Goal: Task Accomplishment & Management: Manage account settings

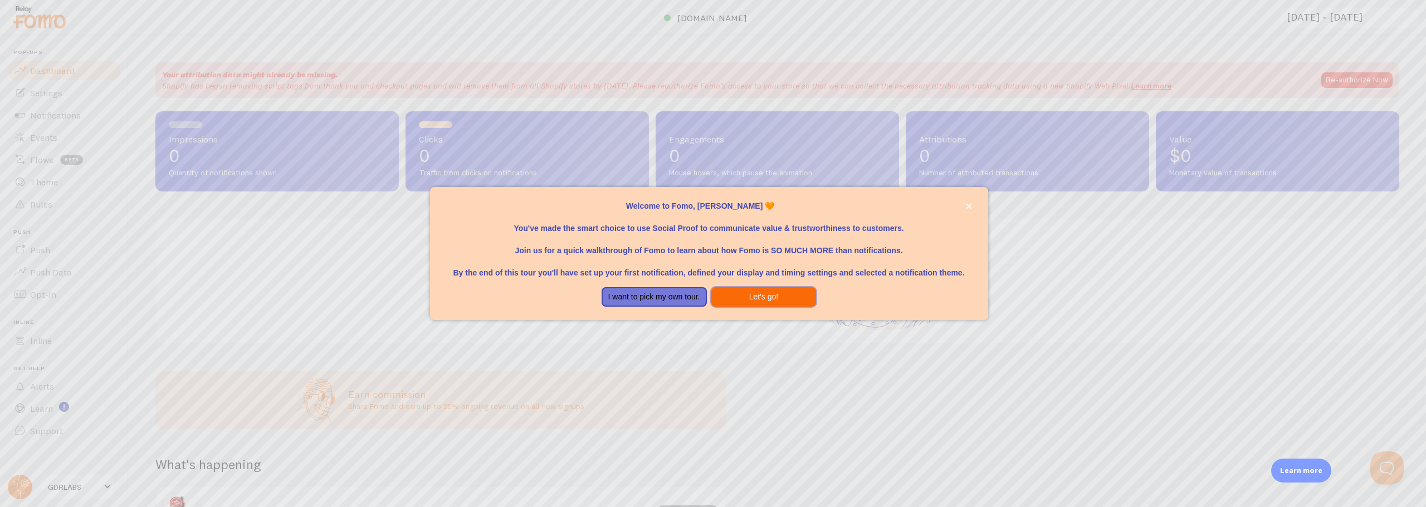
click at [742, 303] on button "Let's go!" at bounding box center [763, 297] width 105 height 20
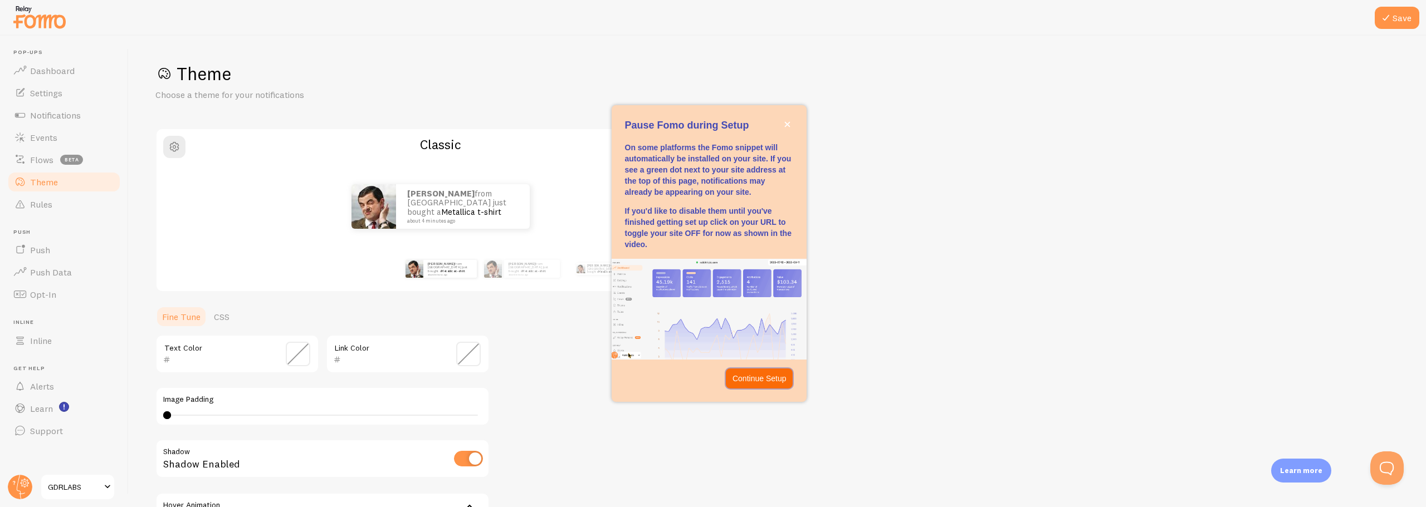
click at [768, 380] on p "Continue Setup" at bounding box center [759, 378] width 54 height 11
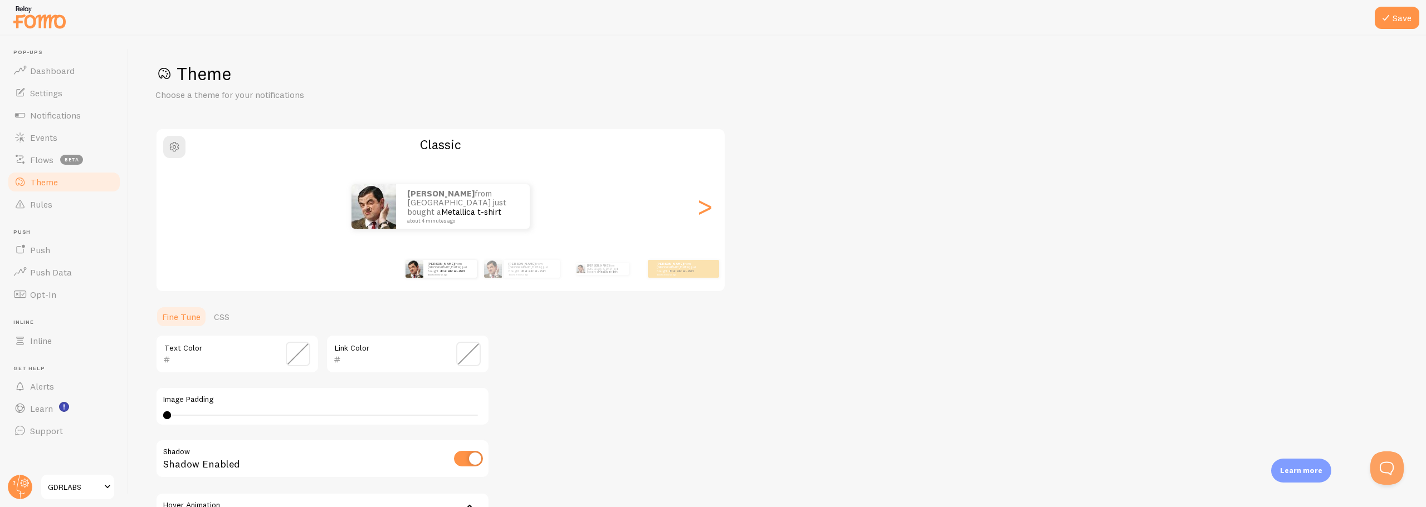
scroll to position [137, 0]
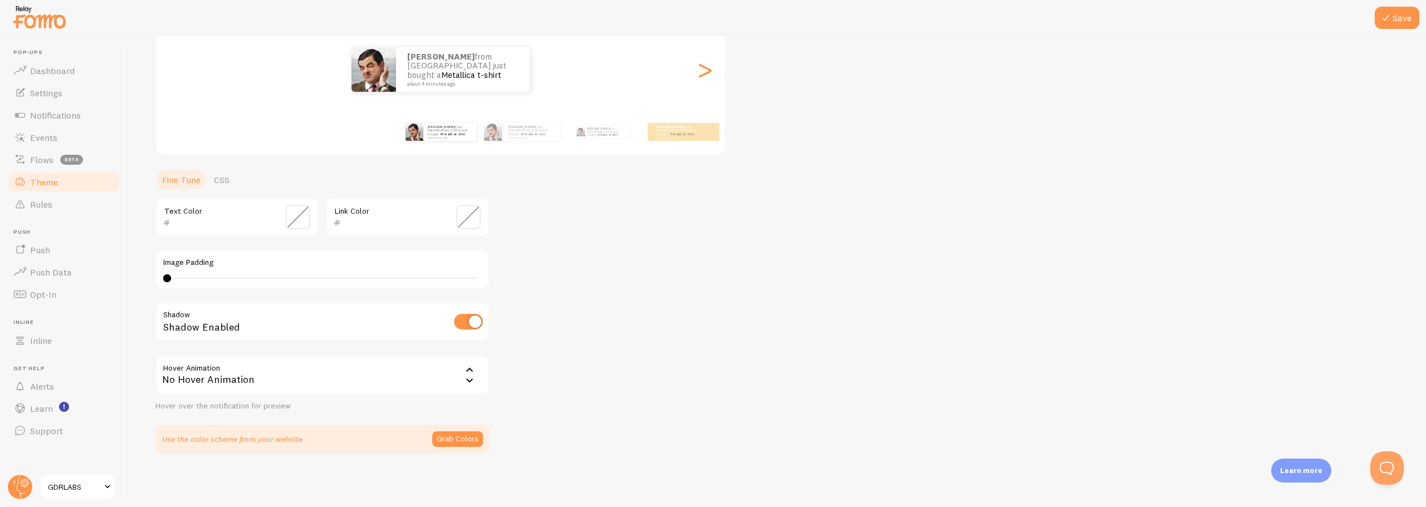
click at [104, 487] on span at bounding box center [107, 487] width 13 height 13
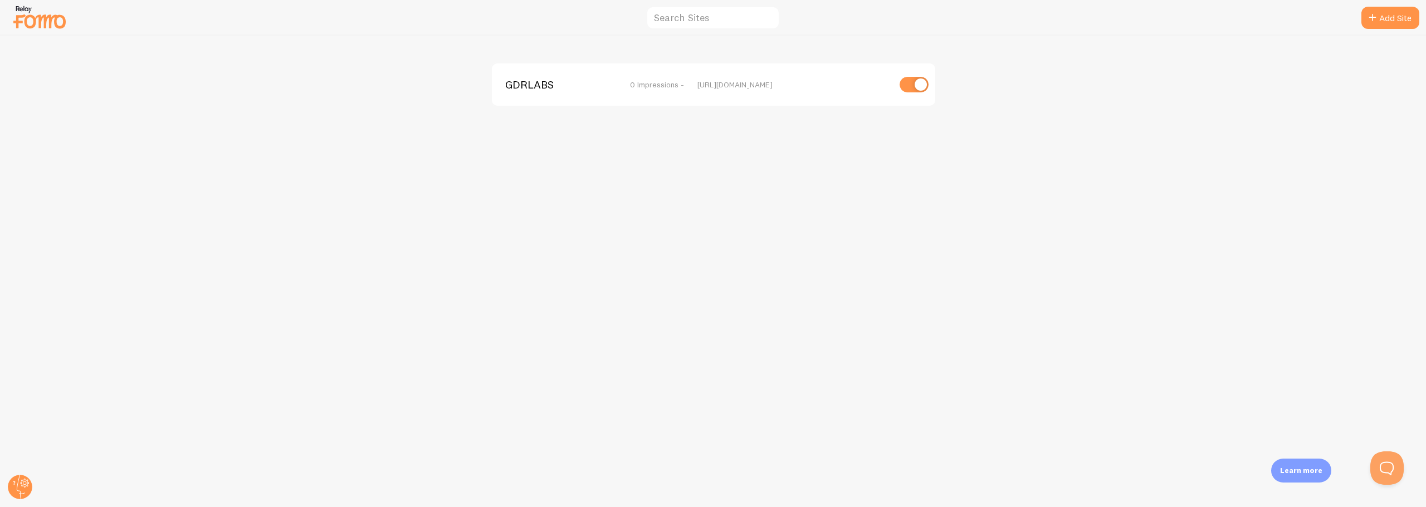
click at [31, 22] on img at bounding box center [40, 17] width 56 height 28
click at [18, 18] on img at bounding box center [40, 17] width 56 height 28
click at [25, 482] on icon at bounding box center [25, 484] width 4 height 4
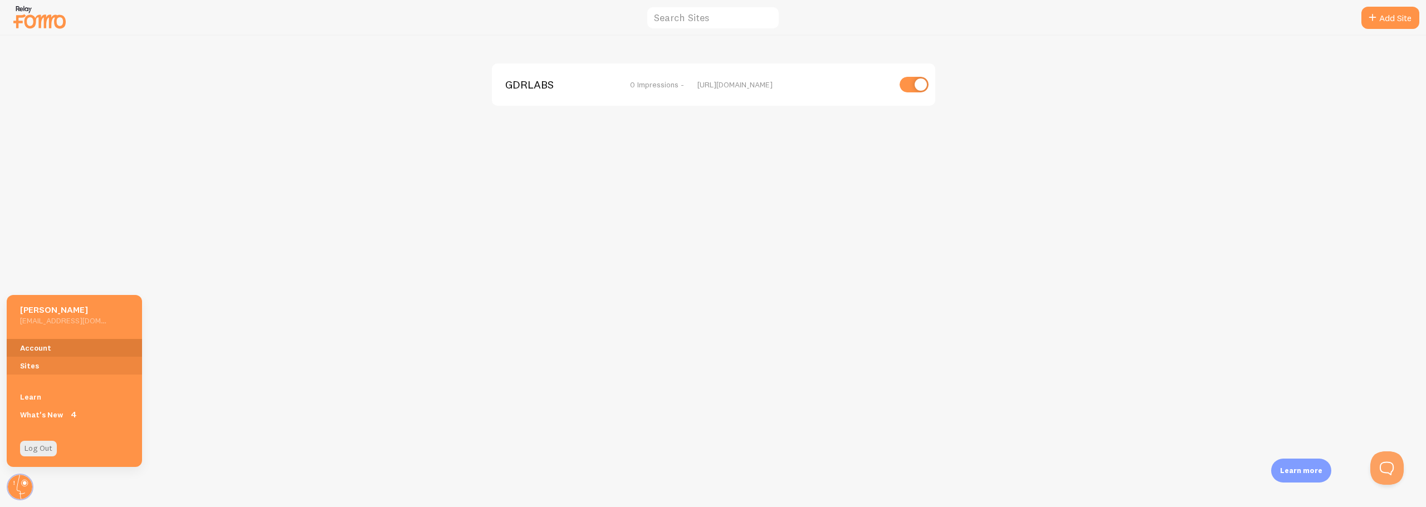
click at [31, 345] on link "Account" at bounding box center [74, 348] width 135 height 18
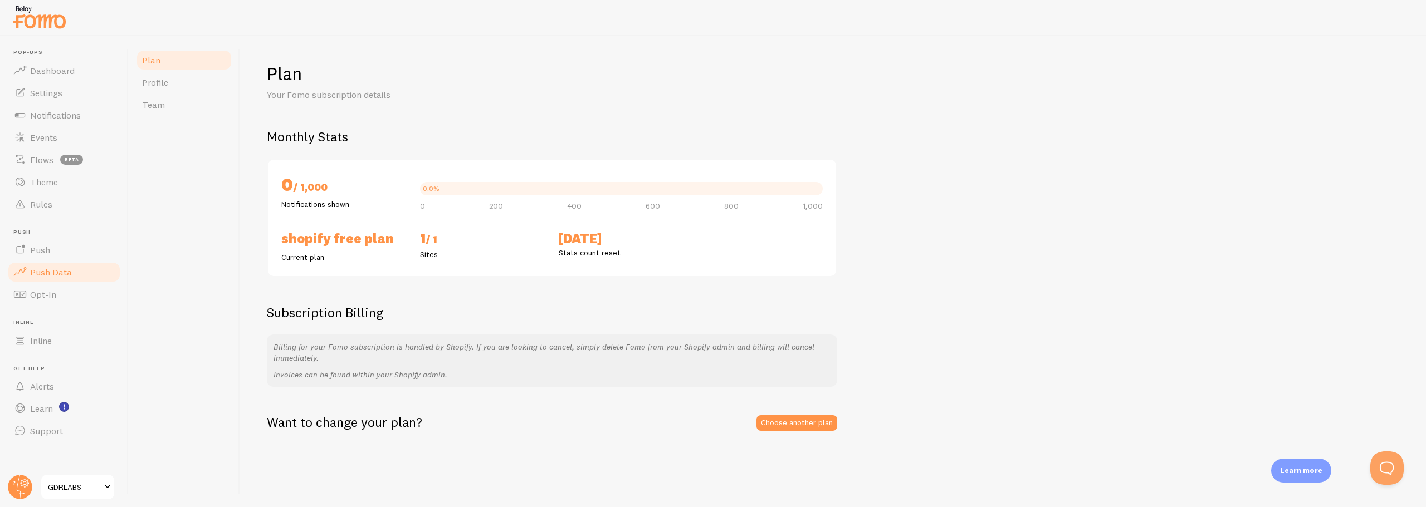
click at [52, 277] on link "Push Data" at bounding box center [64, 272] width 115 height 22
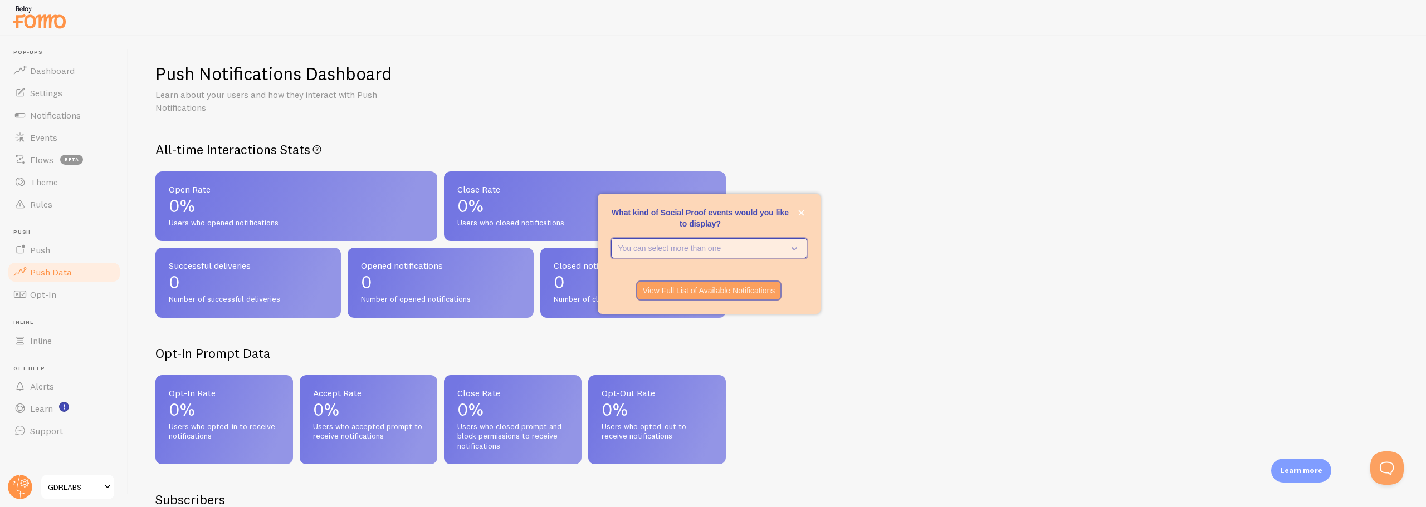
click at [638, 255] on button "You can select more than one" at bounding box center [709, 248] width 196 height 20
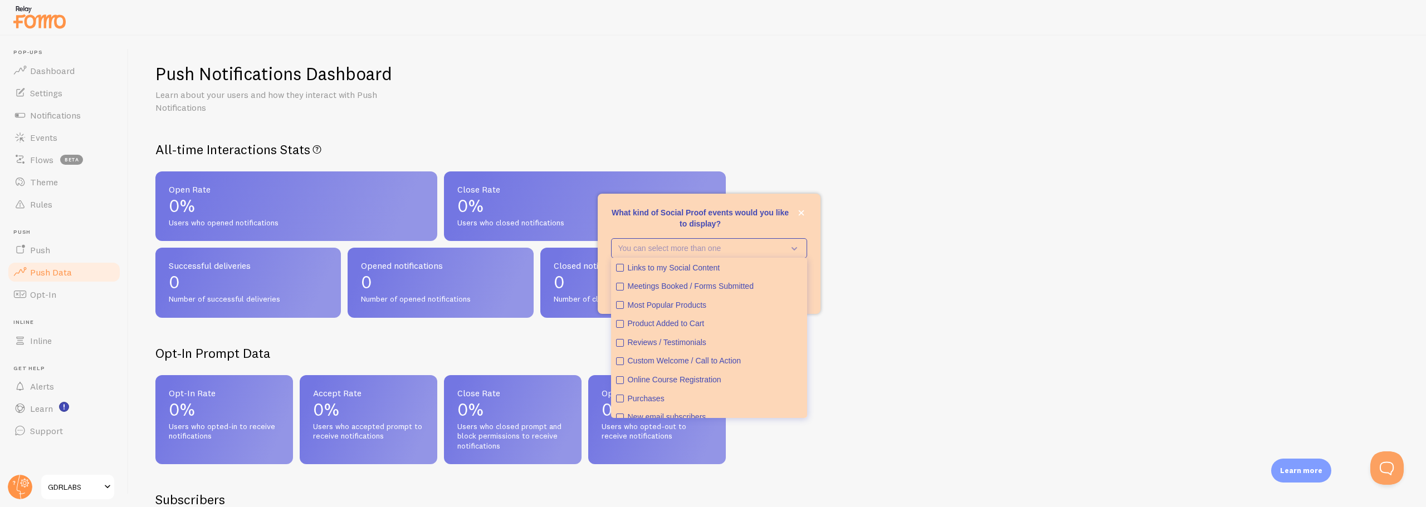
click at [942, 238] on div "Push Notifications Dashboard Learn about your users and how they interact with …" at bounding box center [777, 272] width 1297 height 472
click at [800, 213] on icon "close," at bounding box center [801, 213] width 6 height 6
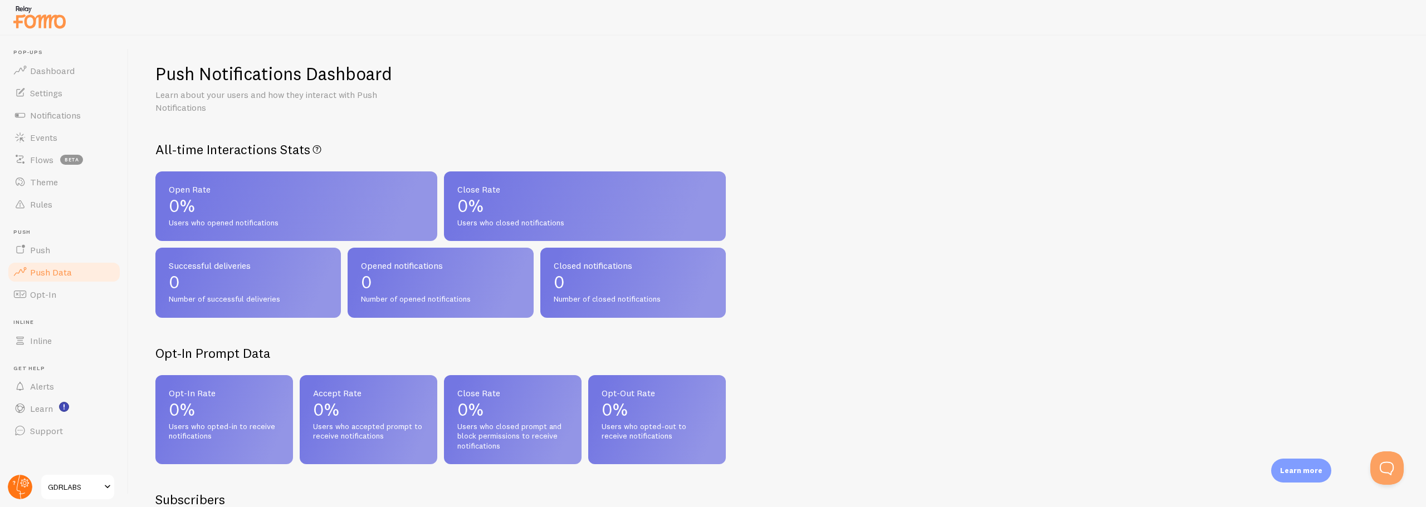
click at [14, 486] on circle at bounding box center [20, 487] width 25 height 25
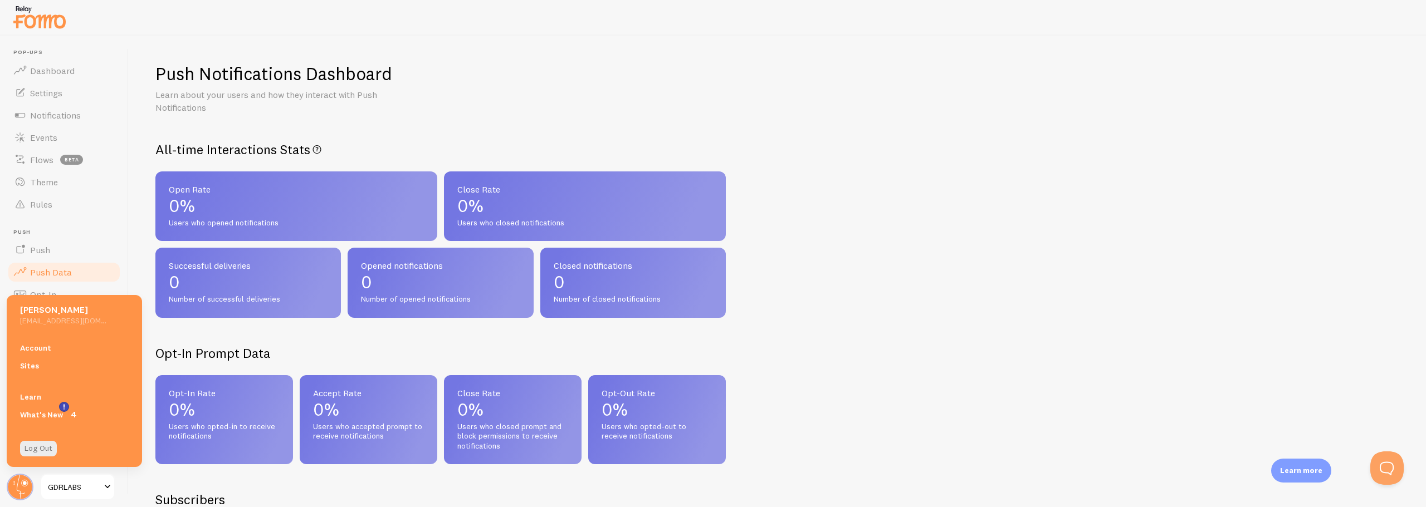
click at [666, 69] on div "Push Notifications Dashboard" at bounding box center [777, 75] width 1244 height 26
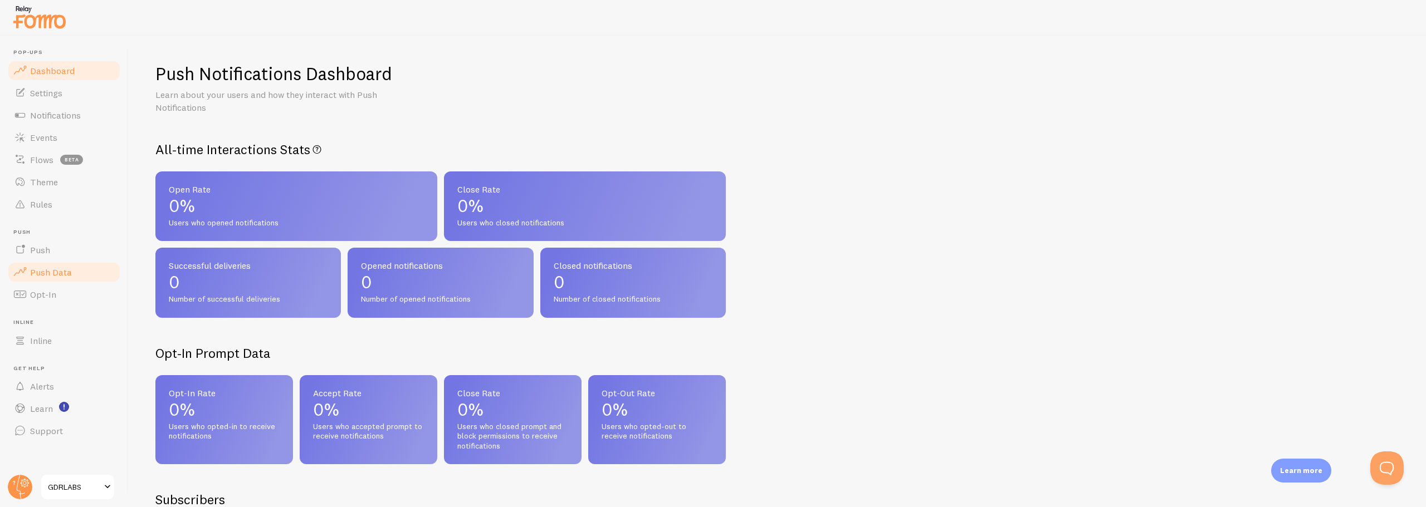
click at [39, 71] on span "Dashboard" at bounding box center [52, 70] width 45 height 11
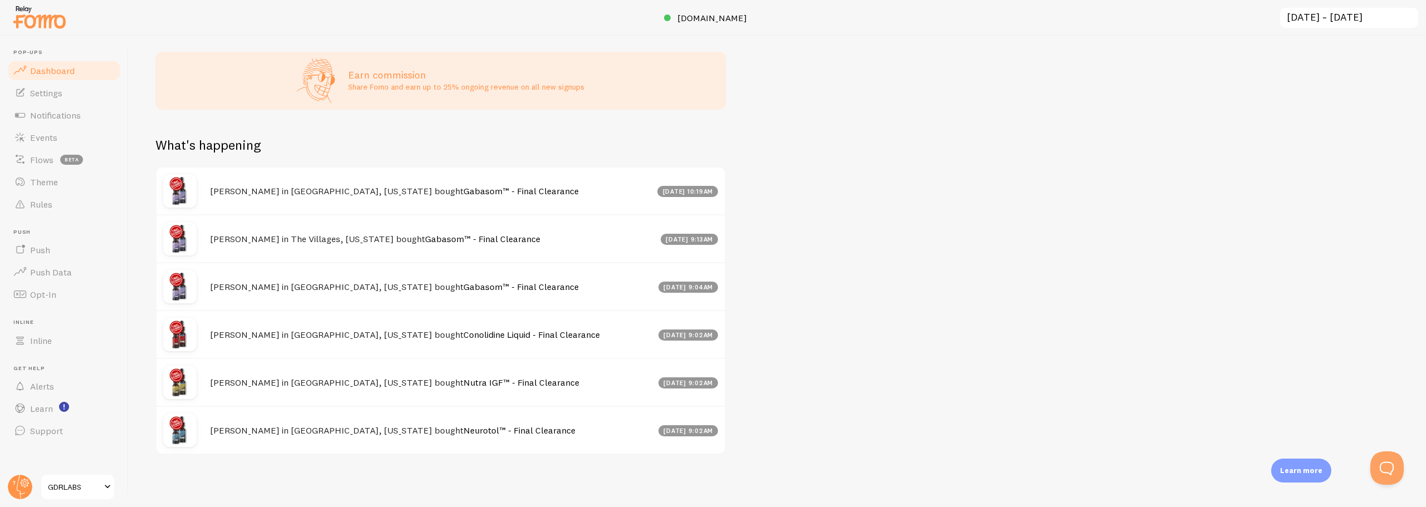
scroll to position [285, 0]
drag, startPoint x: 42, startPoint y: 99, endPoint x: 72, endPoint y: 104, distance: 30.5
click at [42, 99] on link "Settings" at bounding box center [64, 93] width 115 height 22
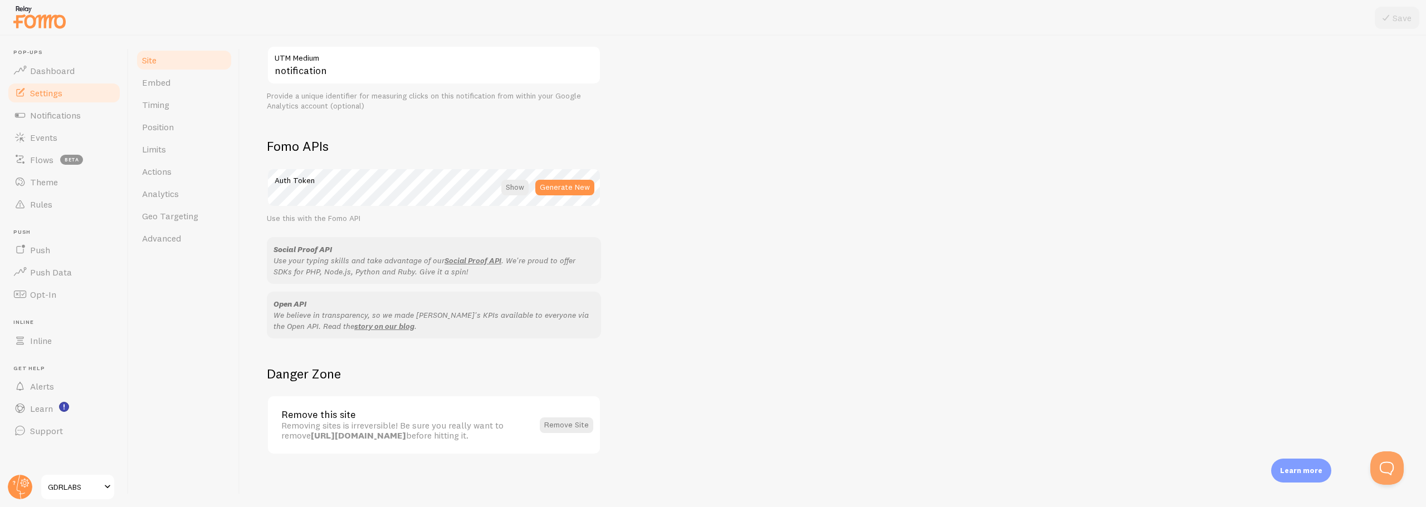
scroll to position [544, 0]
click at [163, 81] on span "Embed" at bounding box center [156, 82] width 28 height 11
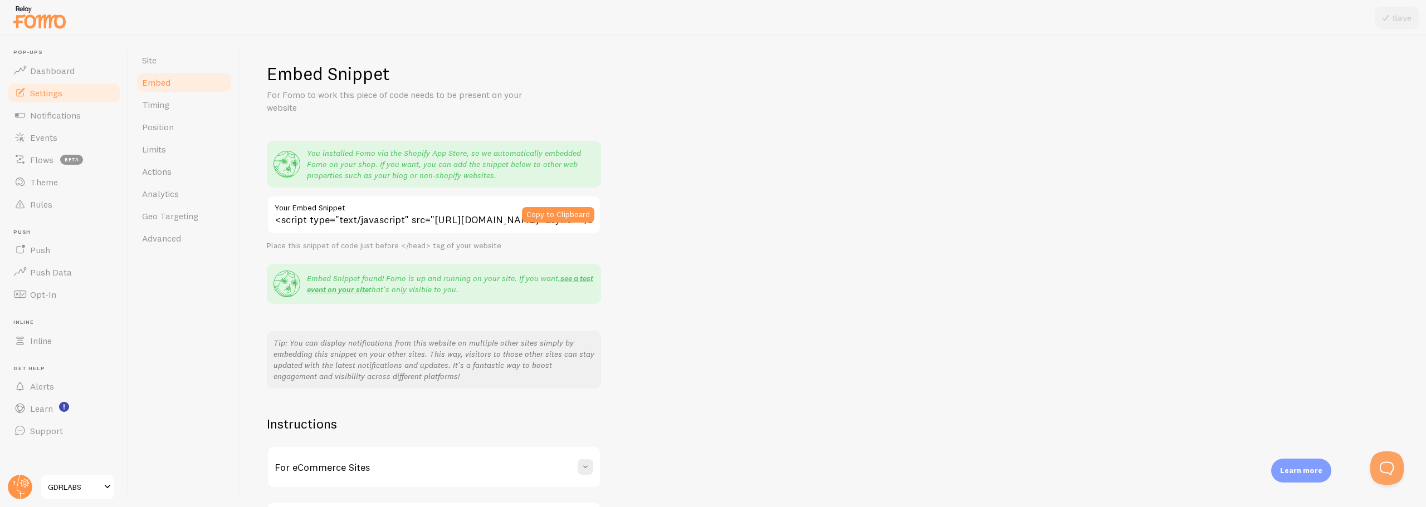
scroll to position [90, 0]
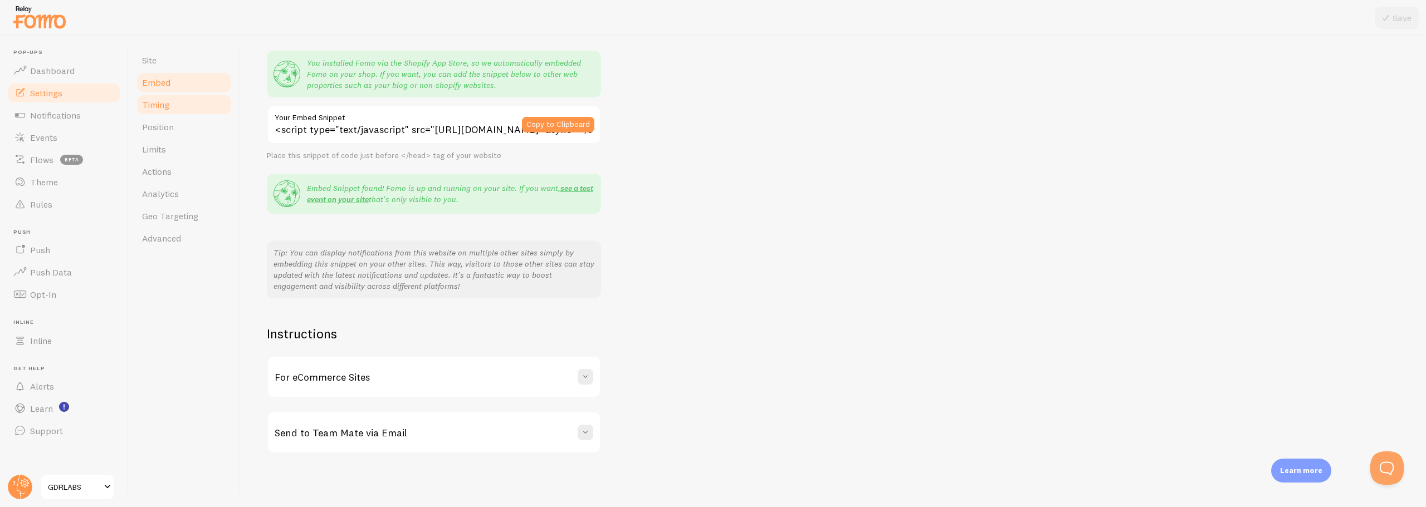
click at [159, 103] on span "Timing" at bounding box center [155, 104] width 27 height 11
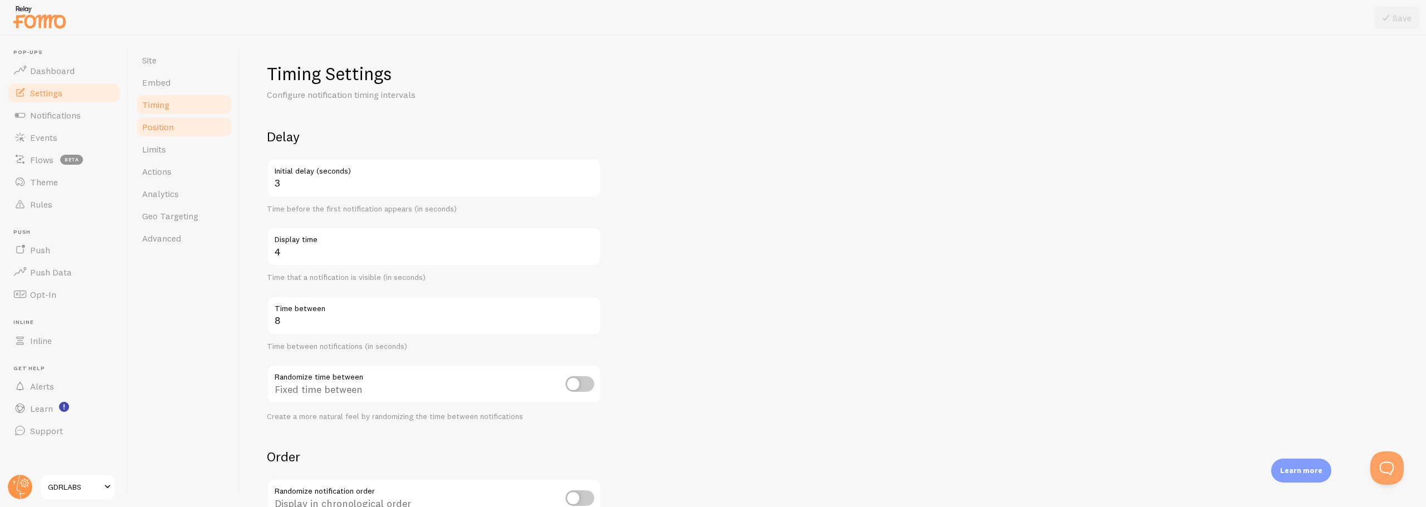
click at [159, 124] on span "Position" at bounding box center [158, 126] width 32 height 11
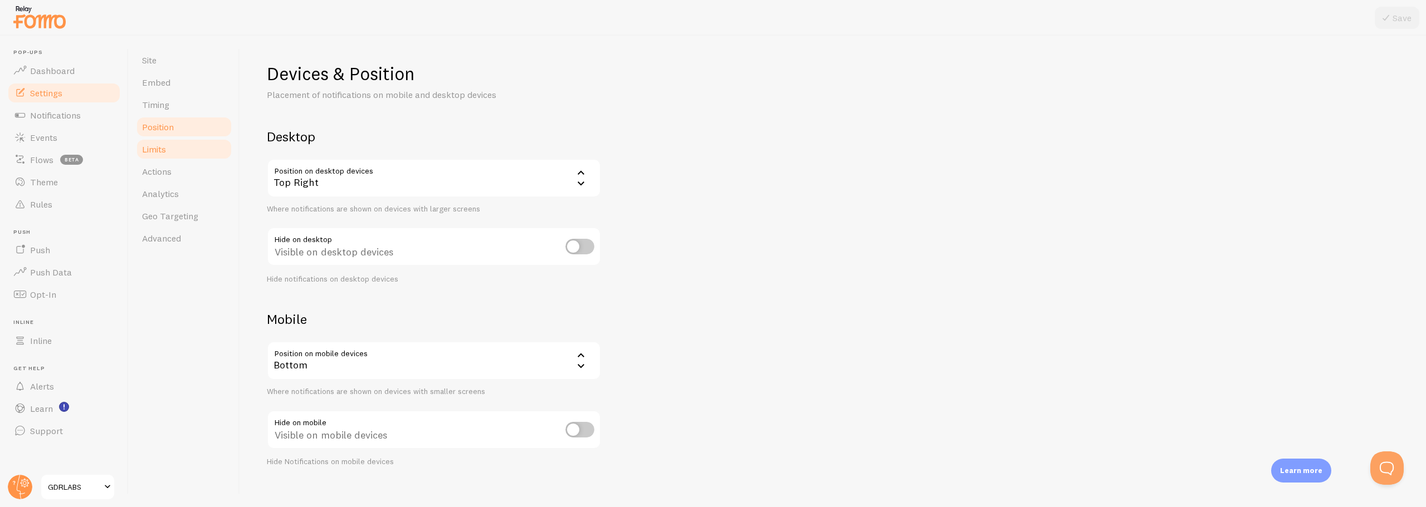
click at [159, 146] on span "Limits" at bounding box center [154, 149] width 24 height 11
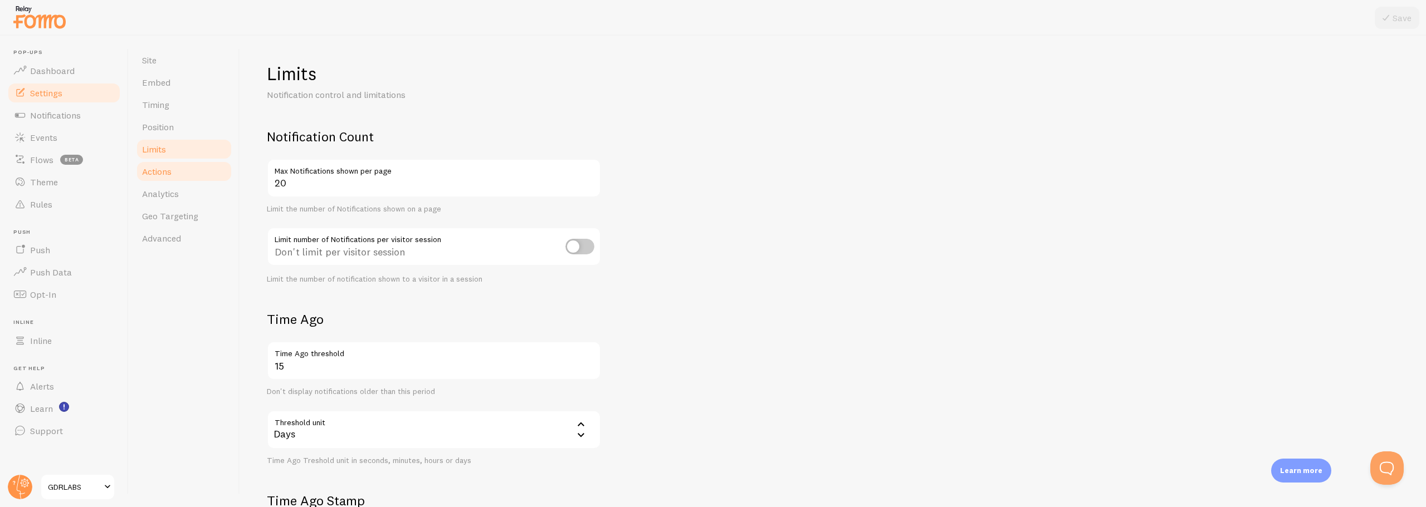
click at [154, 170] on span "Actions" at bounding box center [157, 171] width 30 height 11
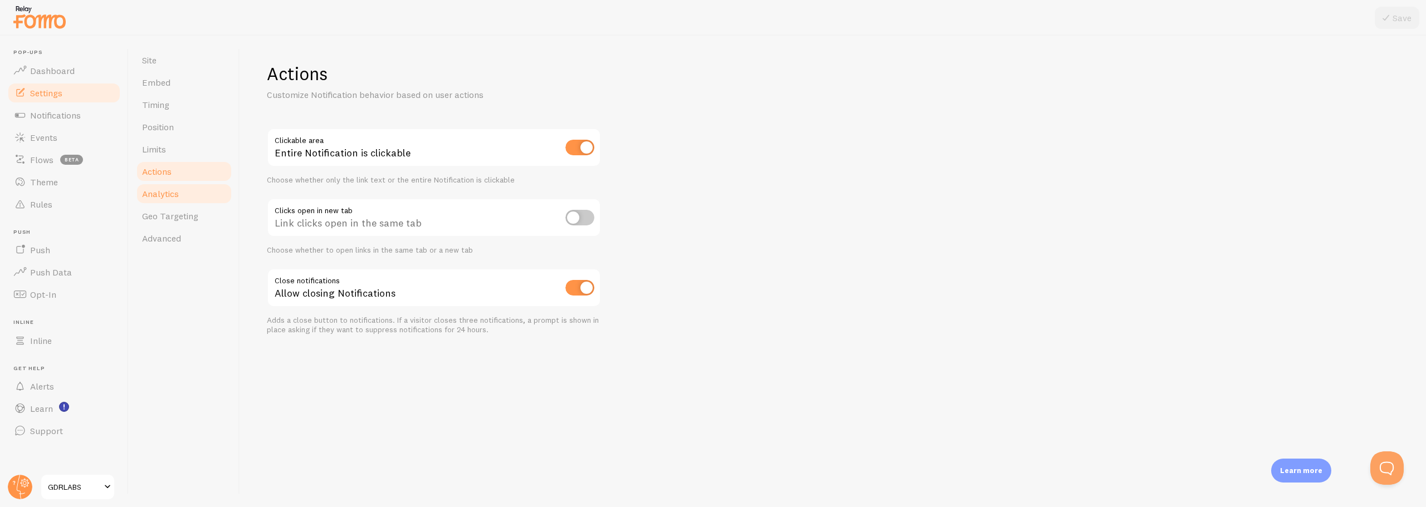
click at [156, 195] on span "Analytics" at bounding box center [160, 193] width 37 height 11
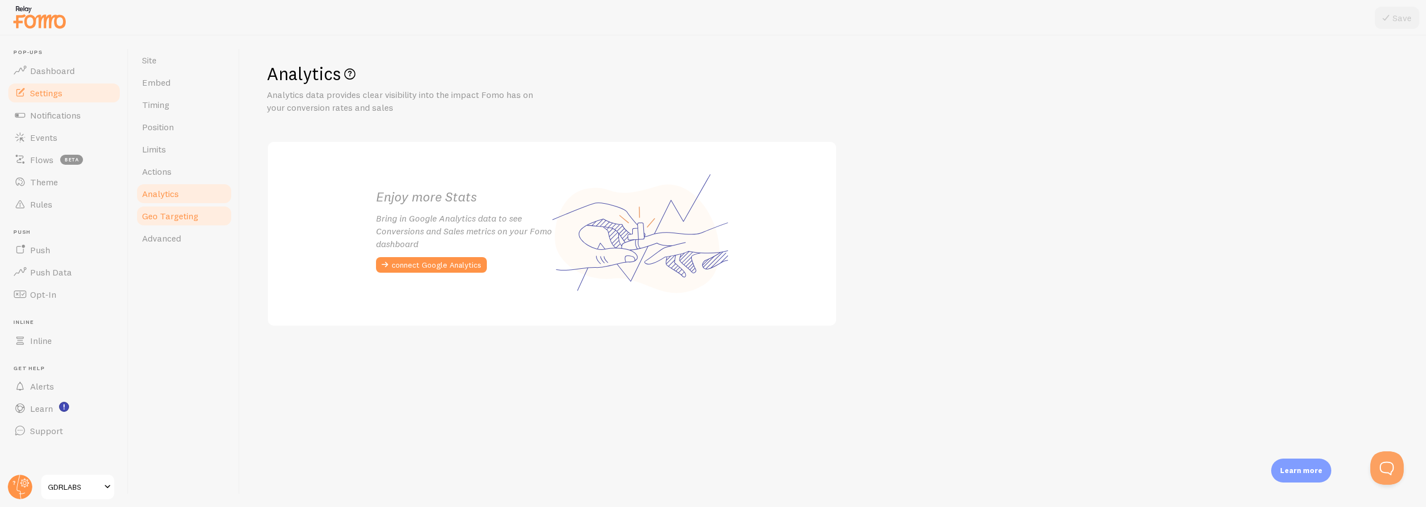
click at [163, 214] on span "Geo Targeting" at bounding box center [170, 216] width 56 height 11
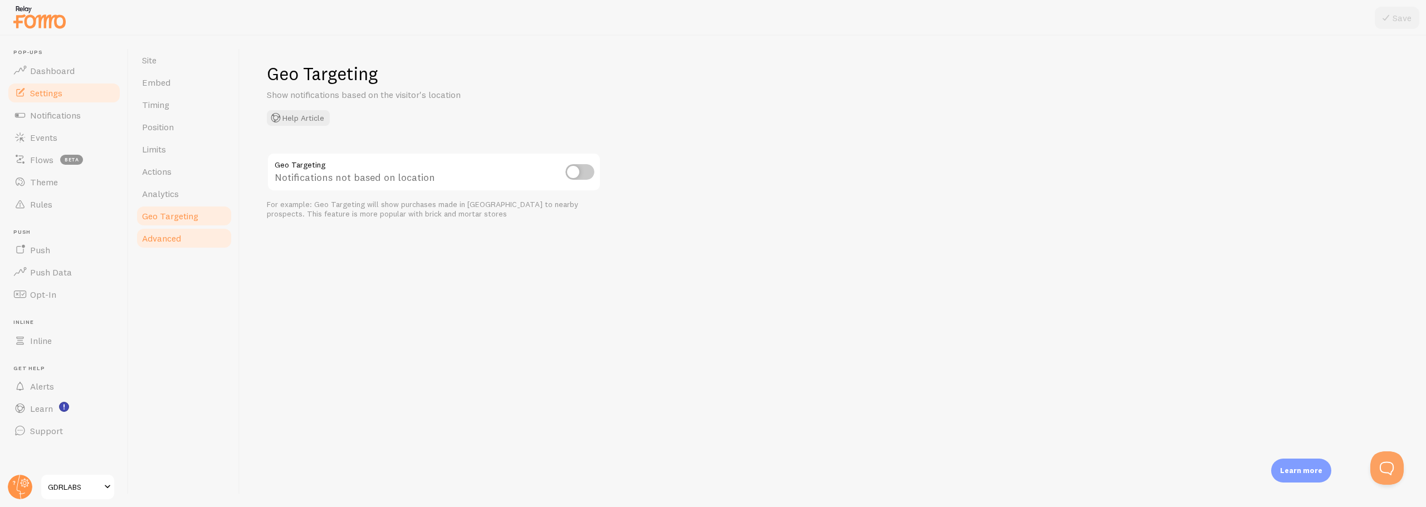
click at [162, 244] on link "Advanced" at bounding box center [183, 238] width 97 height 22
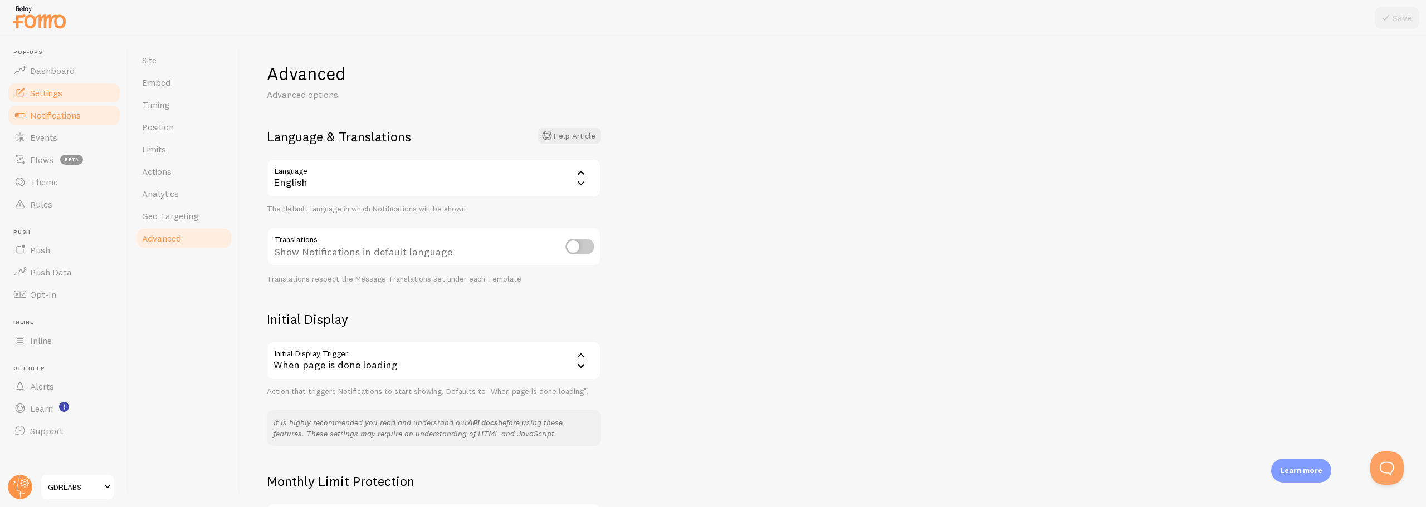
click at [62, 119] on span "Notifications" at bounding box center [55, 115] width 51 height 11
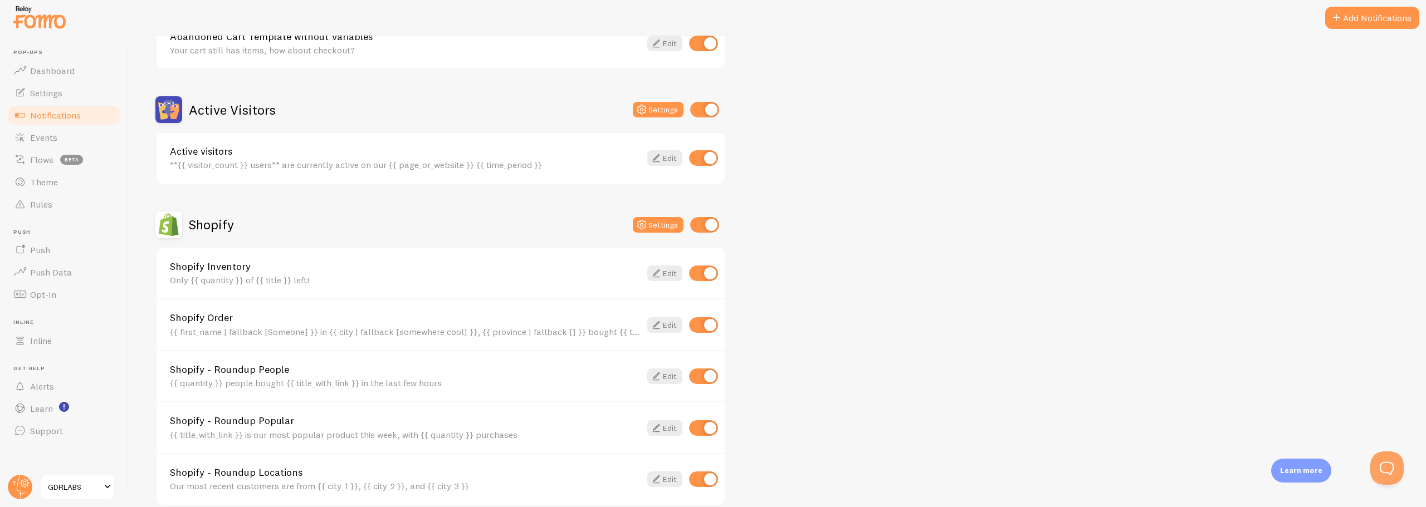
scroll to position [390, 0]
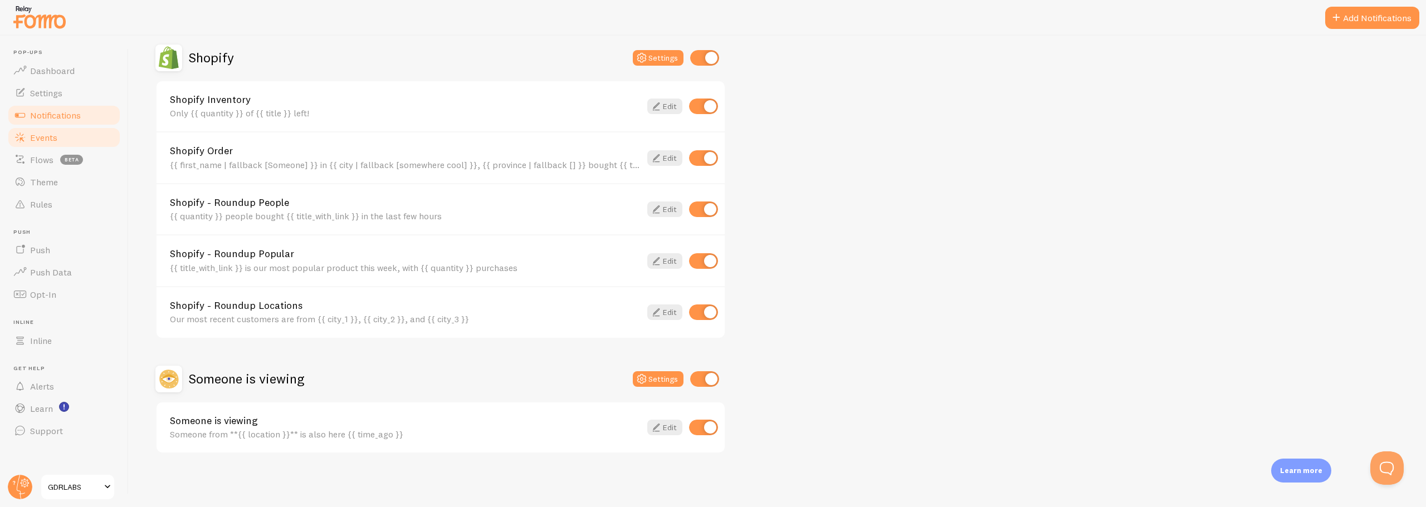
click at [45, 139] on span "Events" at bounding box center [43, 137] width 27 height 11
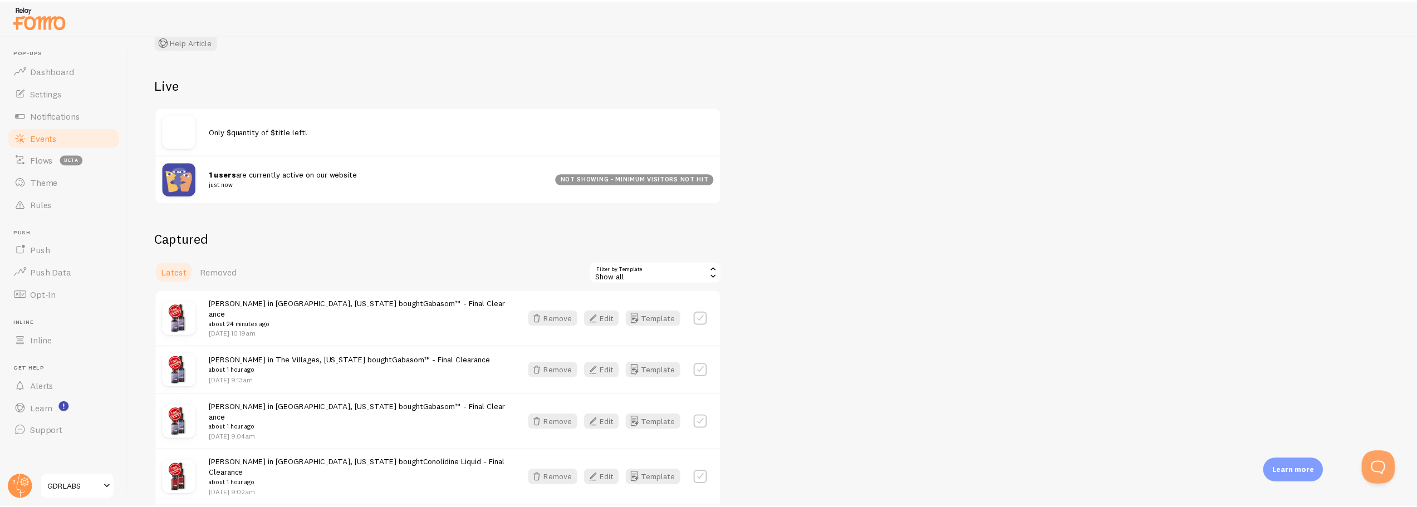
scroll to position [111, 0]
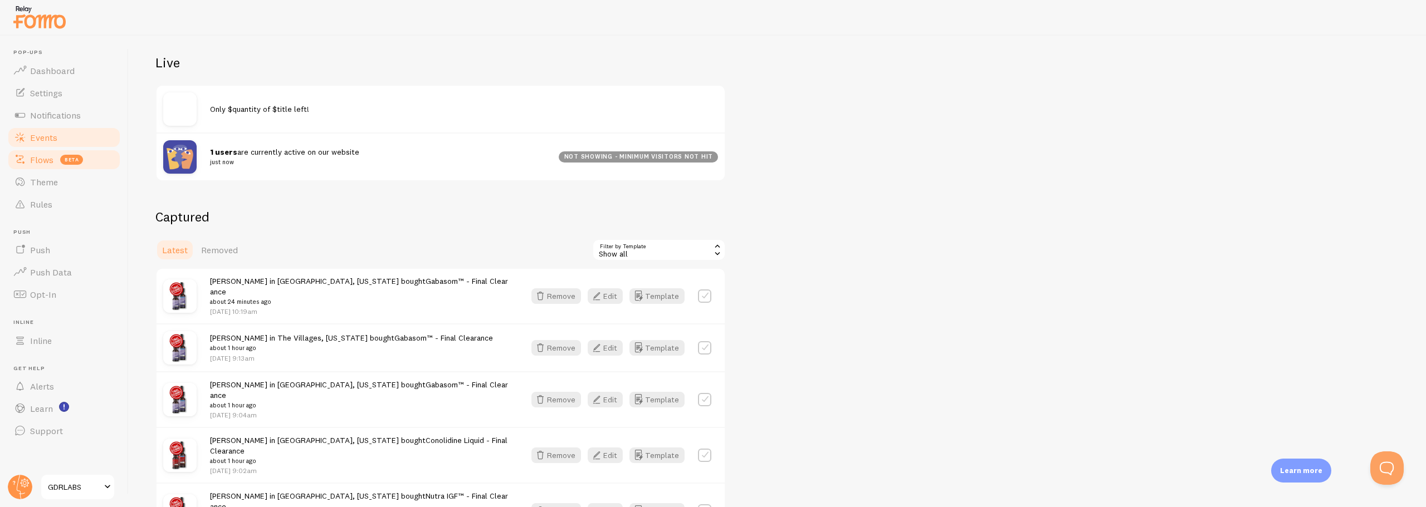
click at [30, 164] on span "Flows" at bounding box center [41, 159] width 23 height 11
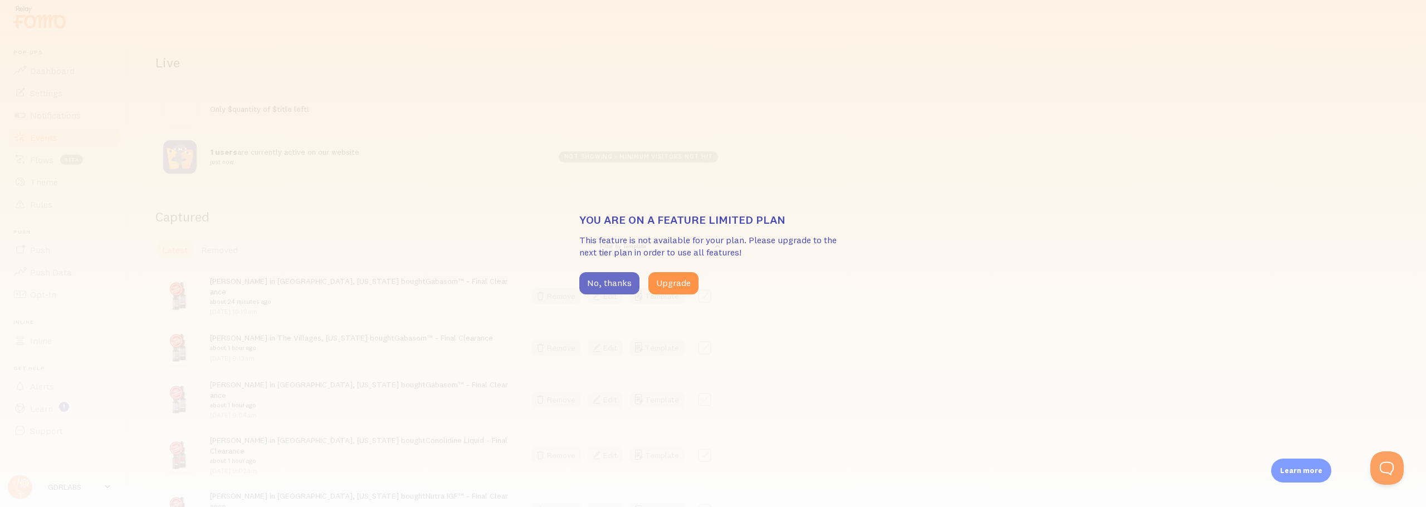
click at [594, 287] on button "No, thanks" at bounding box center [609, 283] width 60 height 22
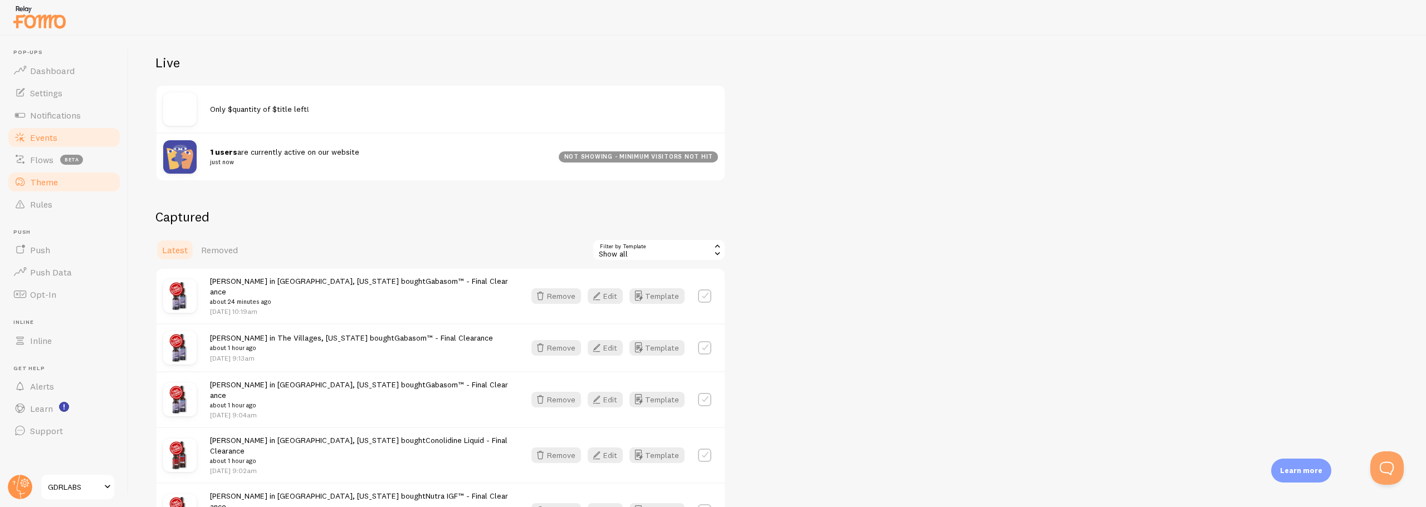
click at [40, 182] on span "Theme" at bounding box center [44, 182] width 28 height 11
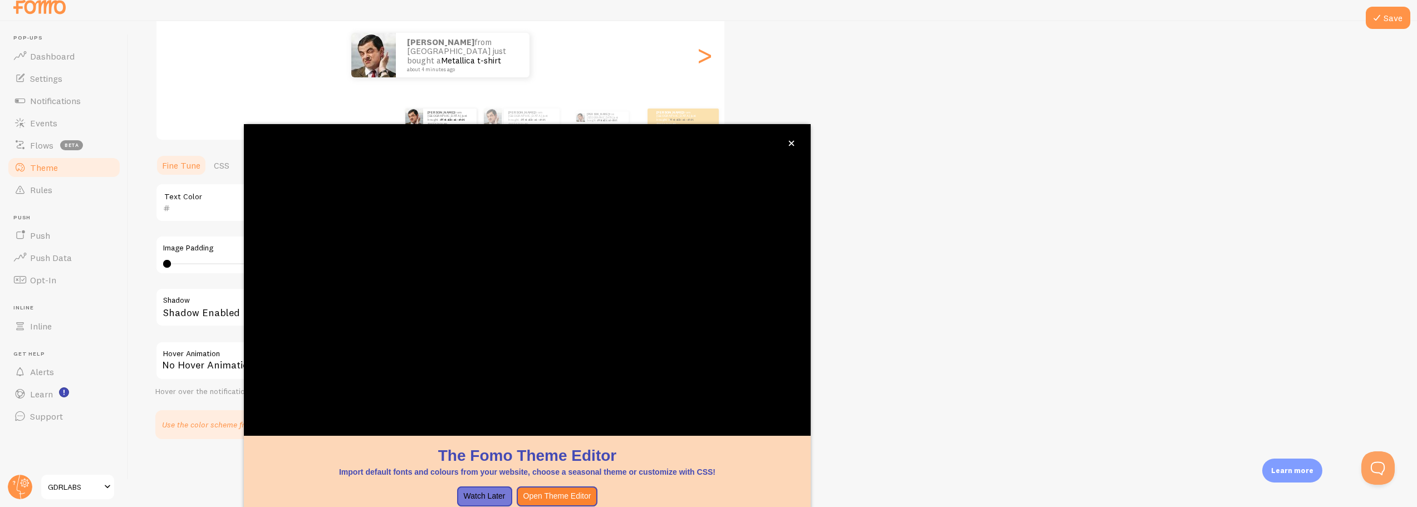
scroll to position [27, 0]
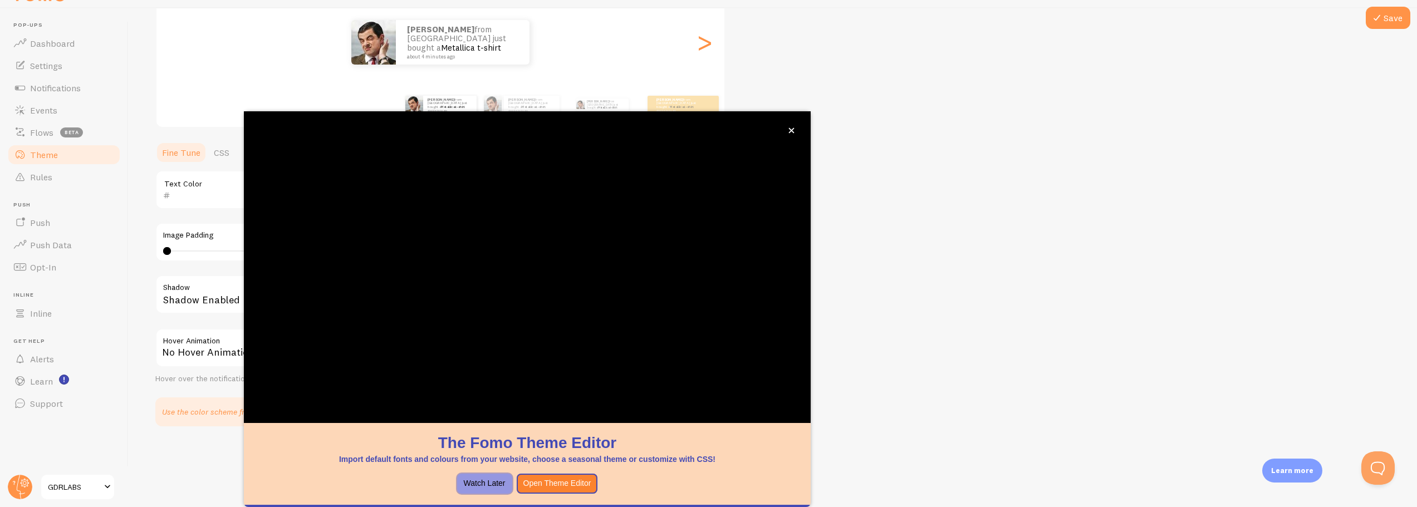
click at [486, 484] on button "Watch Later" at bounding box center [484, 484] width 55 height 20
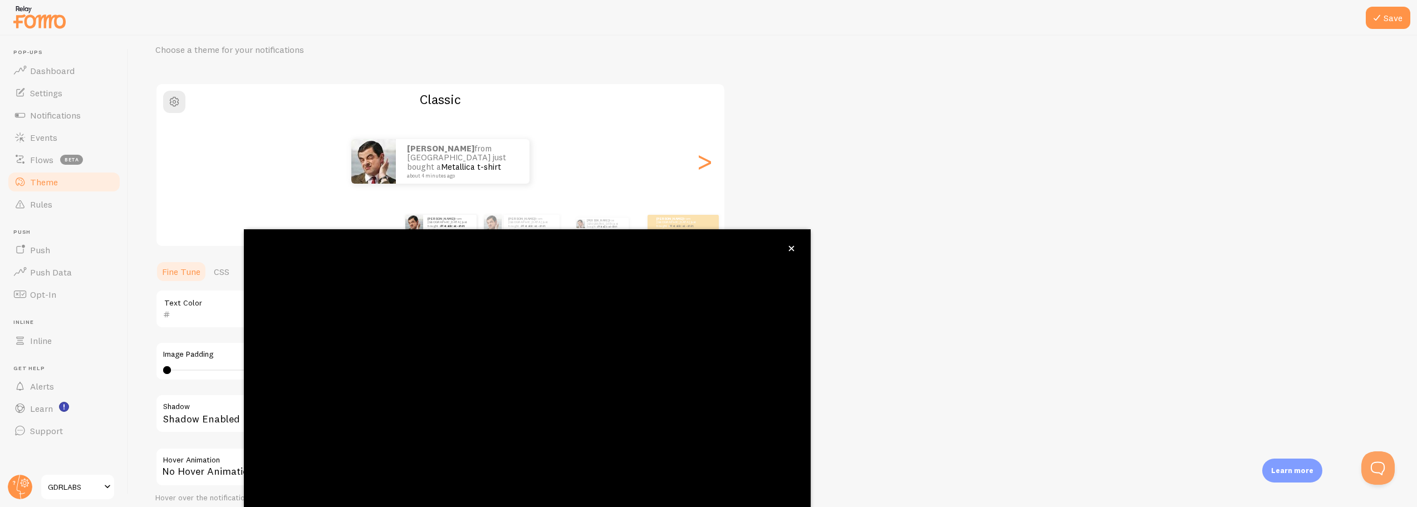
scroll to position [118, 0]
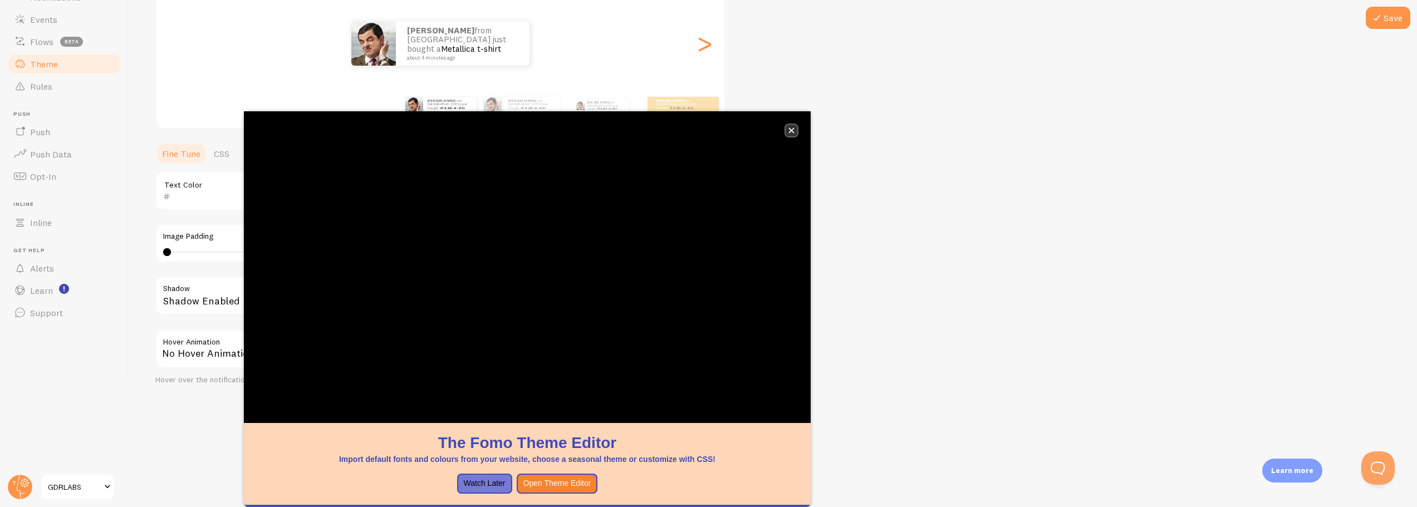
click at [790, 129] on icon "close," at bounding box center [792, 131] width 6 height 6
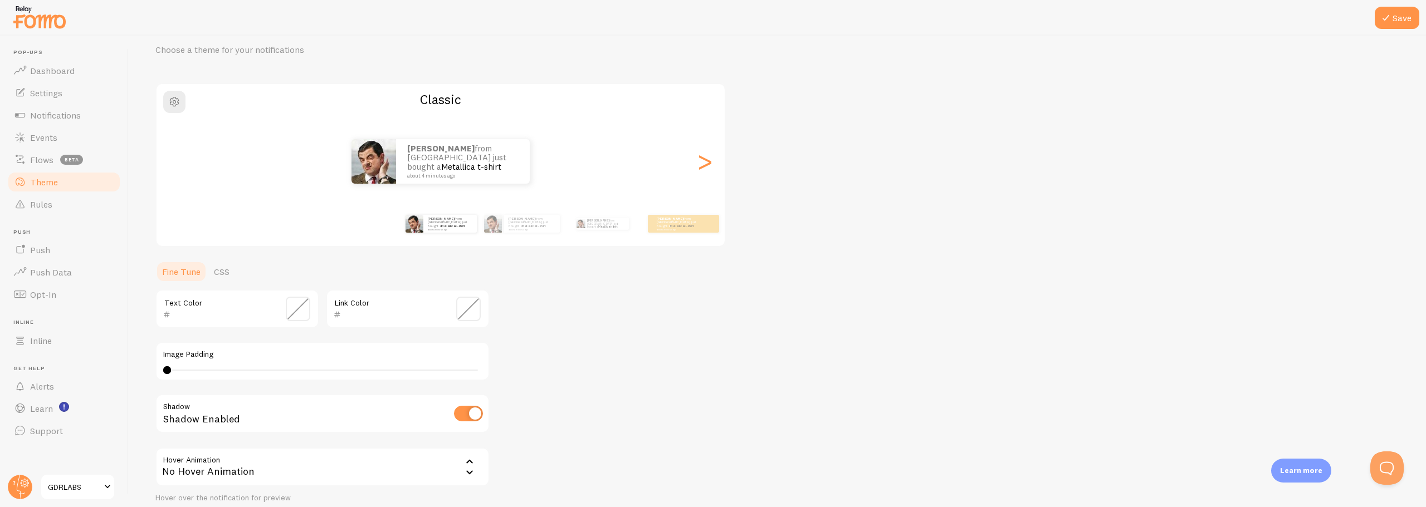
scroll to position [137, 0]
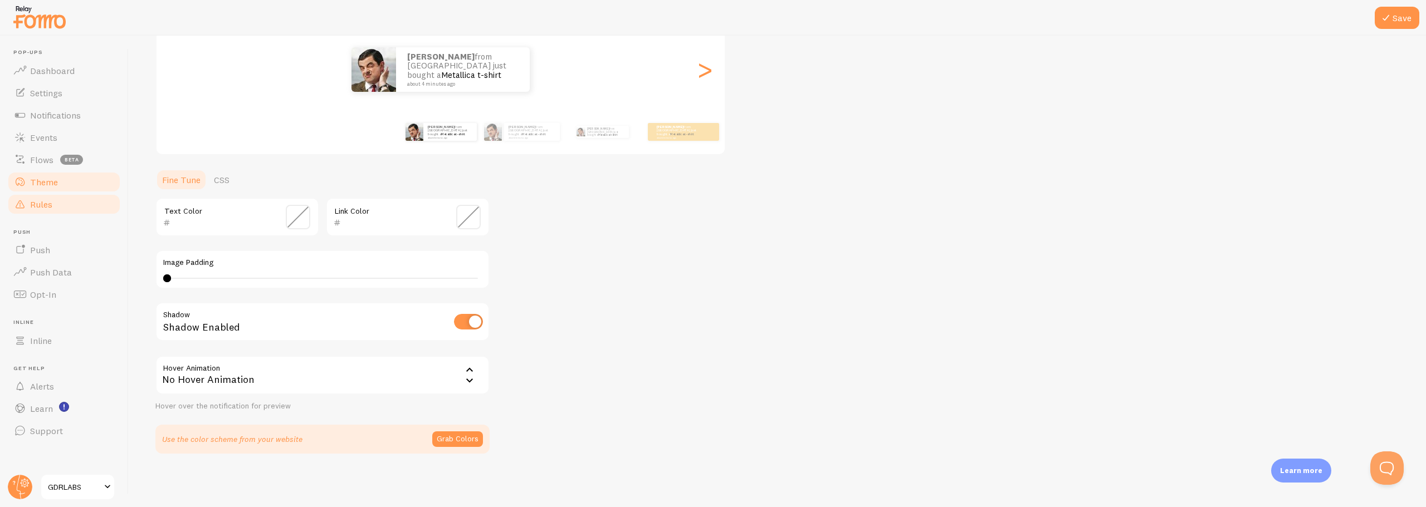
click at [50, 203] on span "Rules" at bounding box center [41, 204] width 22 height 11
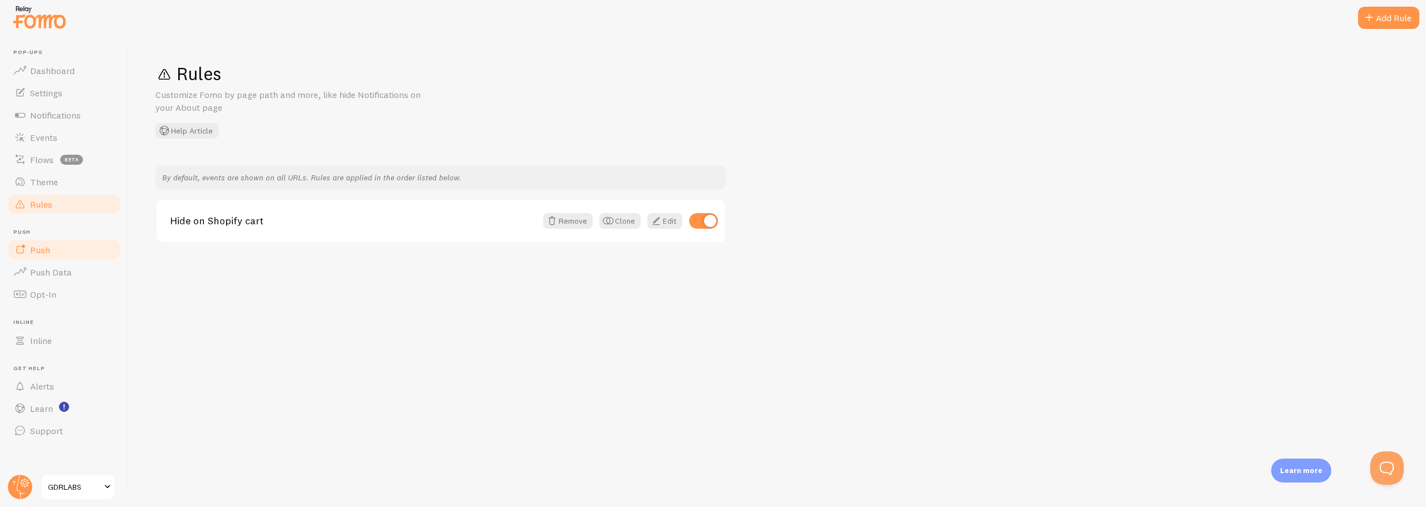
click at [55, 249] on link "Push" at bounding box center [64, 250] width 115 height 22
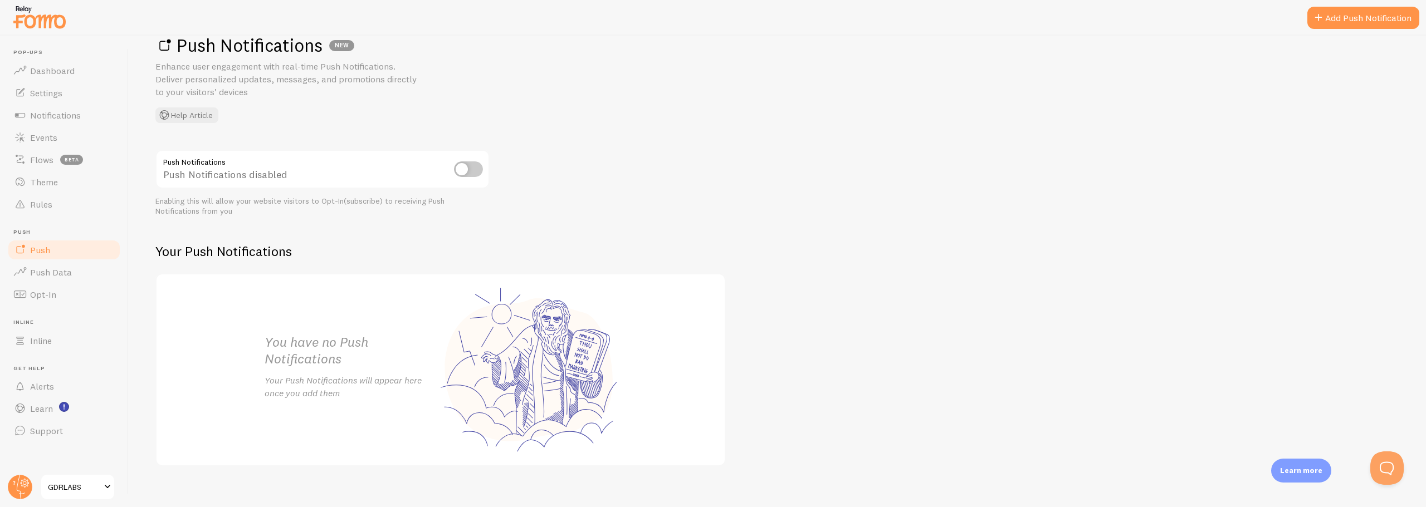
scroll to position [41, 0]
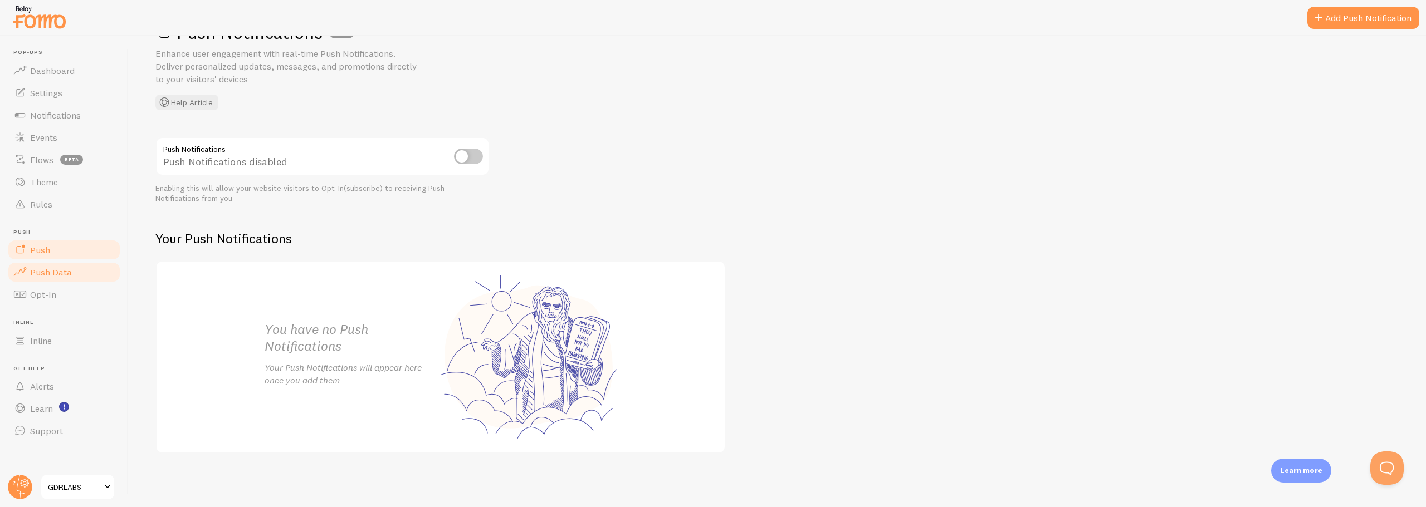
click at [56, 277] on span "Push Data" at bounding box center [51, 272] width 42 height 11
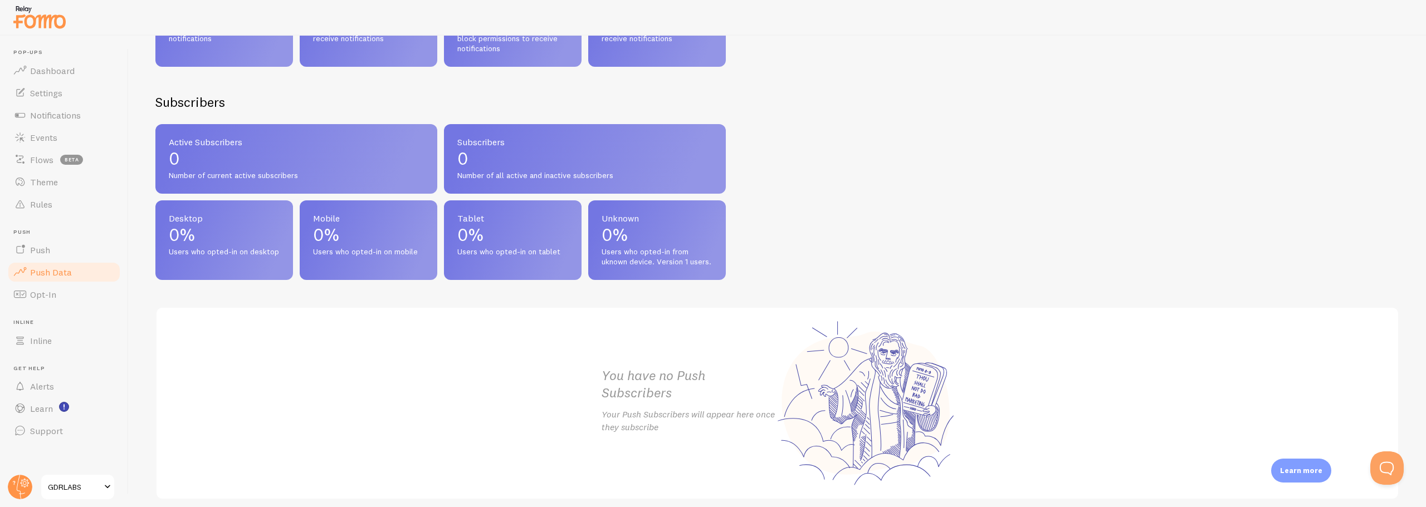
scroll to position [444, 0]
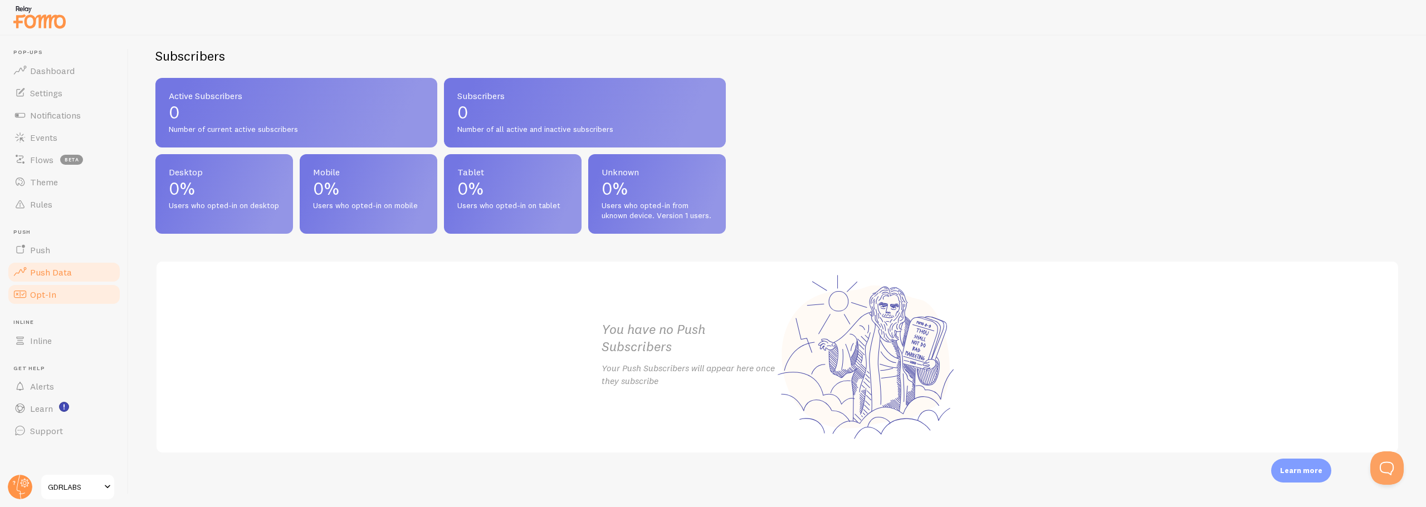
click at [45, 290] on span "Opt-In" at bounding box center [43, 294] width 26 height 11
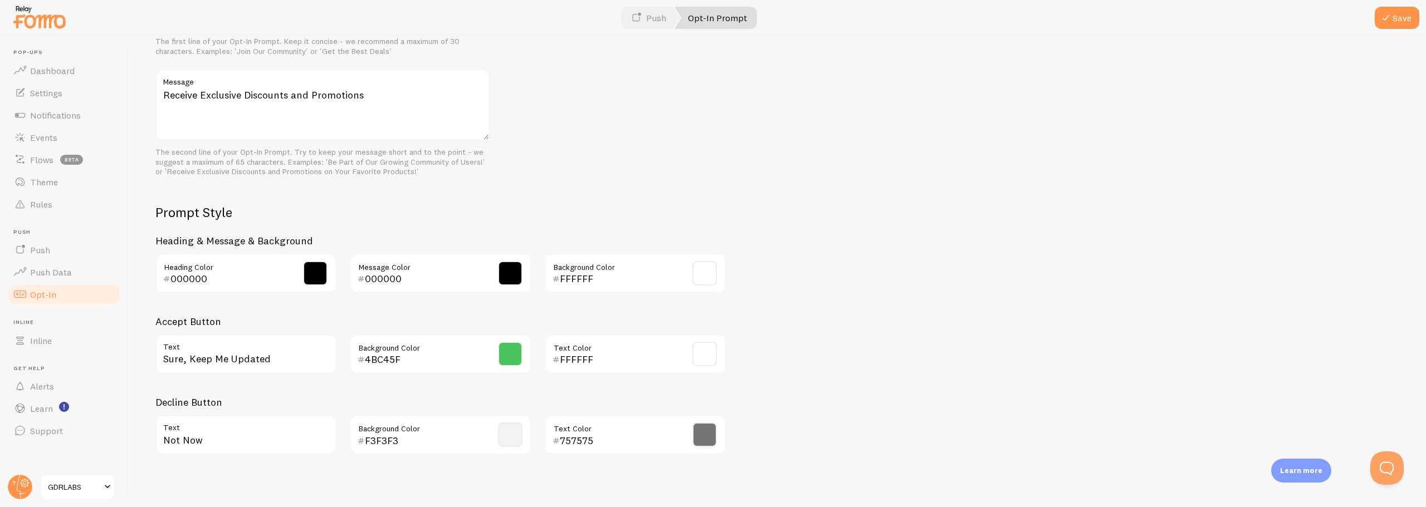
scroll to position [404, 0]
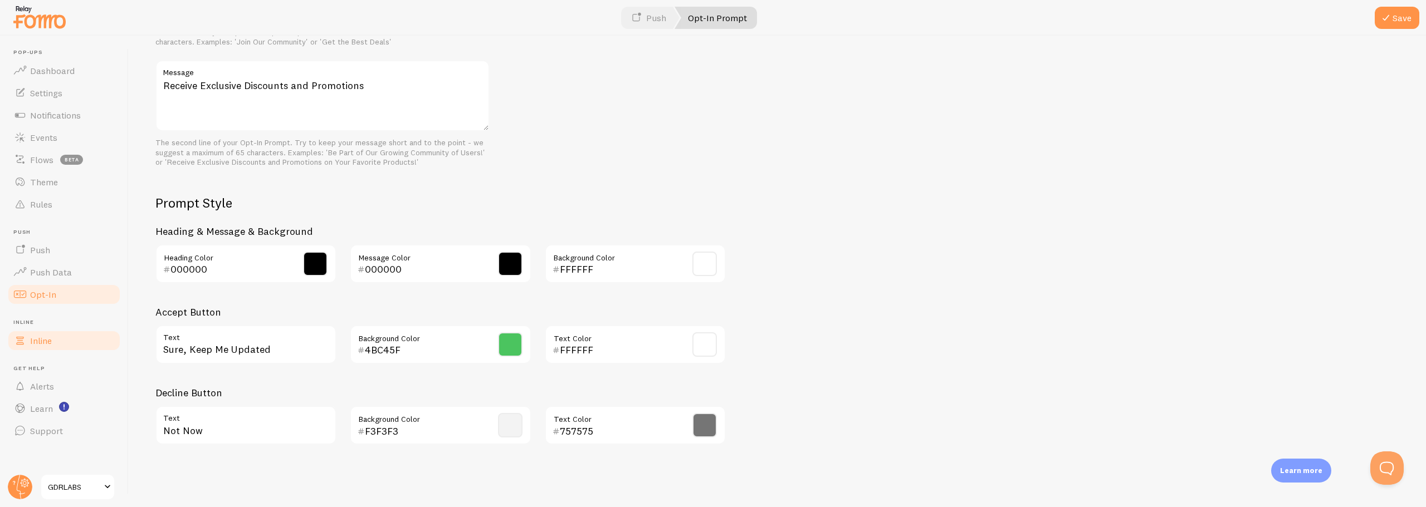
click at [56, 341] on link "Inline" at bounding box center [64, 341] width 115 height 22
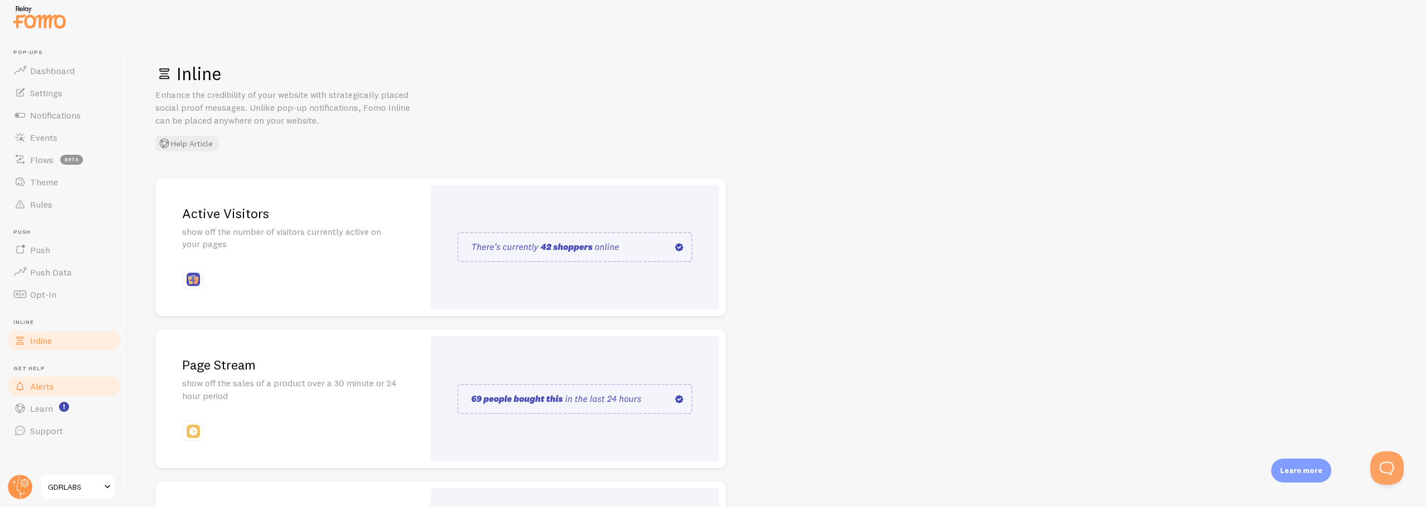
click at [43, 385] on span "Alerts" at bounding box center [42, 386] width 24 height 11
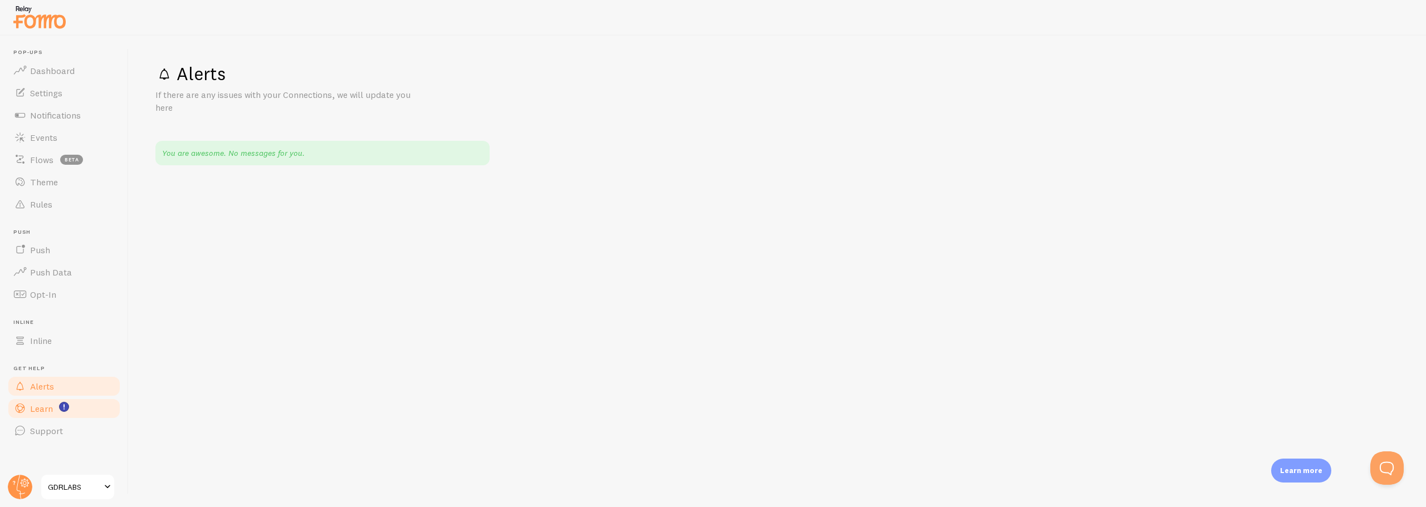
click at [33, 407] on span "Learn" at bounding box center [41, 408] width 23 height 11
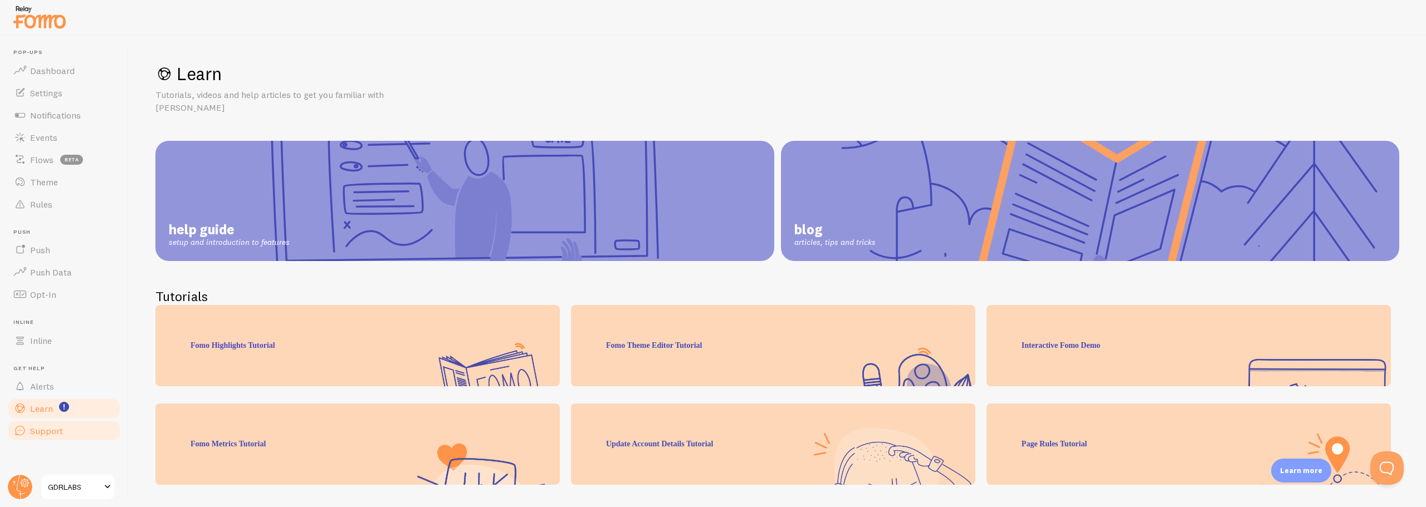
click at [35, 429] on span "Support" at bounding box center [46, 430] width 33 height 11
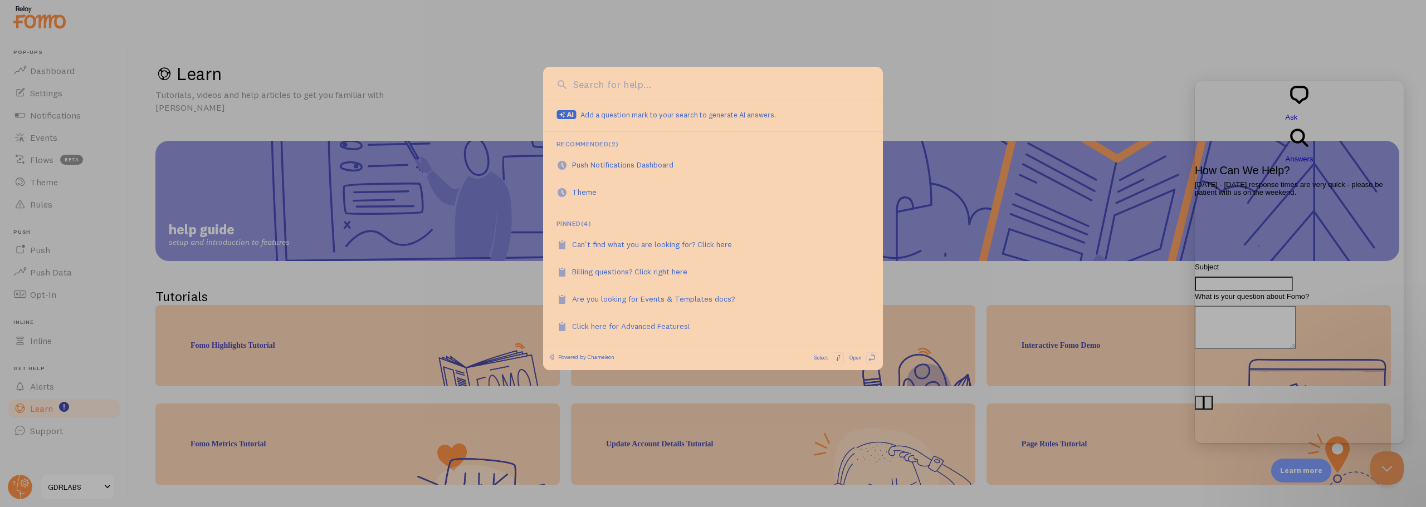
click at [989, 188] on div at bounding box center [713, 253] width 1426 height 507
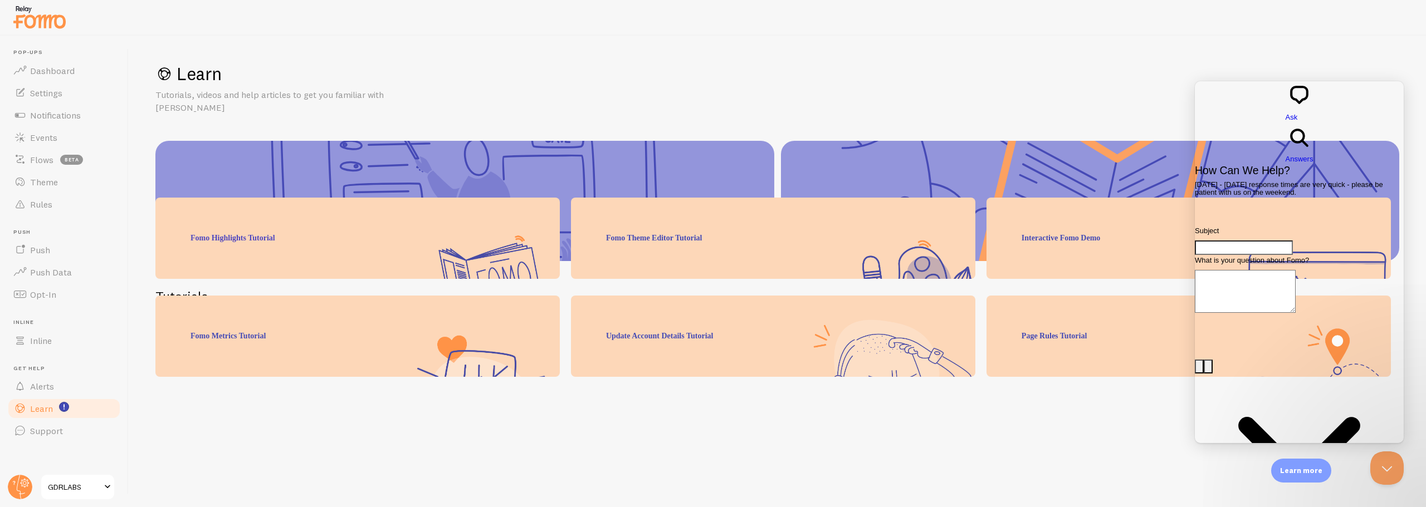
scroll to position [110, 0]
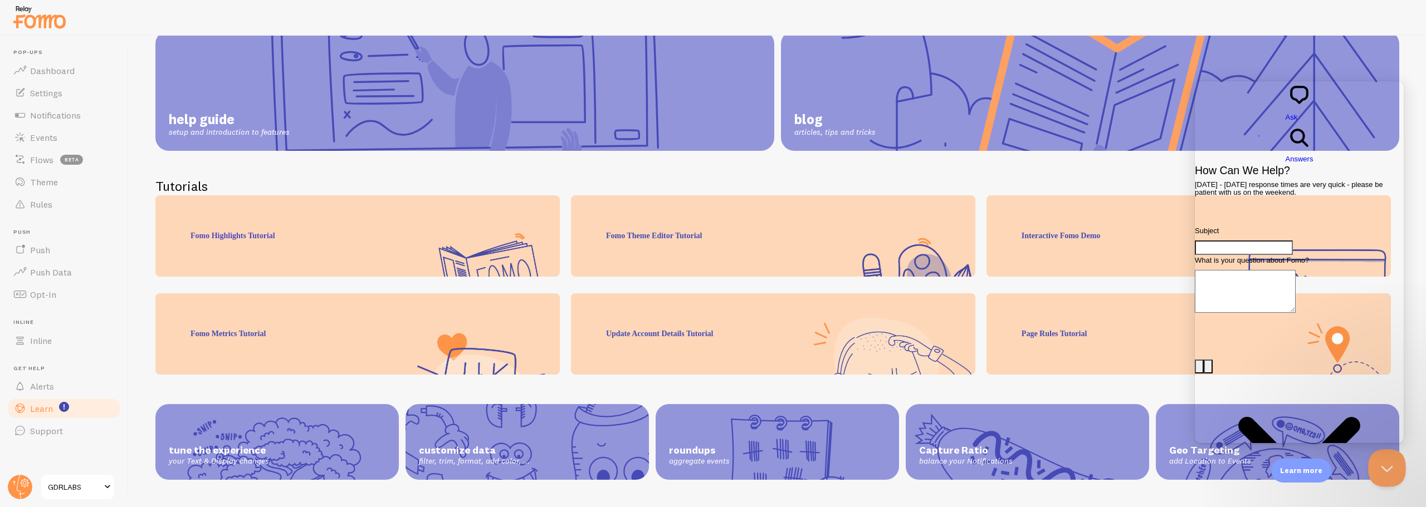
click at [1381, 462] on button "Close Beacon popover" at bounding box center [1384, 465] width 33 height 33
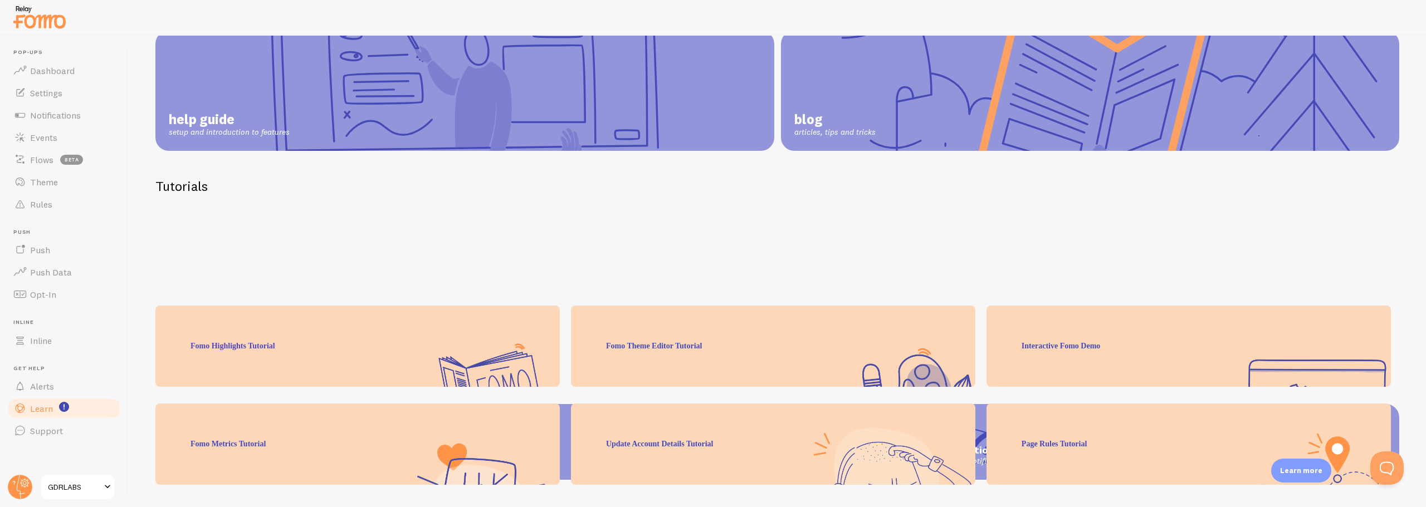
scroll to position [0, 0]
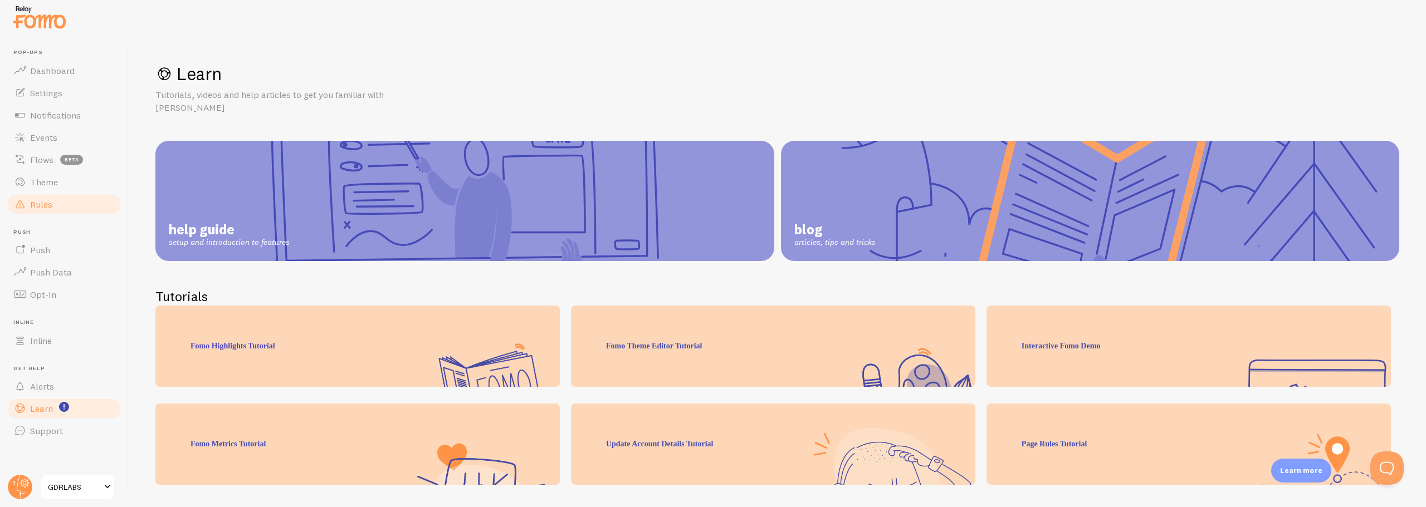
click at [40, 212] on link "Rules" at bounding box center [64, 204] width 115 height 22
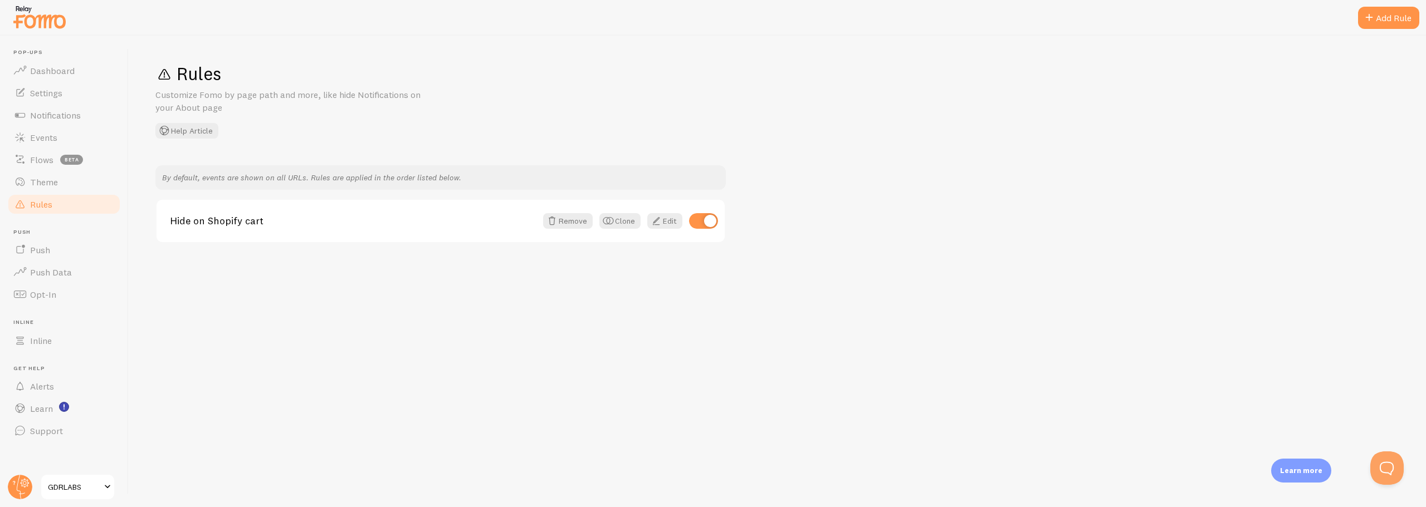
click at [539, 373] on div "Rules Customize Fomo by page path and more, like hide Notifications on your Abo…" at bounding box center [777, 272] width 1297 height 472
click at [1383, 17] on div "Add Rule" at bounding box center [1388, 18] width 61 height 22
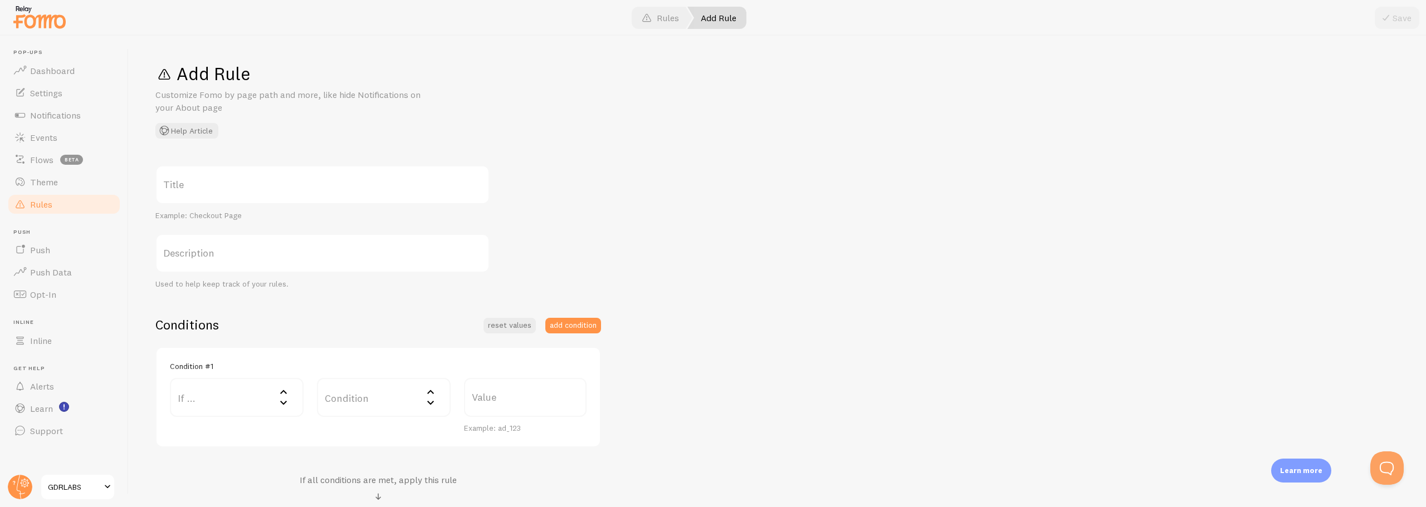
click at [202, 184] on label "Title" at bounding box center [322, 184] width 334 height 39
click at [202, 184] on input "Title" at bounding box center [322, 184] width 334 height 39
click at [216, 258] on label "Description" at bounding box center [322, 253] width 334 height 39
click at [216, 258] on input "Description" at bounding box center [322, 253] width 334 height 39
click at [194, 181] on label "Title" at bounding box center [322, 184] width 334 height 39
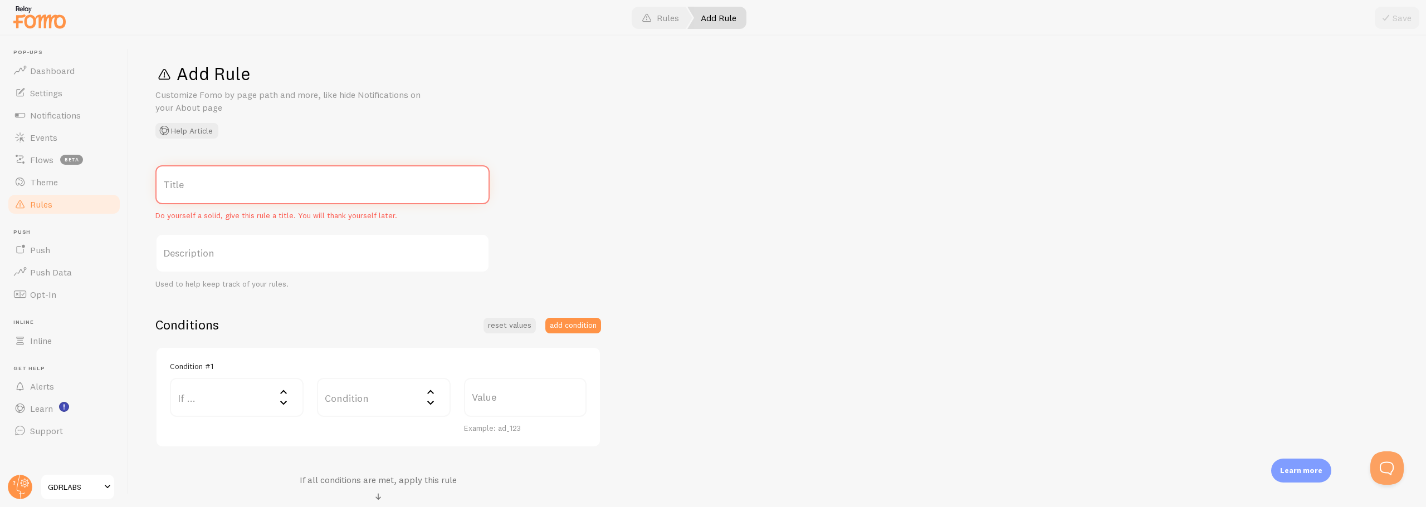
click at [194, 181] on input "Title" at bounding box center [322, 184] width 334 height 39
click at [227, 258] on label "Description" at bounding box center [322, 253] width 334 height 39
click at [227, 258] on input "Description" at bounding box center [322, 253] width 334 height 39
click at [212, 403] on label "If ..." at bounding box center [237, 397] width 134 height 39
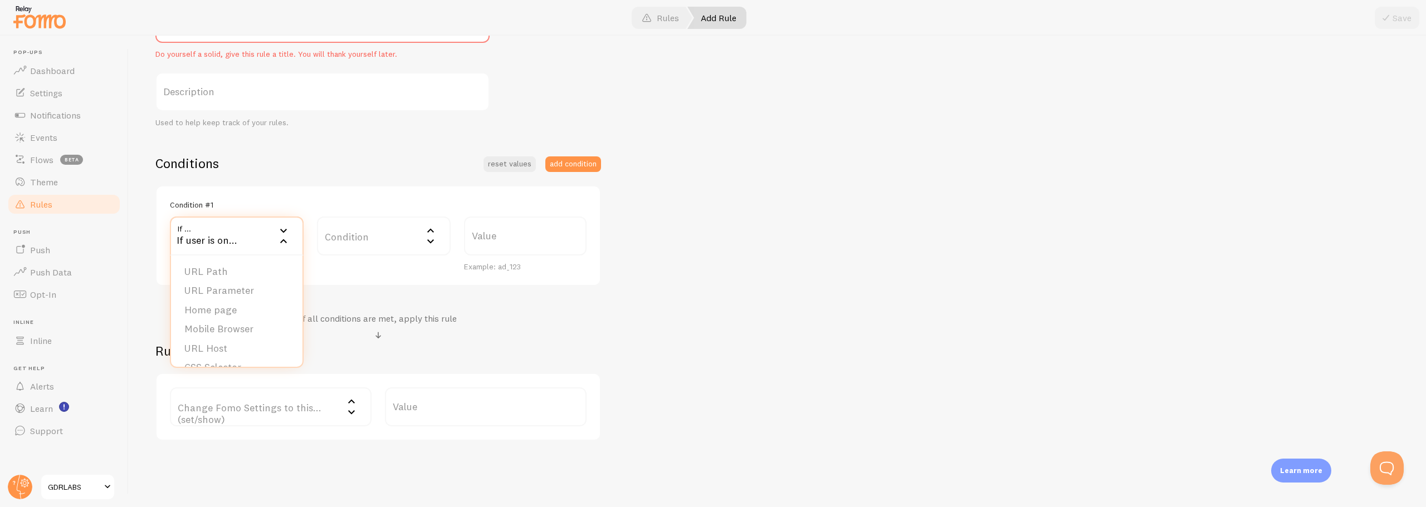
scroll to position [193, 0]
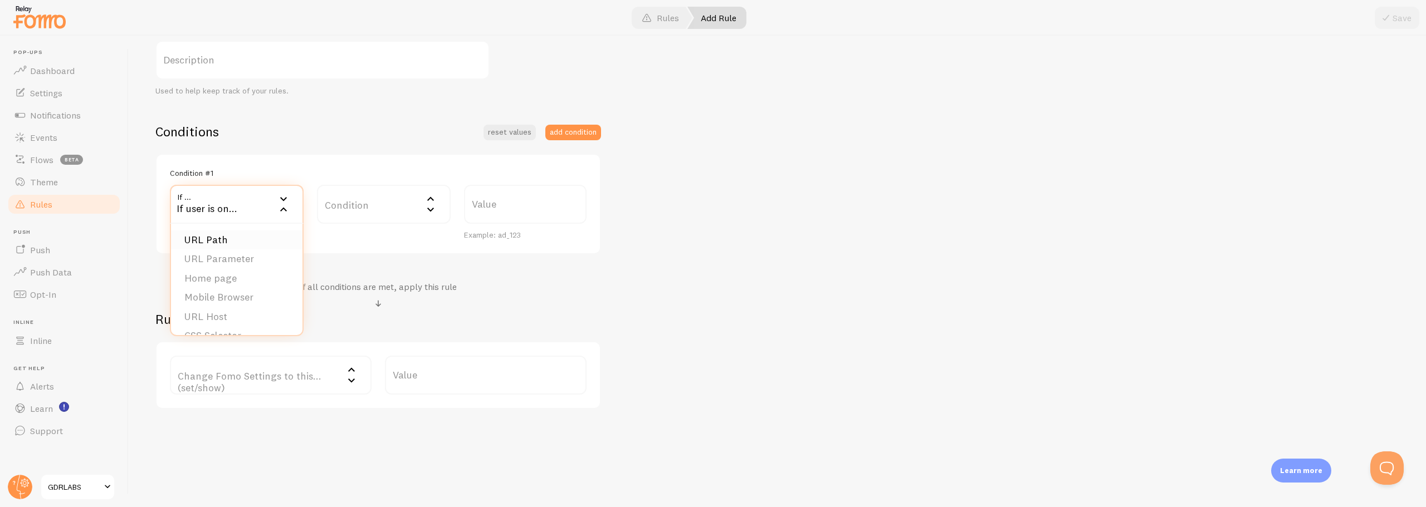
click at [213, 234] on li "URL Path" at bounding box center [236, 240] width 131 height 19
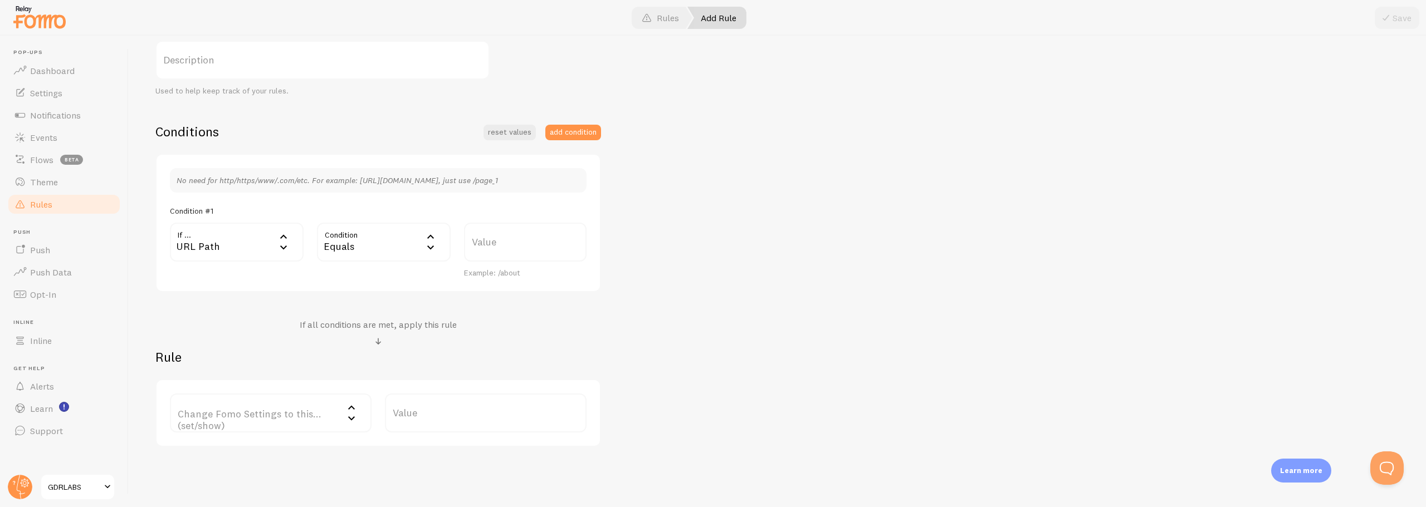
click at [354, 238] on div "Equals" at bounding box center [384, 242] width 134 height 39
click at [350, 276] on li "Equals" at bounding box center [383, 277] width 131 height 19
click at [497, 238] on label "Value" at bounding box center [525, 242] width 123 height 39
click at [497, 238] on input "Value" at bounding box center [525, 242] width 123 height 39
paste input "https://gamedayready.com/pages/liquidation-page"
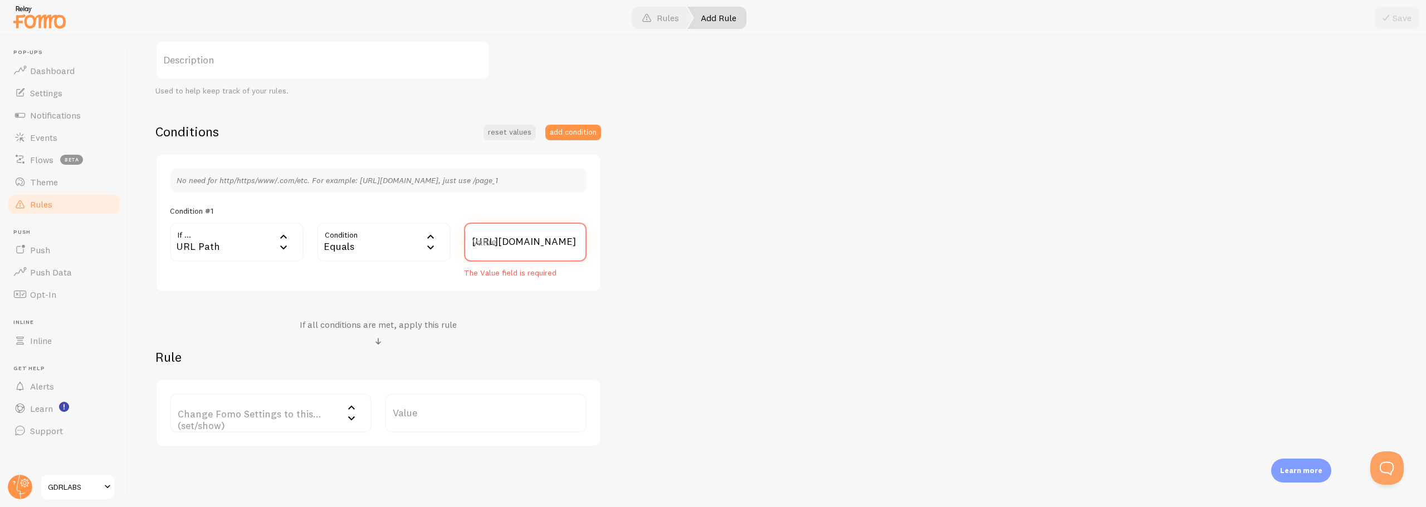
scroll to position [0, 118]
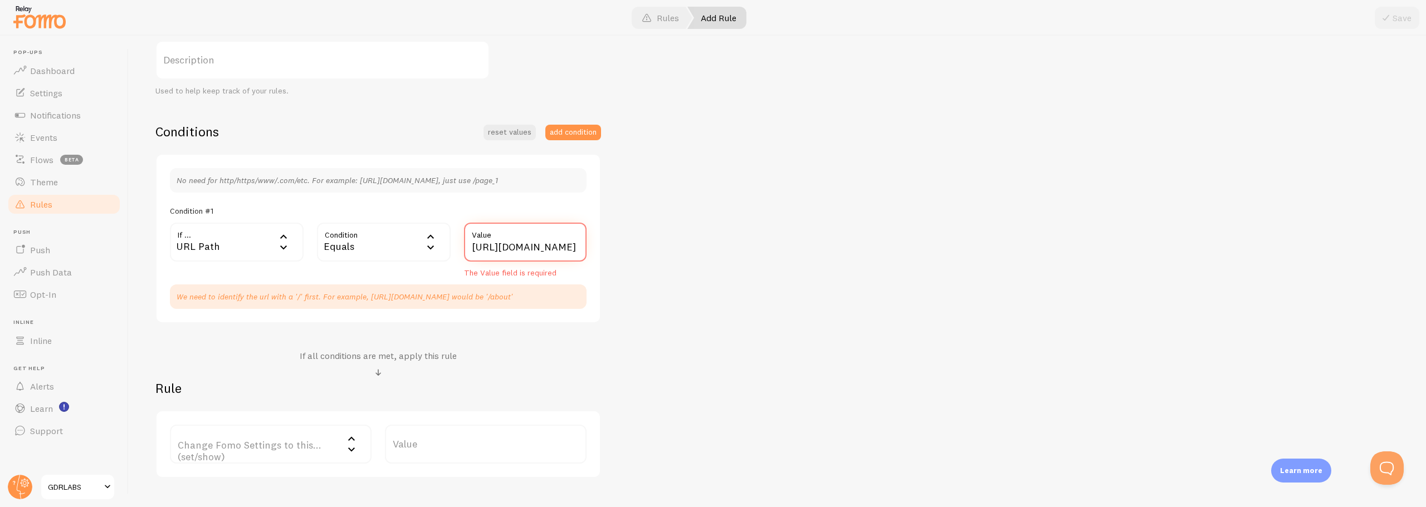
click at [473, 245] on input "https://gamedayready.com/pages/liquidation-page" at bounding box center [525, 242] width 123 height 39
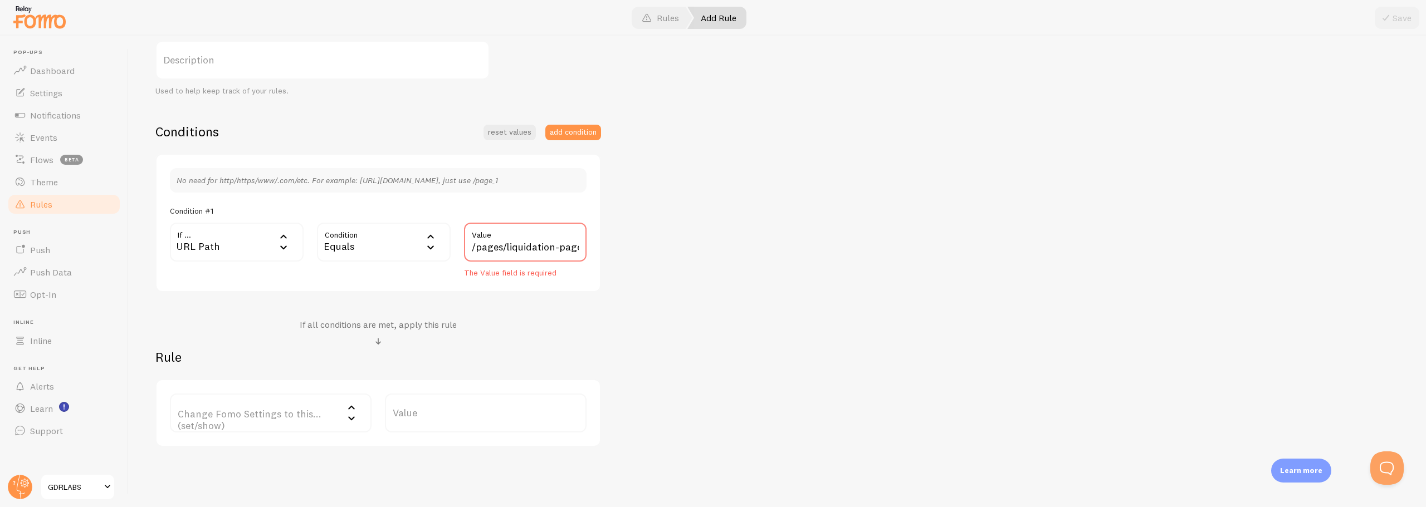
click at [735, 282] on div "Title Do yourself a solid, give this rule a title. You will thank yourself late…" at bounding box center [777, 209] width 1244 height 475
drag, startPoint x: 500, startPoint y: 243, endPoint x: 439, endPoint y: 247, distance: 60.8
click at [440, 247] on div "If ... url URL Path URL Path URL Parameter Home page Mobile Browser URL Host CS…" at bounding box center [378, 251] width 430 height 56
type input "/liquidation-page"
click at [679, 316] on div "Title Do yourself a solid, give this rule a title. You will thank yourself late…" at bounding box center [777, 209] width 1244 height 475
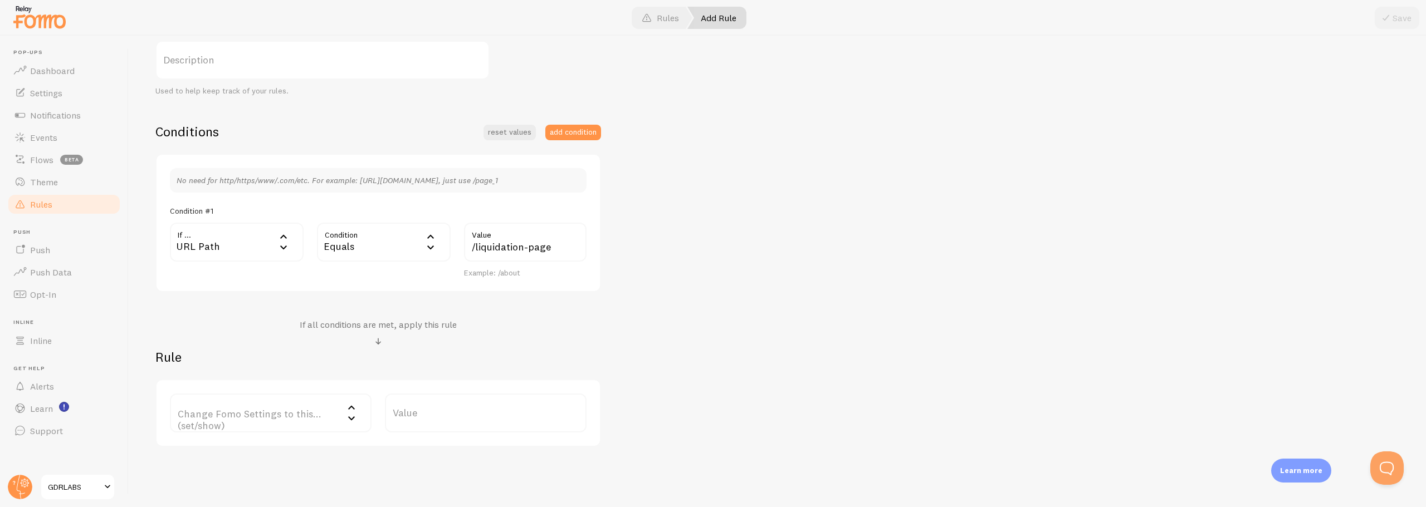
scroll to position [231, 0]
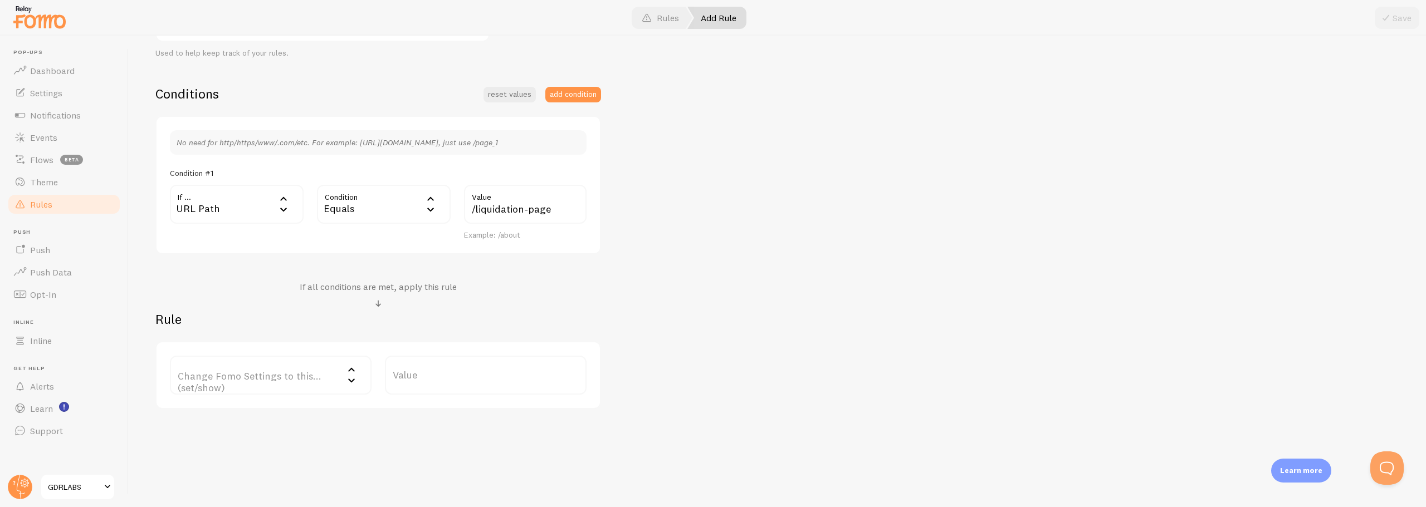
click at [231, 383] on label "Change Fomo Settings to this... (set/show)" at bounding box center [271, 375] width 202 height 39
click at [221, 412] on li "Notifications" at bounding box center [270, 411] width 199 height 19
click at [444, 379] on label "Options" at bounding box center [486, 375] width 202 height 39
click at [458, 429] on li "Only show Fomo if conditions met" at bounding box center [485, 429] width 199 height 19
click at [1041, 312] on div "Title Do yourself a solid, give this rule a title. You will thank yourself late…" at bounding box center [777, 171] width 1244 height 475
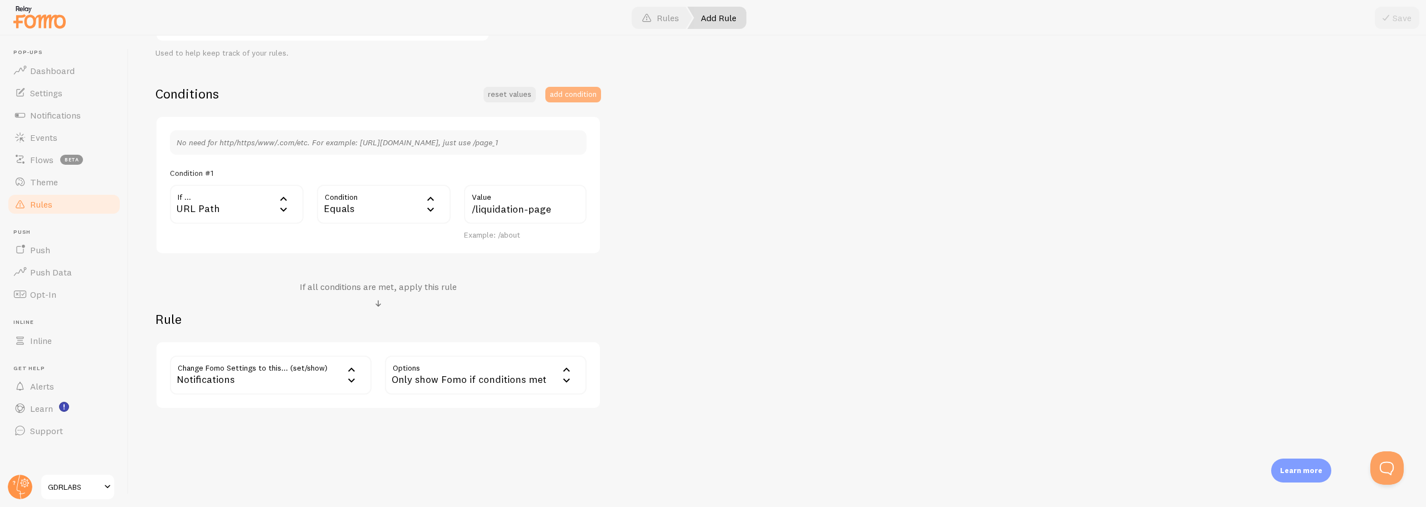
click at [569, 96] on button "add condition" at bounding box center [573, 95] width 56 height 16
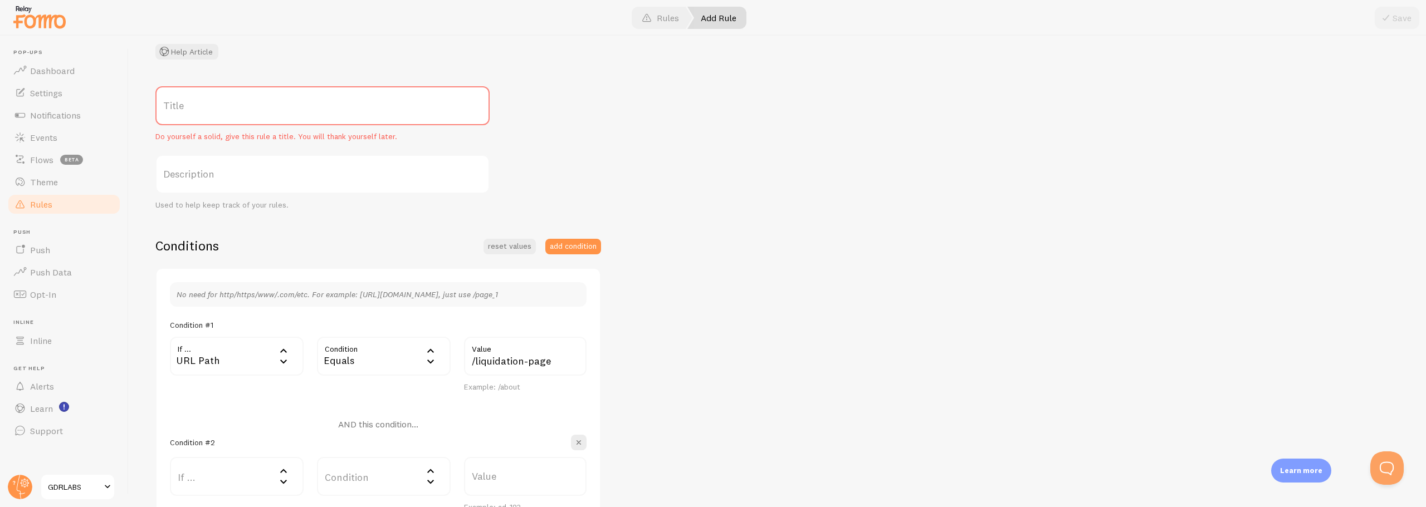
scroll to position [0, 0]
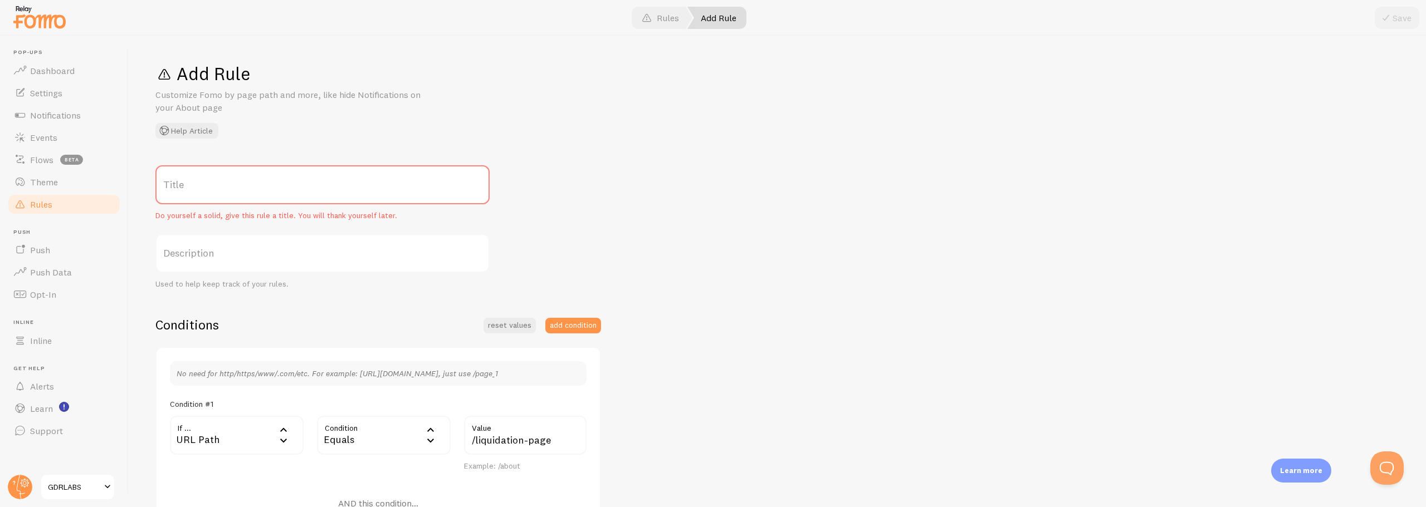
click at [42, 205] on span "Rules" at bounding box center [41, 204] width 22 height 11
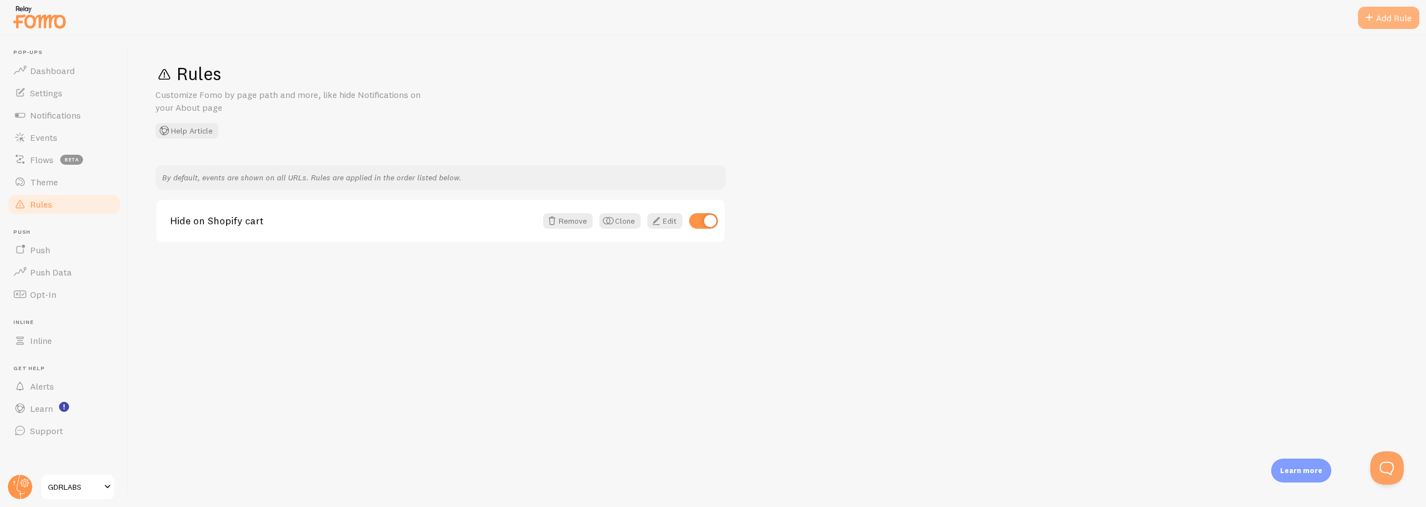
click at [1365, 12] on span at bounding box center [1368, 17] width 13 height 13
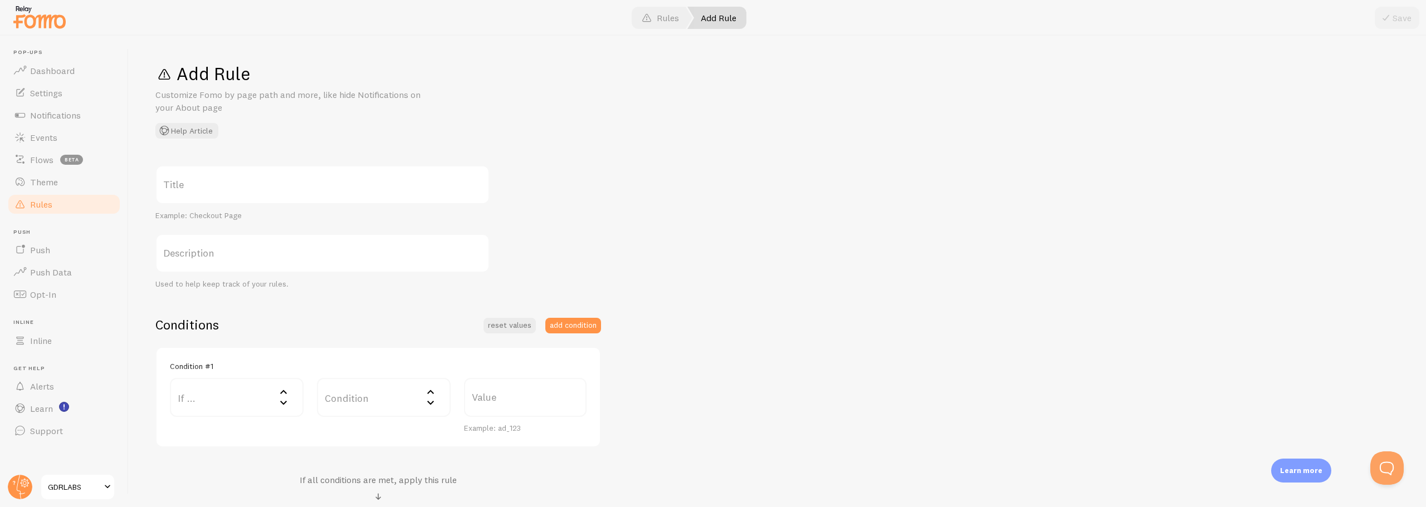
click at [190, 179] on label "Title" at bounding box center [322, 184] width 334 height 39
click at [190, 179] on input "Title" at bounding box center [322, 184] width 334 height 39
paste input "https://gamedayready.com/pages/liquidation-page"
drag, startPoint x: 316, startPoint y: 188, endPoint x: 125, endPoint y: 198, distance: 191.3
click at [125, 198] on main "Pop-ups Dashboard Settings Notifications Events Flows beta Theme Rules Push Pus…" at bounding box center [713, 272] width 1426 height 472
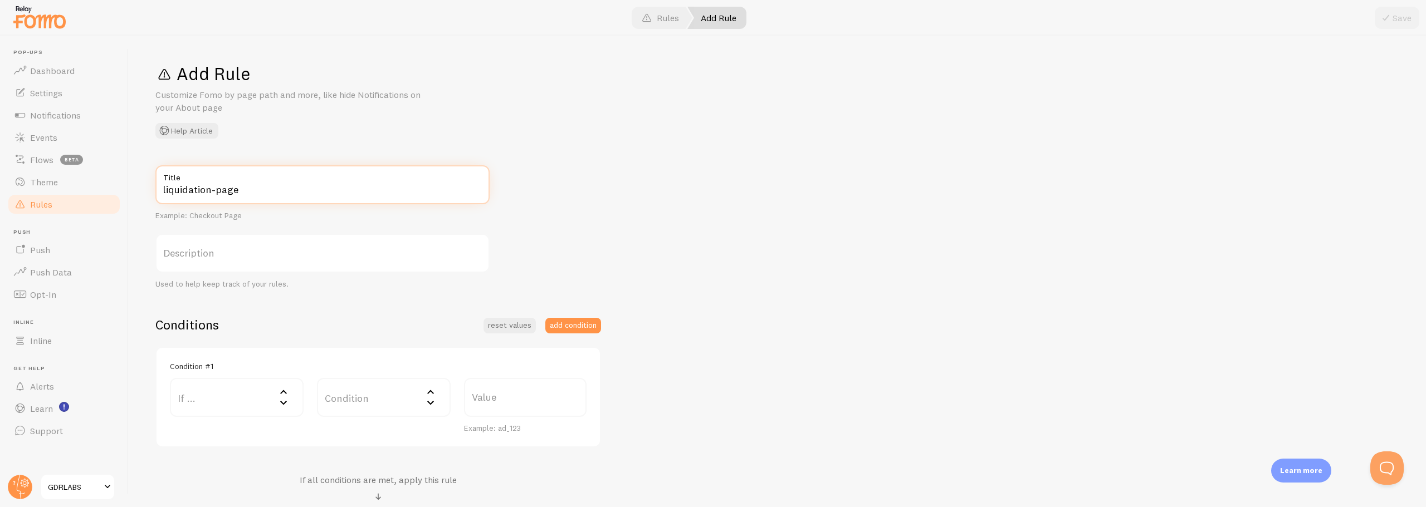
click at [216, 192] on input "liquidation-page" at bounding box center [322, 184] width 334 height 39
type input "Liquidation Page"
click at [224, 253] on label "Description" at bounding box center [322, 253] width 334 height 39
click at [224, 253] on input "Description" at bounding box center [322, 253] width 334 height 39
click at [243, 194] on input "Liquidation Page" at bounding box center [322, 184] width 334 height 39
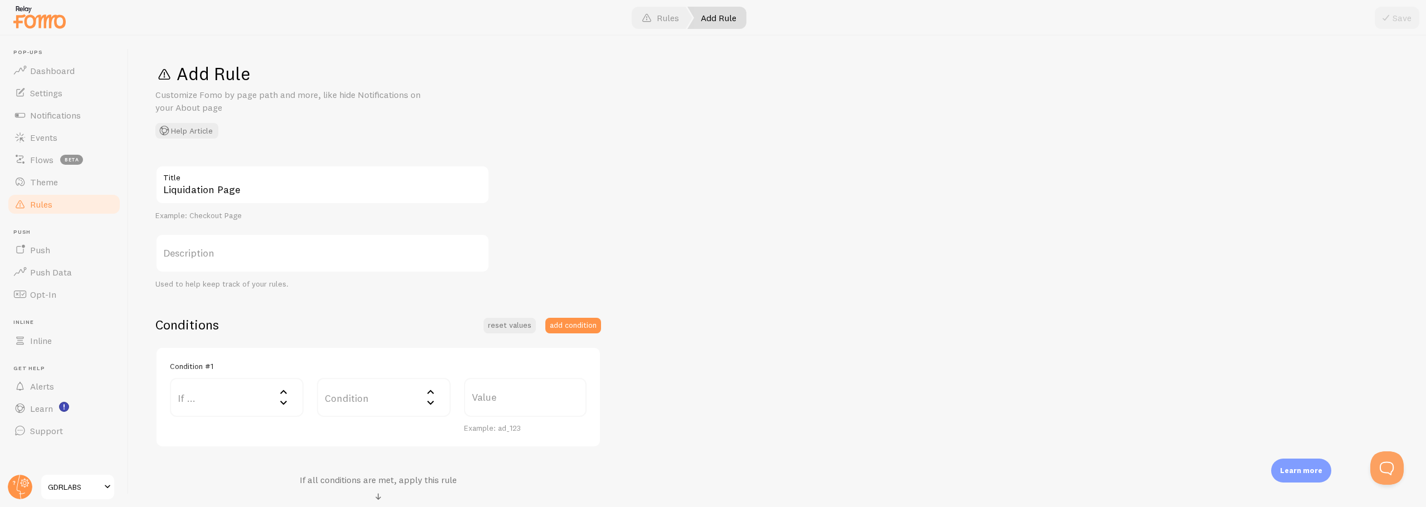
click at [209, 266] on label "Description" at bounding box center [322, 253] width 334 height 39
click at [209, 266] on input "Description" at bounding box center [322, 253] width 334 height 39
paste input "Liquidation Page"
type input "Liquidation Page"
click at [571, 250] on div "Liquidation Page Title Example: Checkout Page Liquidation Page Description Used…" at bounding box center [777, 383] width 1244 height 437
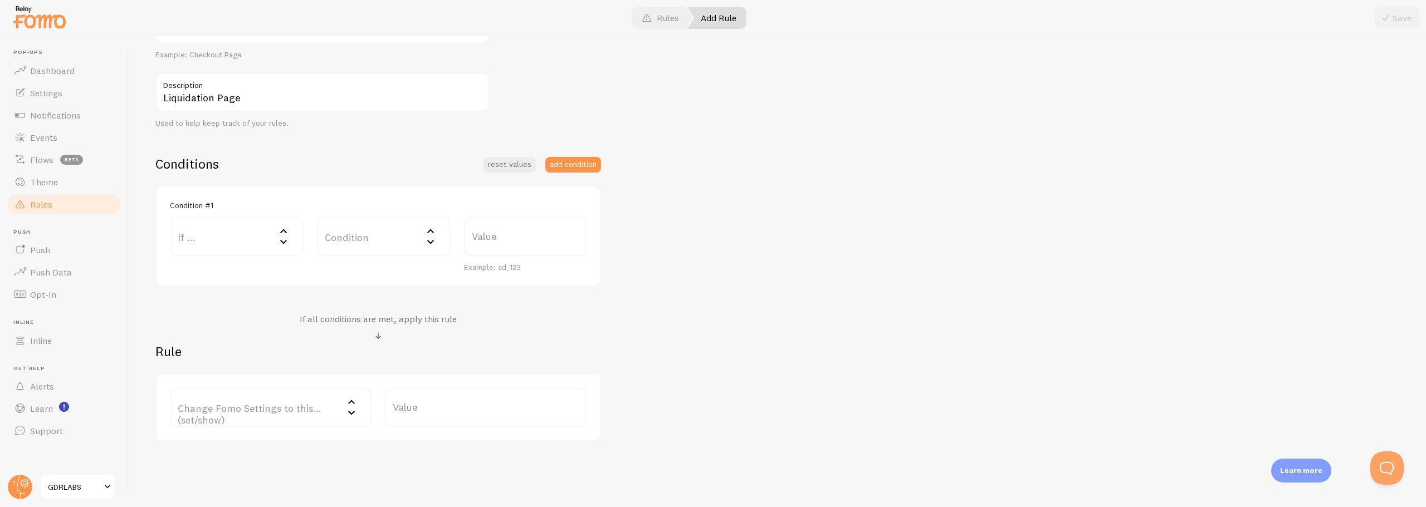
scroll to position [167, 0]
click at [218, 232] on label "If ..." at bounding box center [237, 230] width 134 height 39
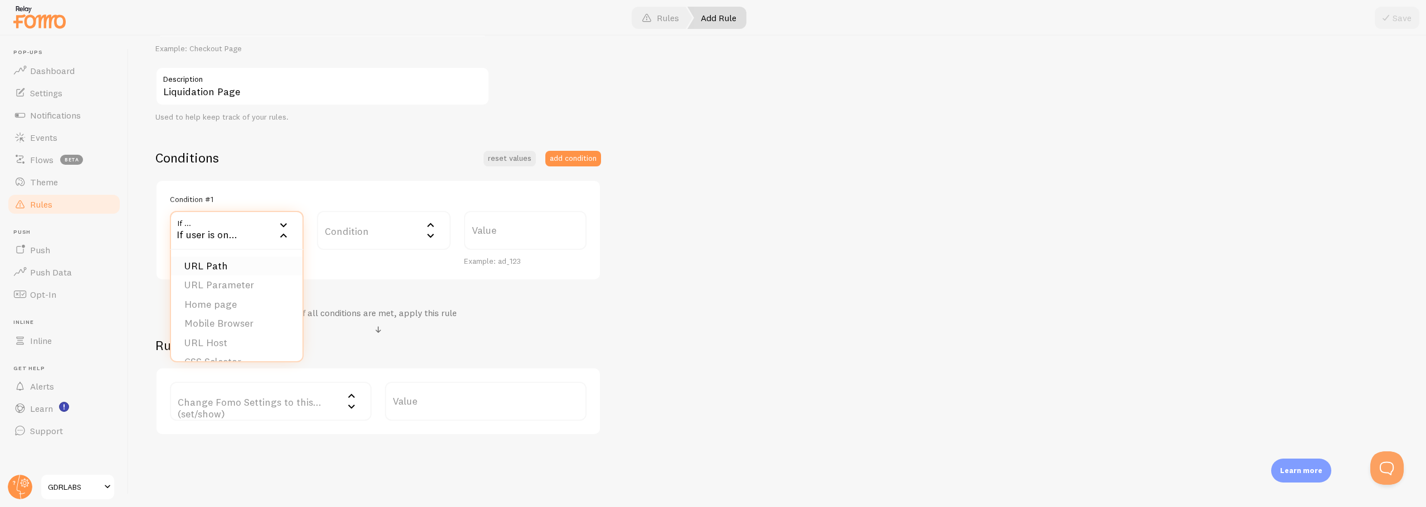
click at [220, 264] on li "URL Path" at bounding box center [236, 266] width 131 height 19
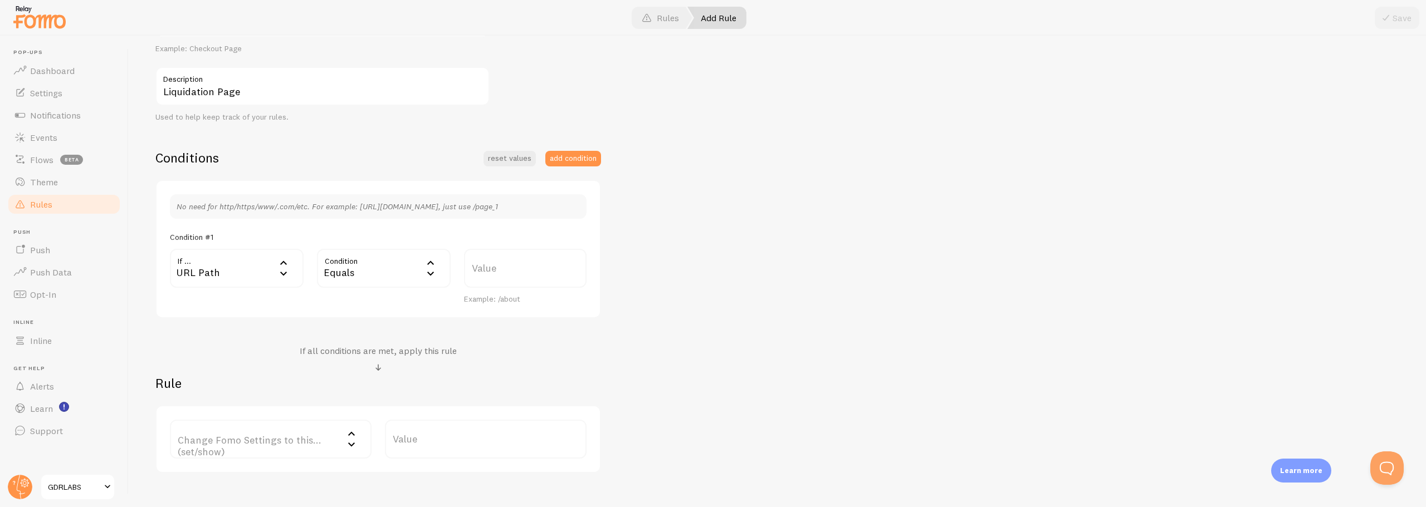
click at [513, 268] on label "Value" at bounding box center [525, 268] width 123 height 39
click at [513, 268] on input "Value" at bounding box center [525, 268] width 123 height 39
paste input "Liquidation Page"
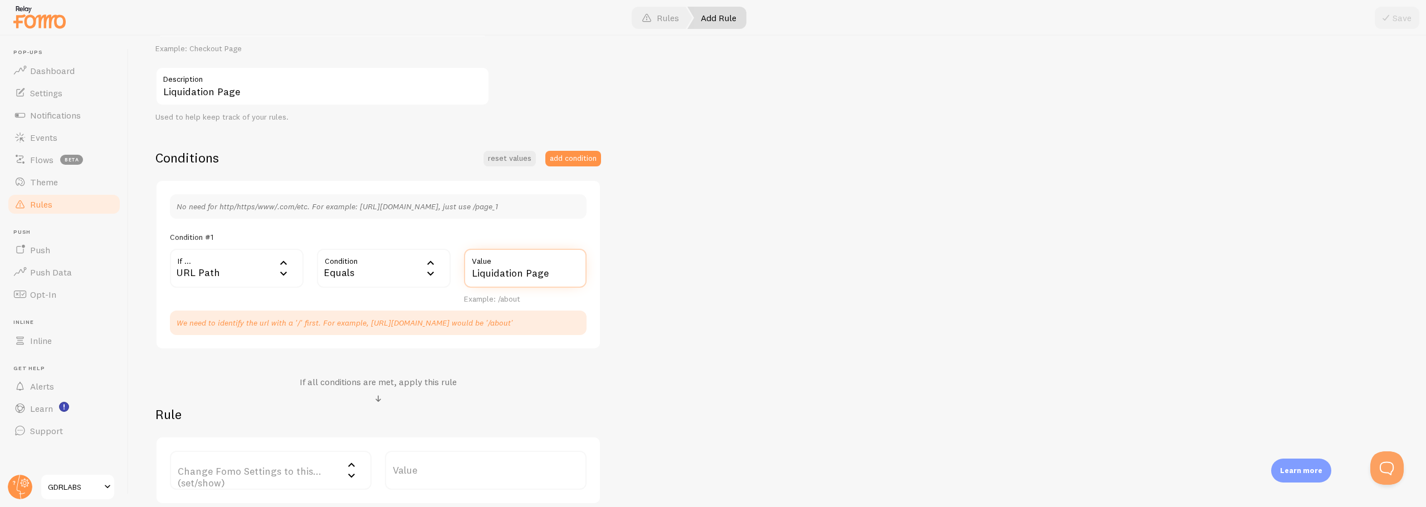
click at [533, 275] on input "Liquidation Page" at bounding box center [525, 268] width 123 height 39
paste input "/liquidation-p"
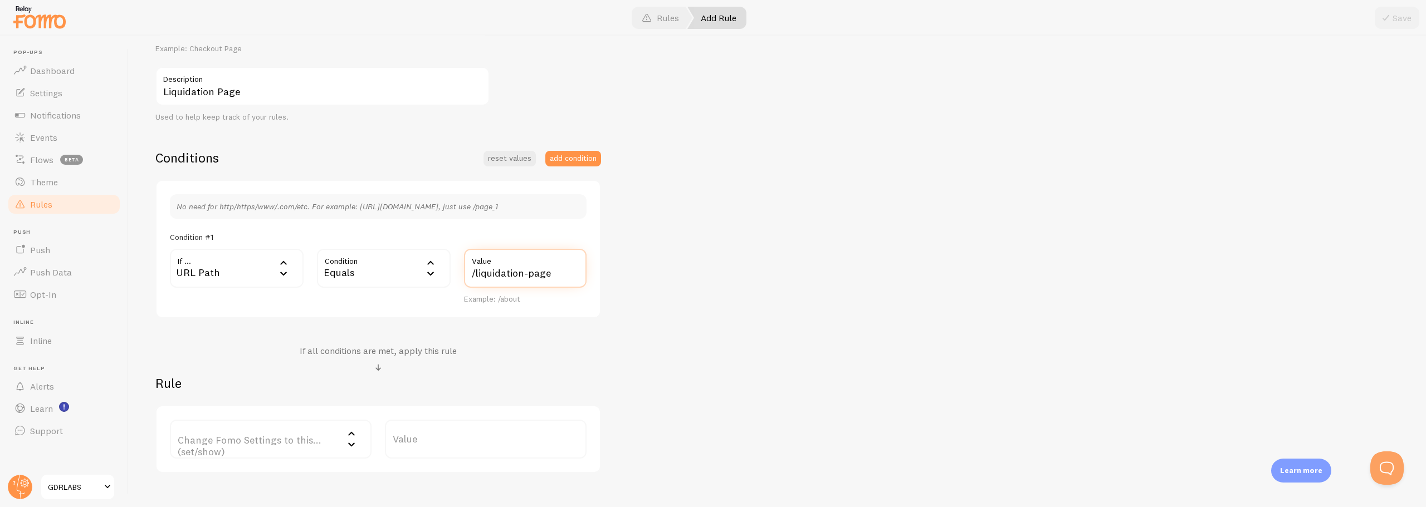
type input "/liquidation-page"
click at [647, 298] on div "Liquidation Page Title Example: Checkout Page Liquidation Page Description Used…" at bounding box center [777, 235] width 1244 height 475
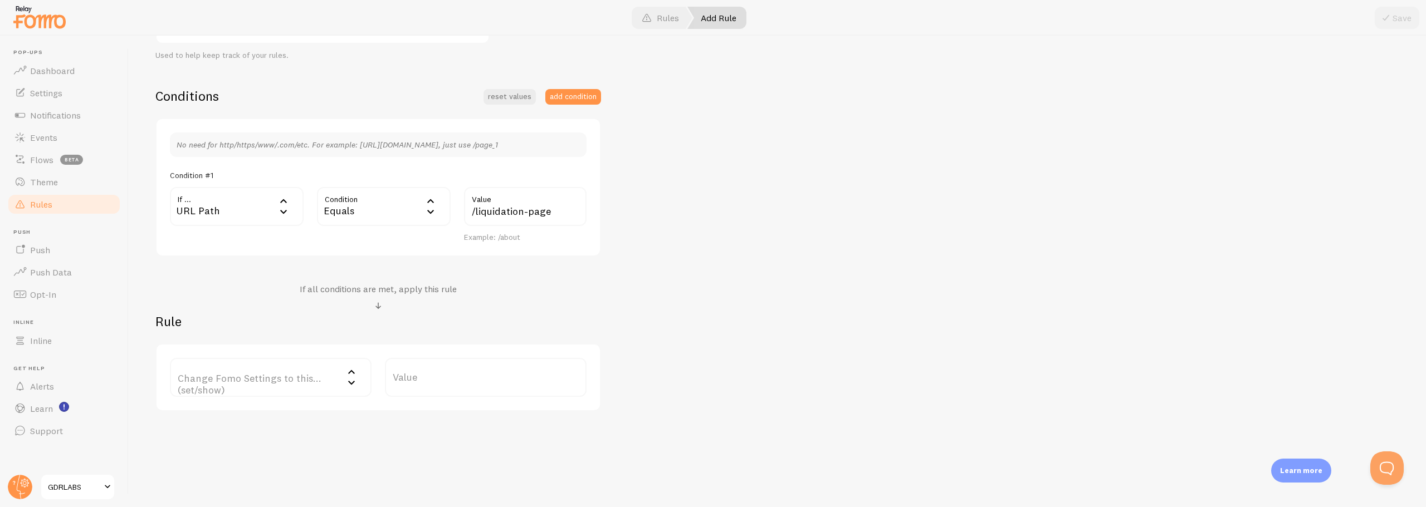
scroll to position [231, 0]
click at [227, 381] on label "Change Fomo Settings to this... (set/show)" at bounding box center [271, 375] width 202 height 39
click at [218, 412] on li "Notifications" at bounding box center [270, 411] width 199 height 19
click at [417, 381] on label "Options" at bounding box center [486, 375] width 202 height 39
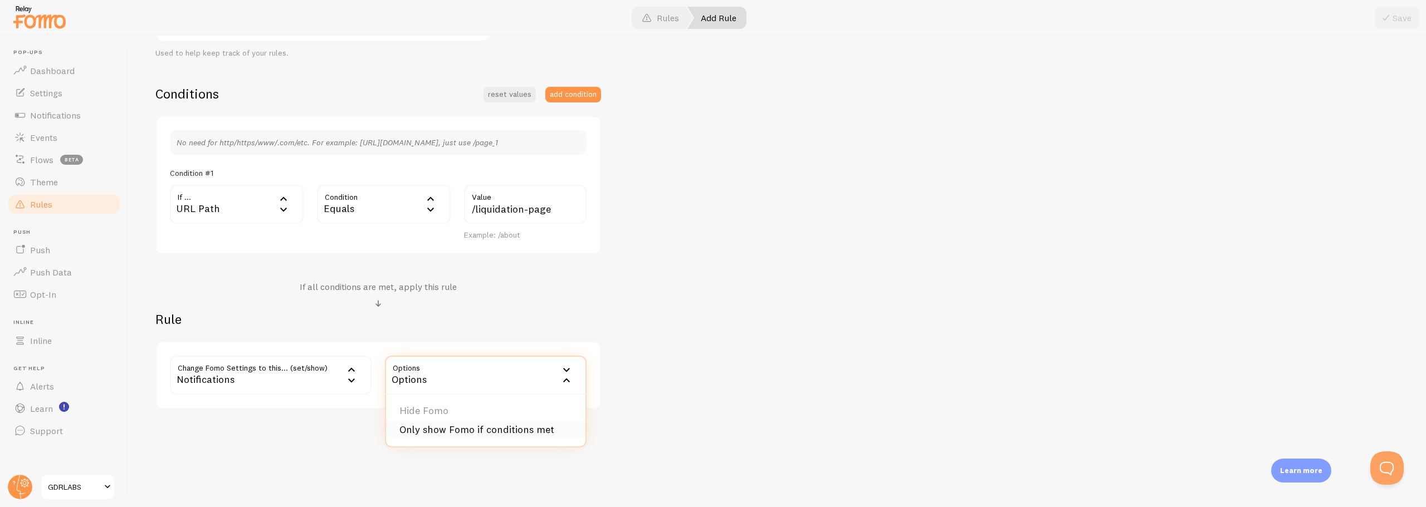
click at [423, 430] on li "Only show Fomo if conditions met" at bounding box center [485, 429] width 199 height 19
click at [340, 469] on div "Add Rule Customize Fomo by page path and more, like hide Notifications on your …" at bounding box center [777, 272] width 1297 height 472
click at [1396, 28] on button "Save" at bounding box center [1396, 18] width 45 height 22
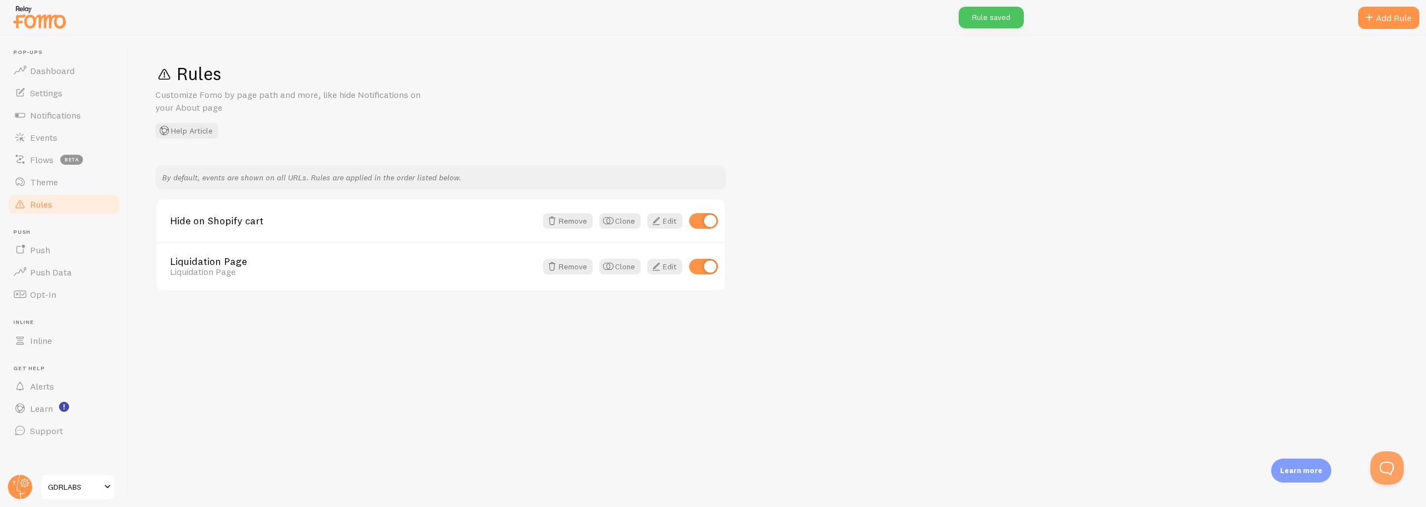
click at [1117, 283] on div "By default, events are shown on all URLs. Rules are applied in the order listed…" at bounding box center [777, 228] width 1244 height 126
click at [509, 408] on div "Rules Customize Fomo by page path and more, like hide Notifications on your Abo…" at bounding box center [777, 272] width 1297 height 472
click at [49, 110] on span "Notifications" at bounding box center [55, 115] width 51 height 11
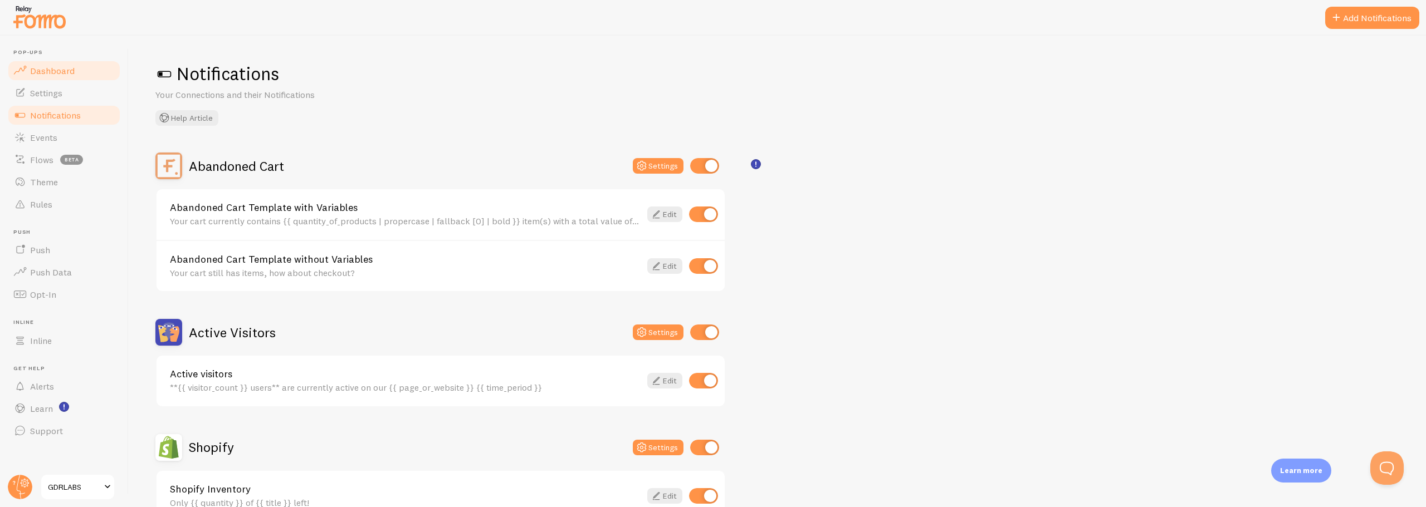
click at [53, 76] on link "Dashboard" at bounding box center [64, 71] width 115 height 22
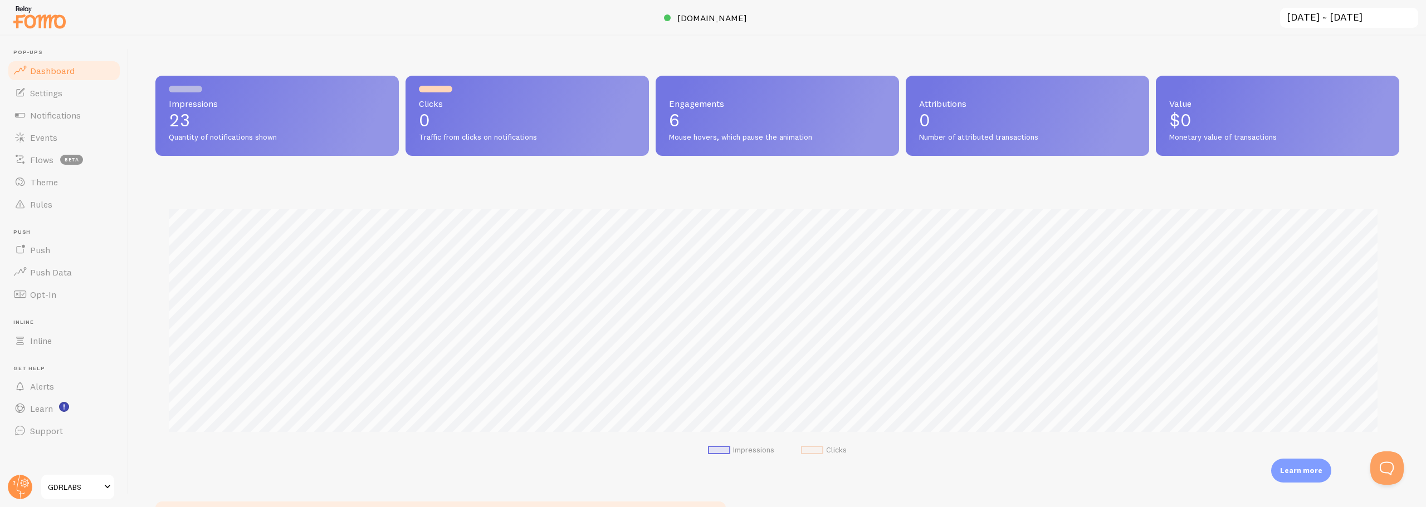
scroll to position [292, 1235]
click at [53, 98] on span "Settings" at bounding box center [46, 92] width 32 height 11
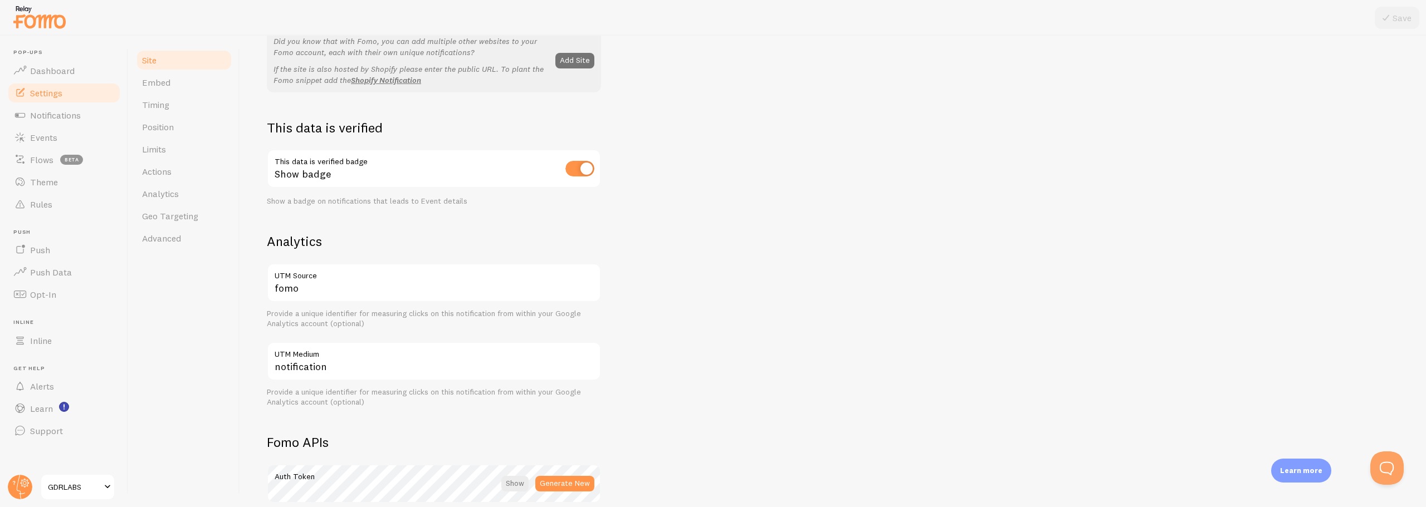
scroll to position [278, 0]
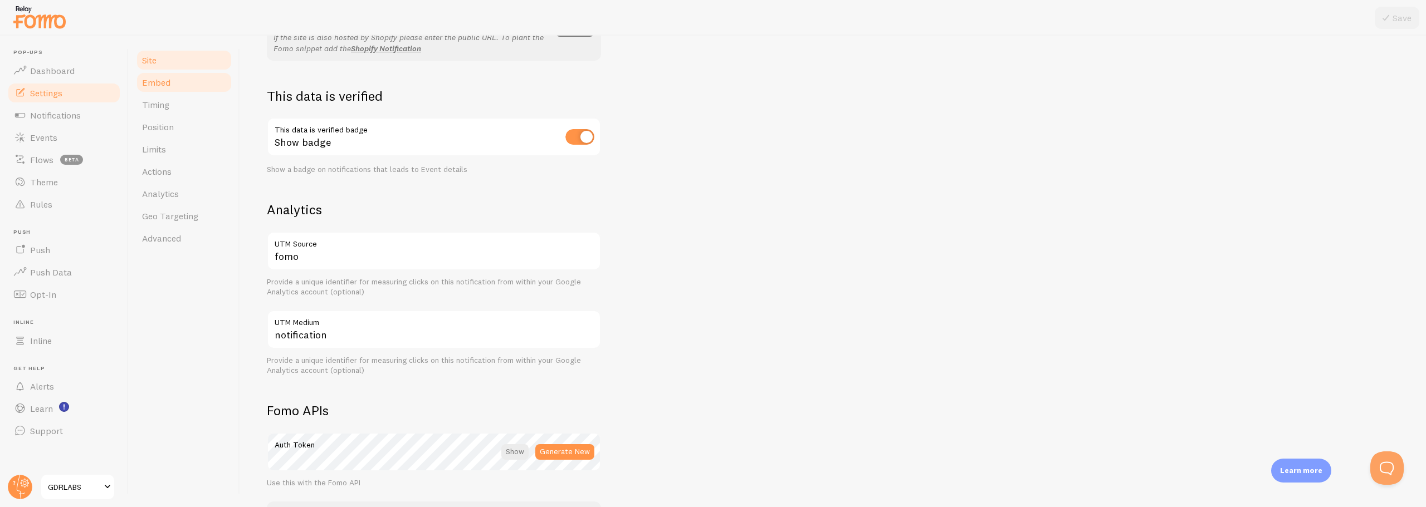
click at [173, 85] on link "Embed" at bounding box center [183, 82] width 97 height 22
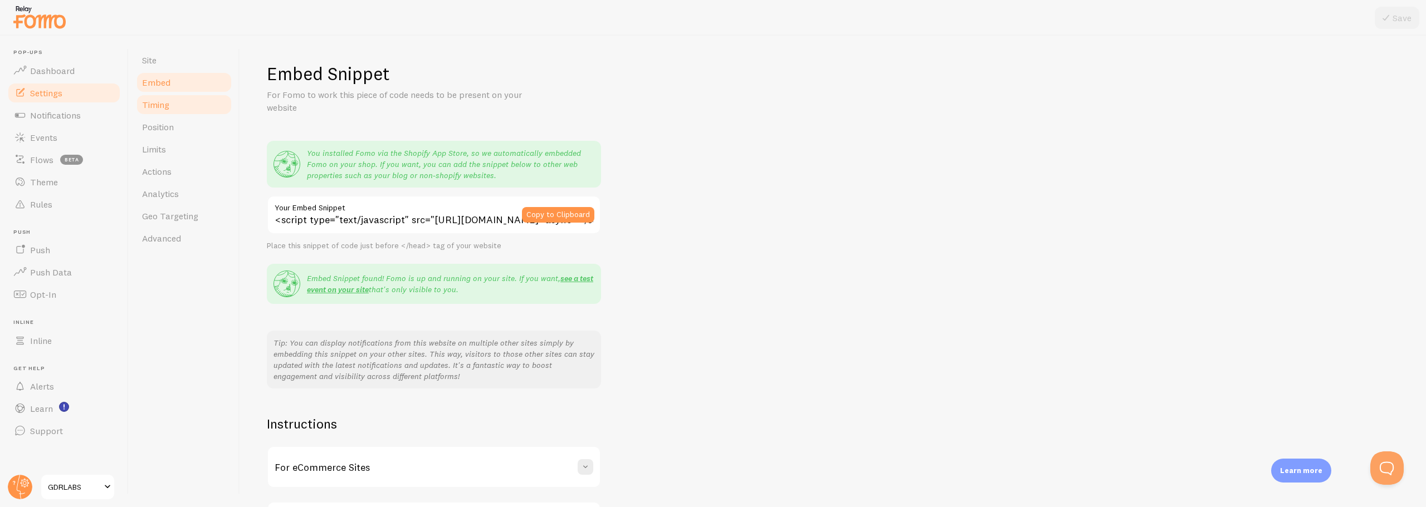
click at [156, 95] on link "Timing" at bounding box center [183, 105] width 97 height 22
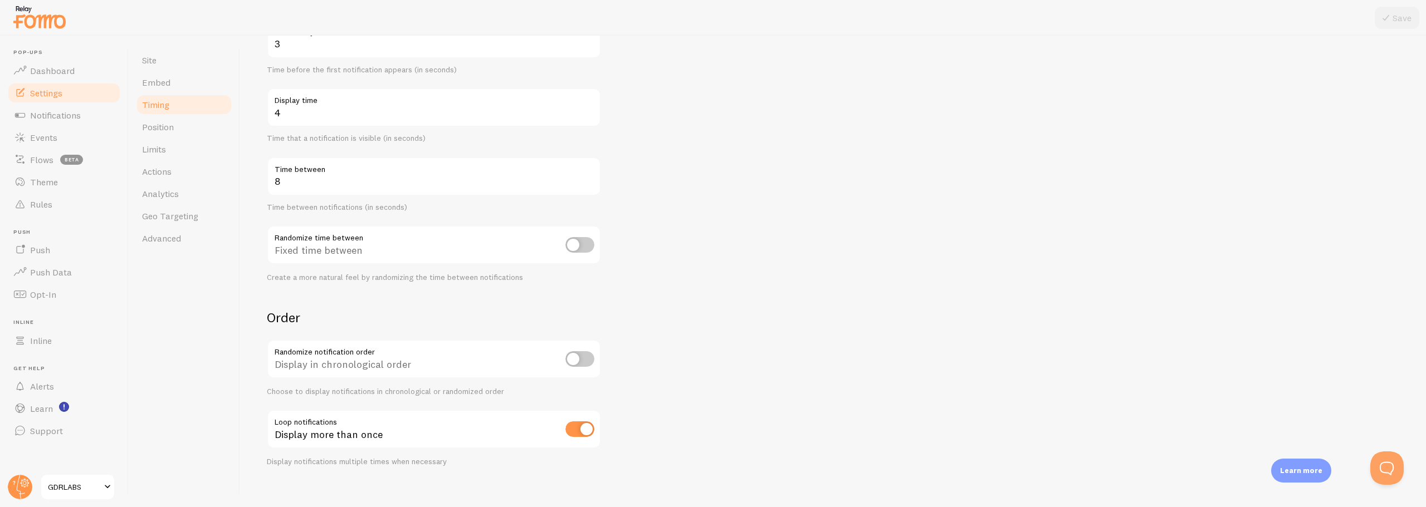
scroll to position [152, 0]
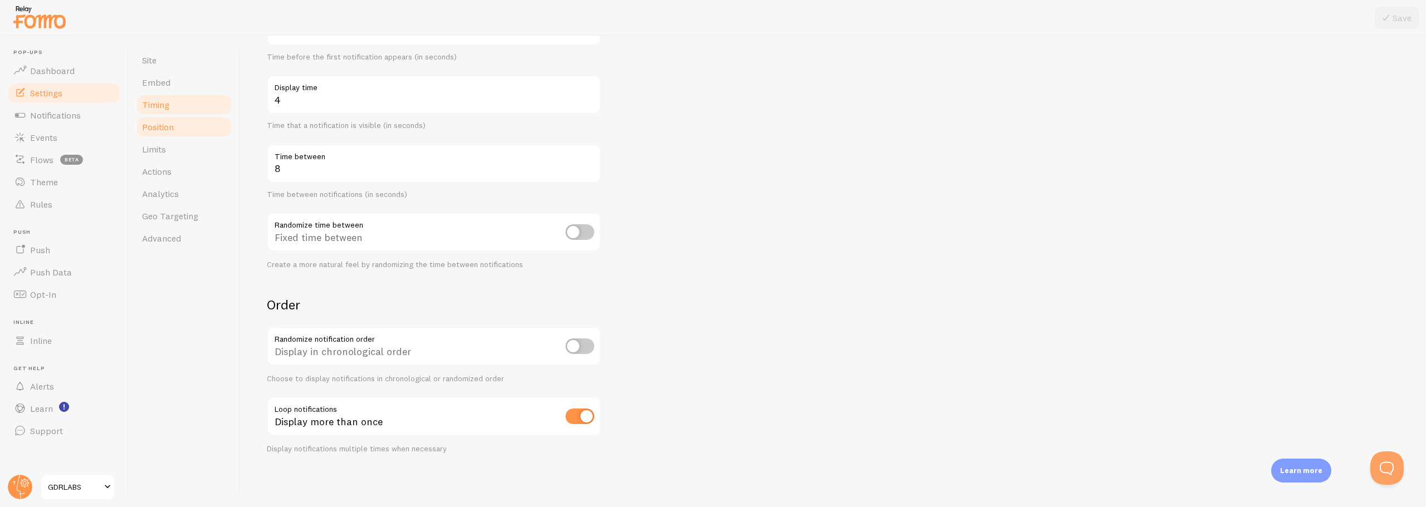
click at [167, 122] on span "Position" at bounding box center [158, 126] width 32 height 11
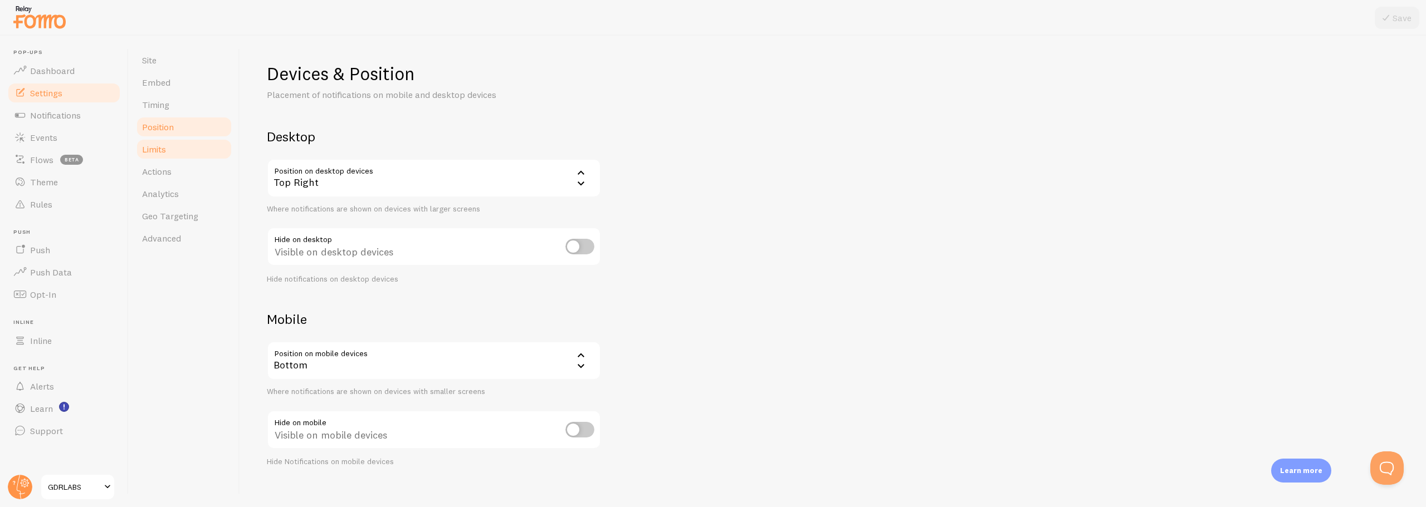
click at [158, 148] on span "Limits" at bounding box center [154, 149] width 24 height 11
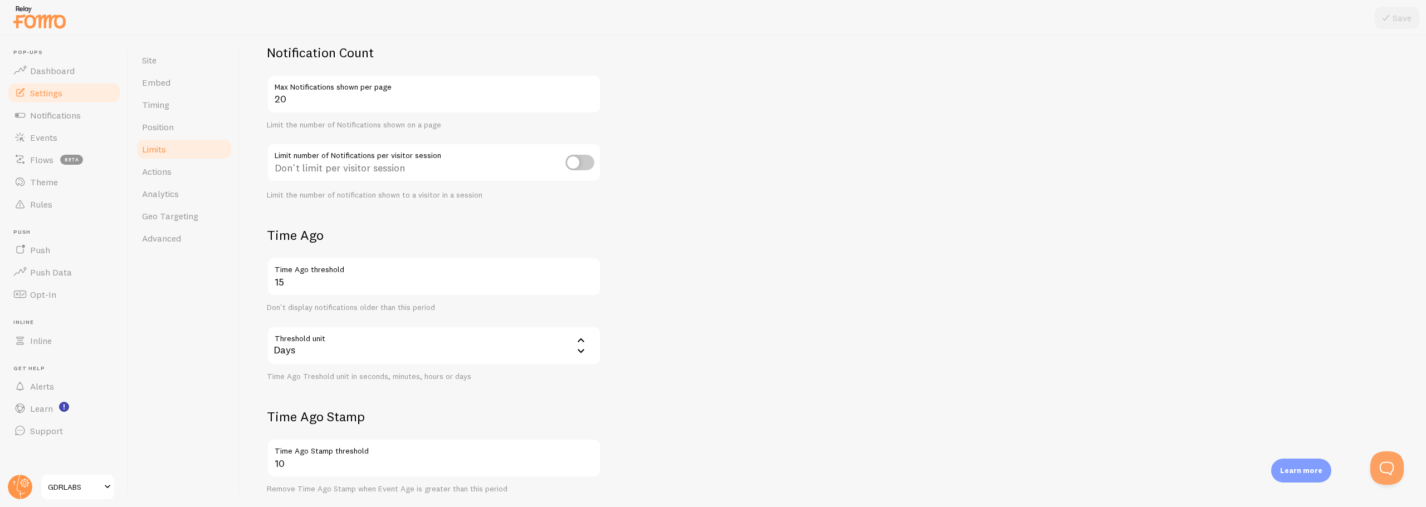
scroll to position [215, 0]
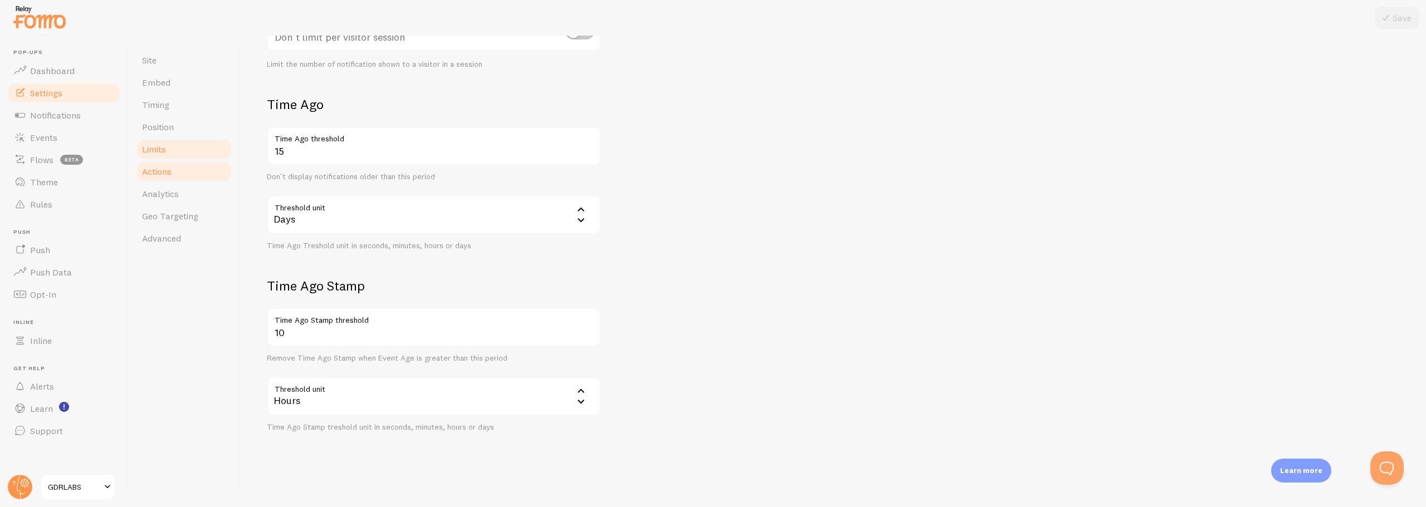
click at [156, 177] on link "Actions" at bounding box center [183, 171] width 97 height 22
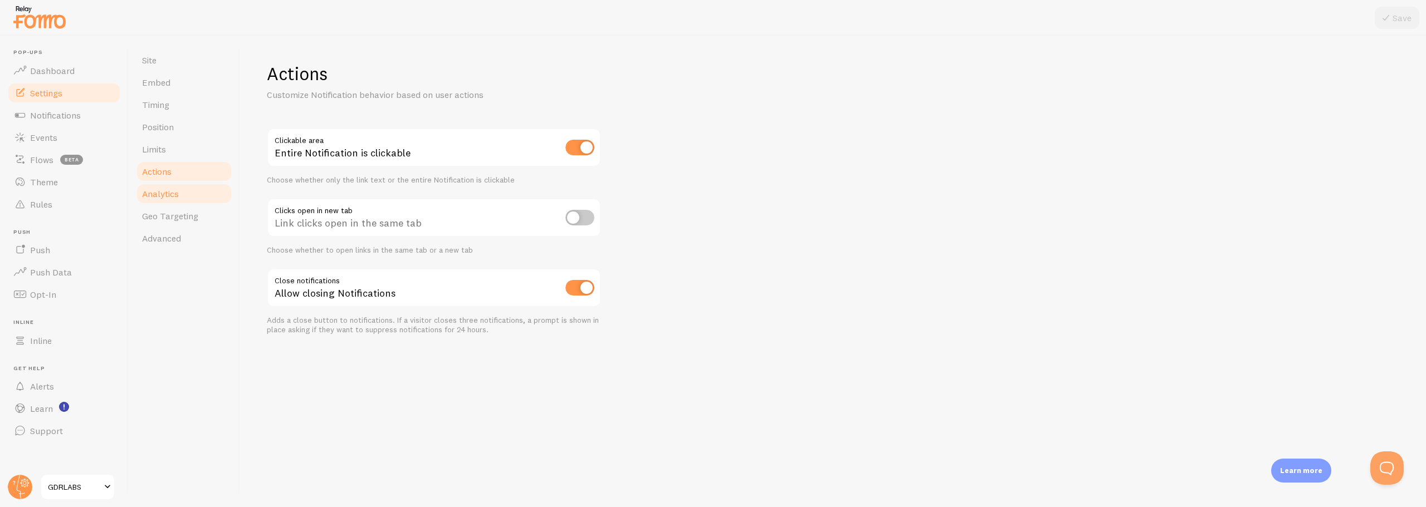
click at [152, 199] on span "Analytics" at bounding box center [160, 193] width 37 height 11
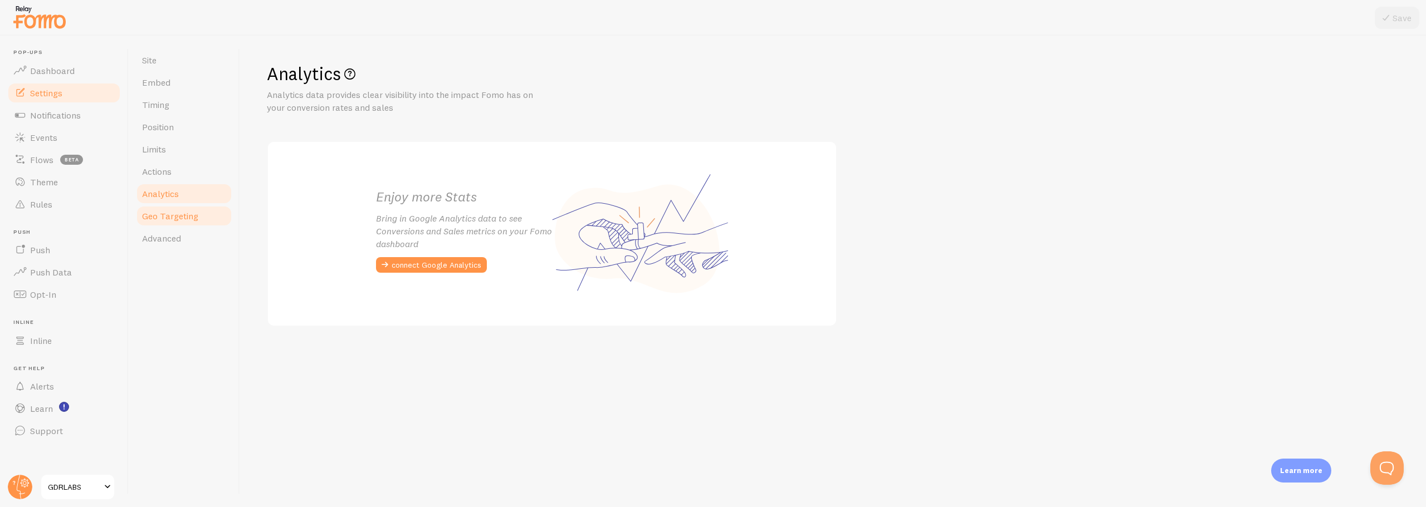
click at [156, 212] on span "Geo Targeting" at bounding box center [170, 216] width 56 height 11
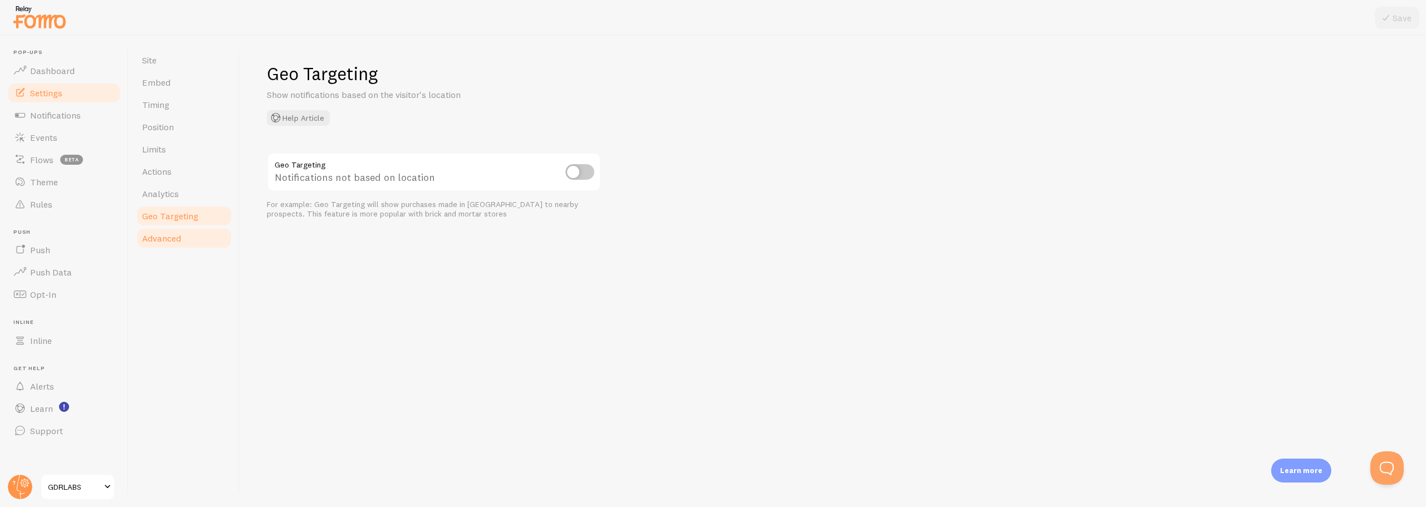
click at [159, 244] on link "Advanced" at bounding box center [183, 238] width 97 height 22
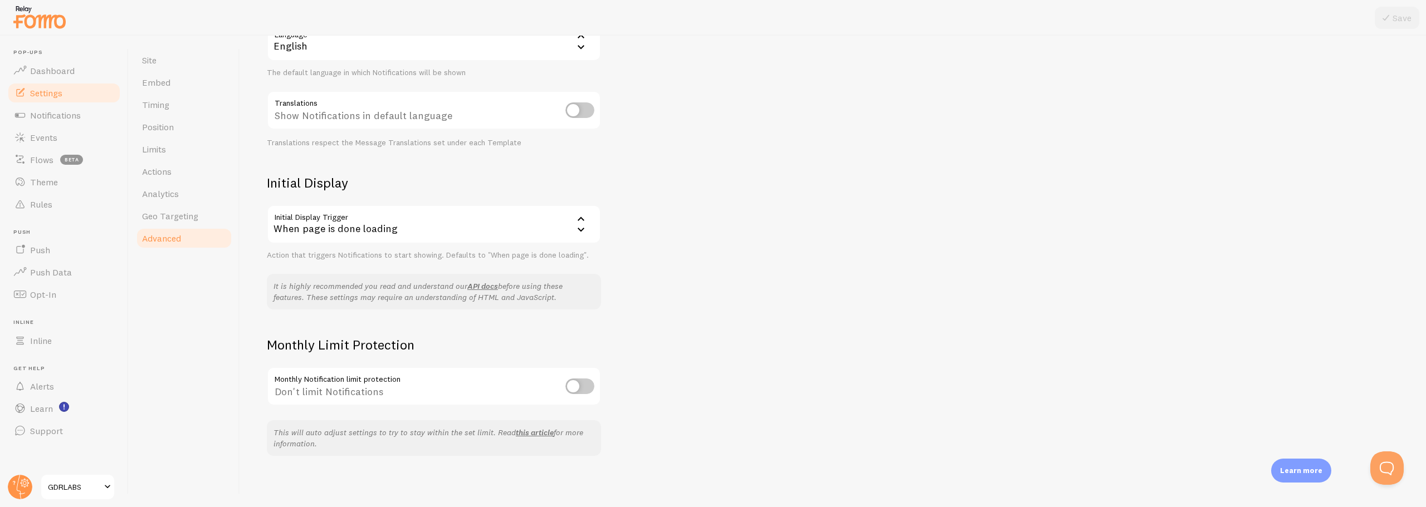
scroll to position [139, 0]
click at [48, 120] on span "Notifications" at bounding box center [55, 115] width 51 height 11
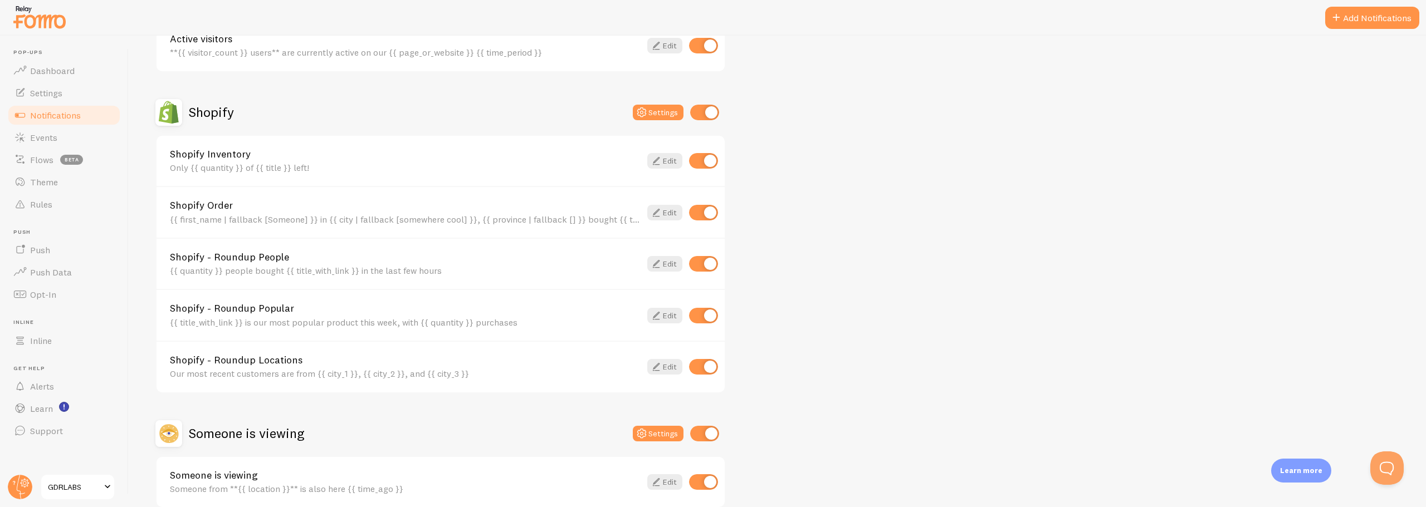
scroll to position [278, 0]
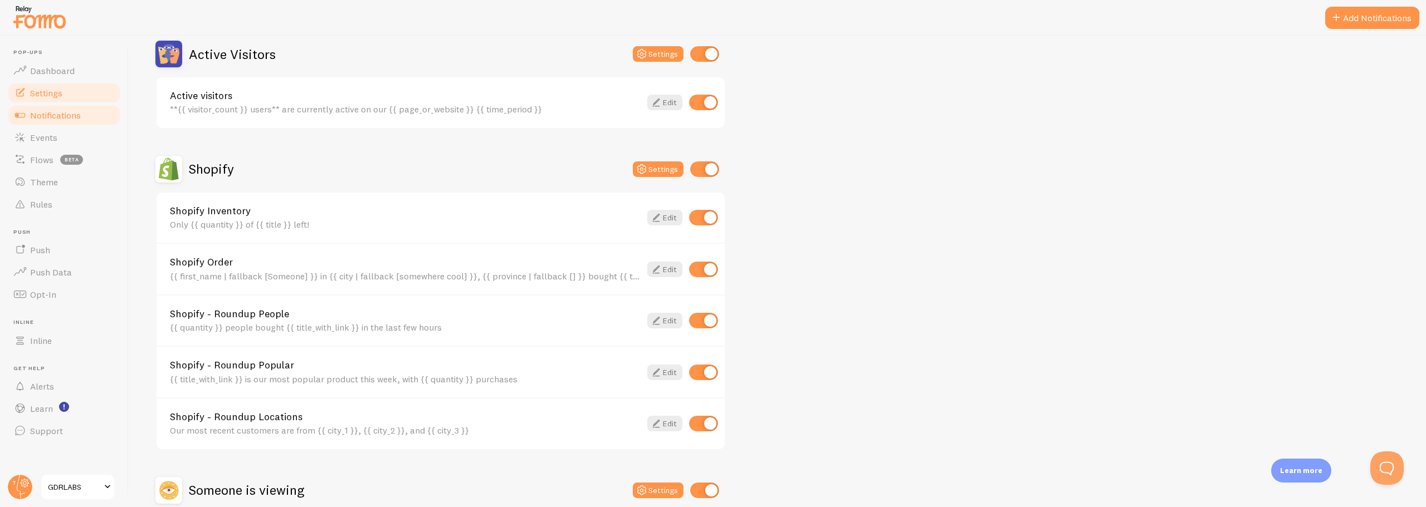
click at [36, 92] on span "Settings" at bounding box center [46, 92] width 32 height 11
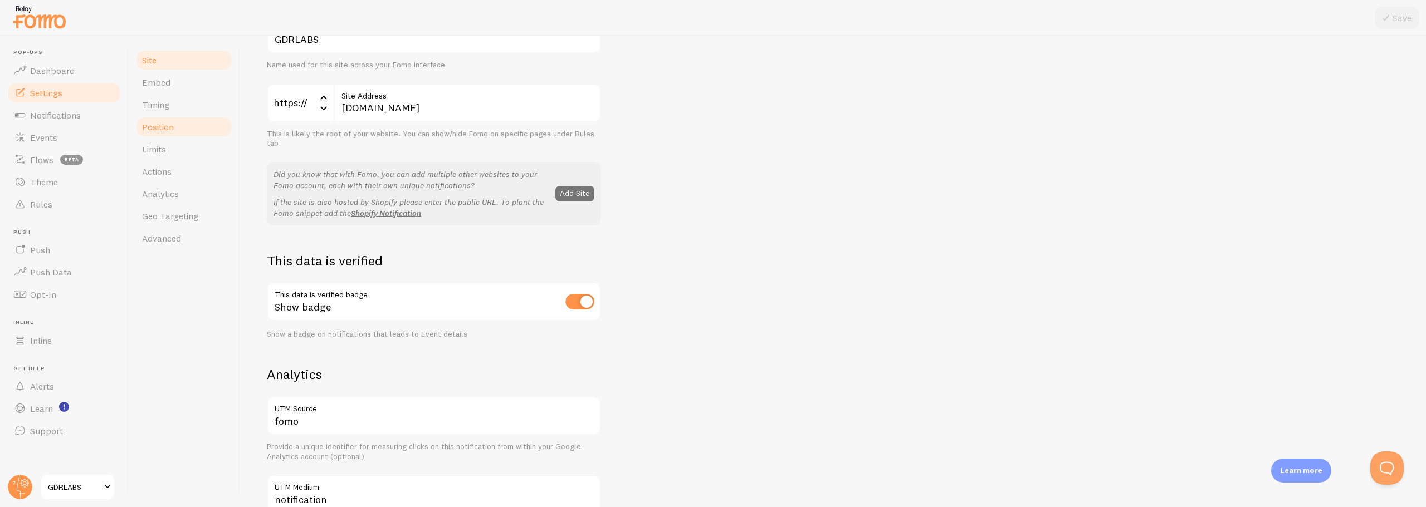
scroll to position [111, 0]
click at [146, 102] on span "Timing" at bounding box center [155, 104] width 27 height 11
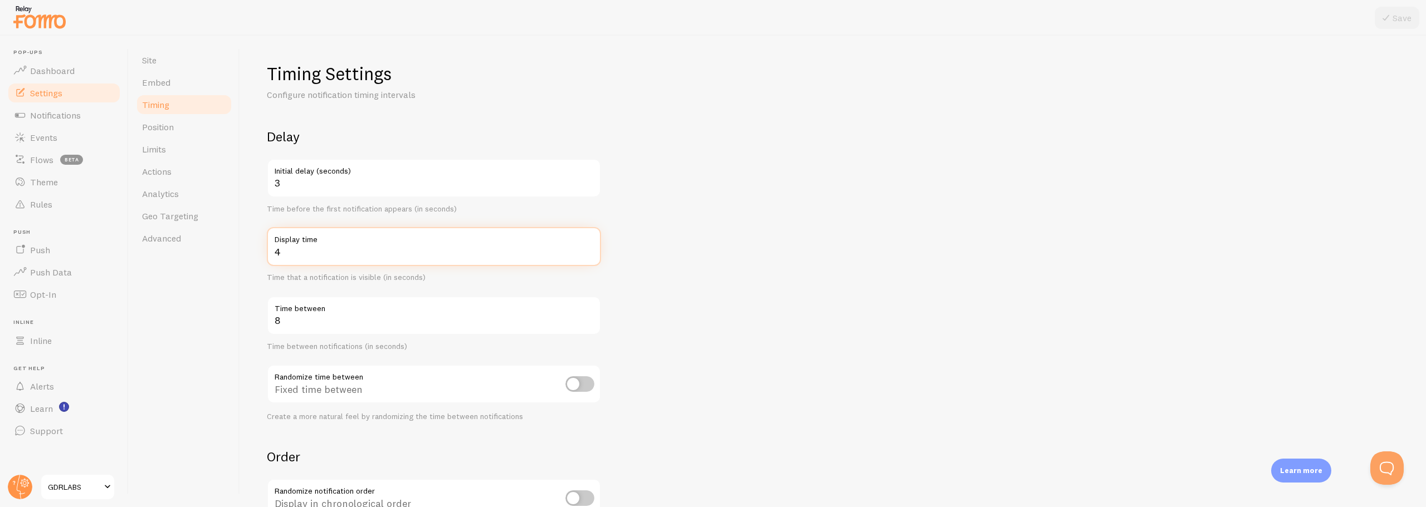
drag, startPoint x: 282, startPoint y: 251, endPoint x: 277, endPoint y: 252, distance: 5.6
click at [277, 252] on input "4" at bounding box center [434, 246] width 334 height 39
click at [1389, 20] on icon at bounding box center [1385, 17] width 13 height 13
drag, startPoint x: 291, startPoint y: 246, endPoint x: 271, endPoint y: 248, distance: 20.7
click at [271, 248] on input "60" at bounding box center [434, 246] width 334 height 39
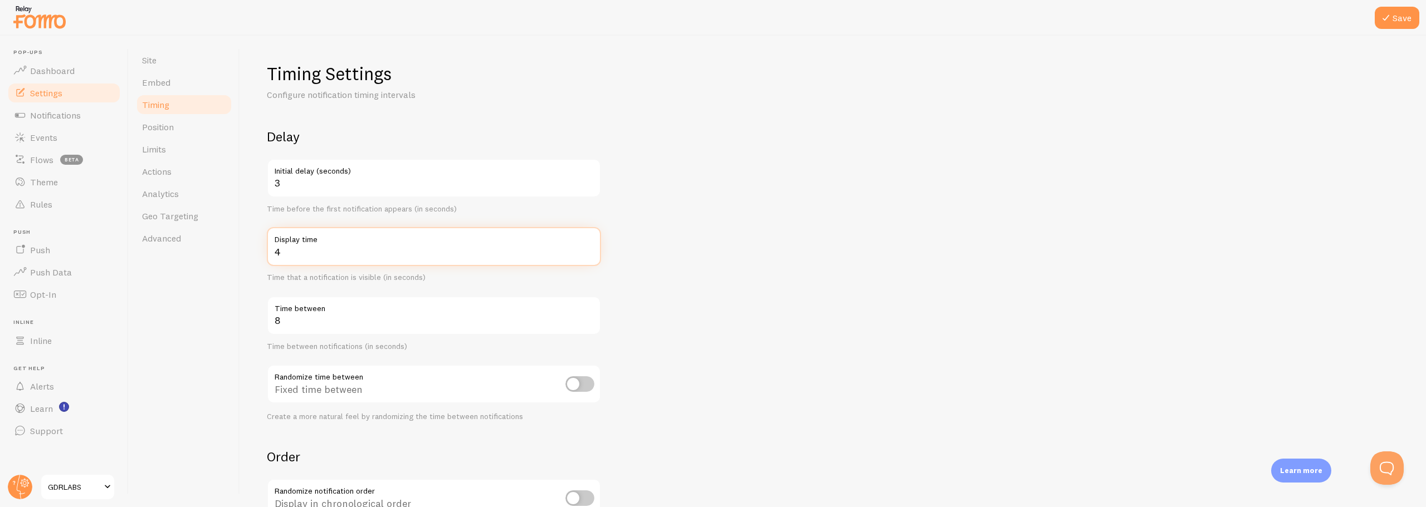
type input "4"
click at [838, 281] on form "Delay 3 Initial delay (seconds) Time before the first notification appears (in …" at bounding box center [833, 367] width 1132 height 478
click at [1388, 19] on icon at bounding box center [1385, 17] width 13 height 13
click at [154, 134] on link "Position" at bounding box center [183, 127] width 97 height 22
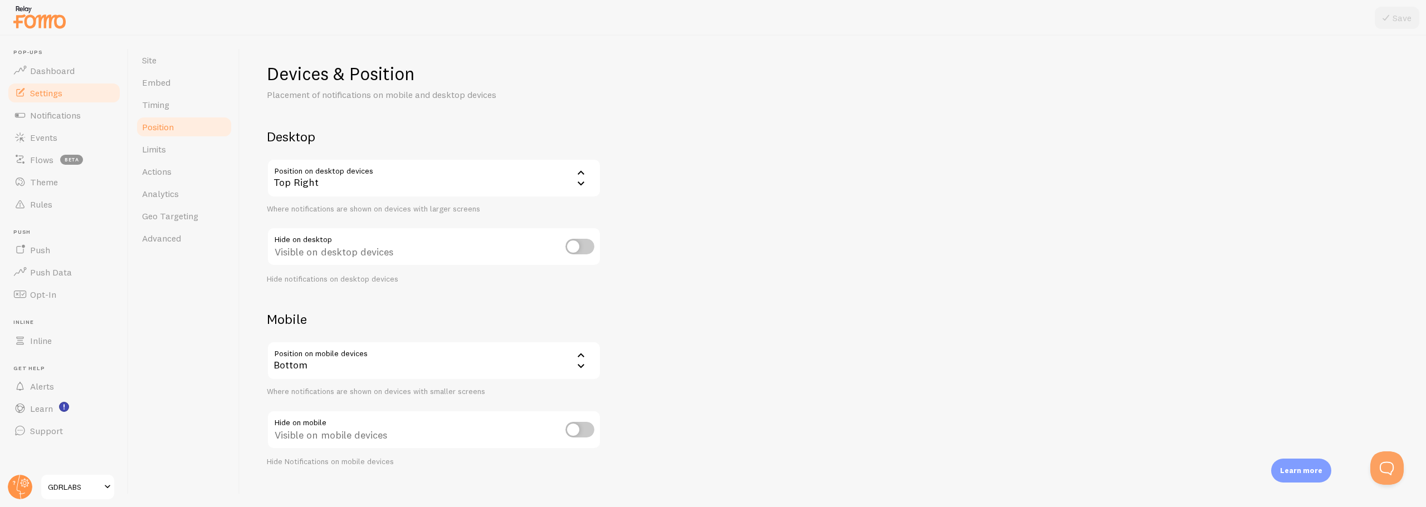
click at [442, 183] on div "Top Right" at bounding box center [434, 178] width 334 height 39
click at [334, 216] on li "Bottom Left" at bounding box center [434, 213] width 332 height 19
click at [1391, 23] on icon at bounding box center [1385, 17] width 13 height 13
click at [42, 119] on span "Notifications" at bounding box center [55, 115] width 51 height 11
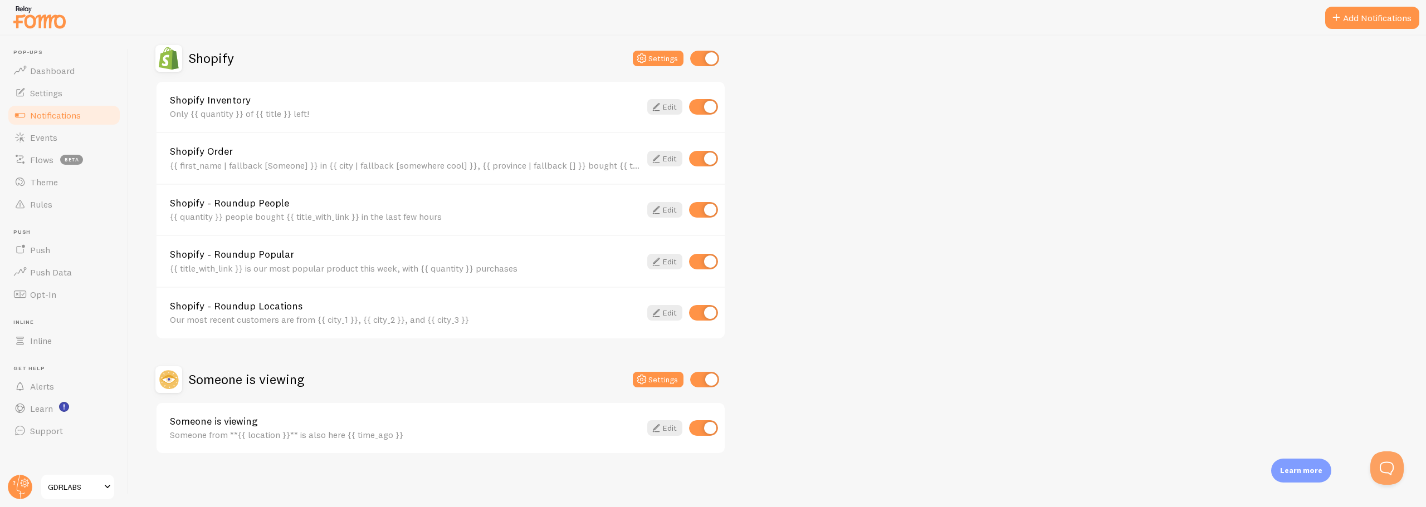
scroll to position [390, 0]
click at [698, 429] on input "checkbox" at bounding box center [703, 428] width 29 height 16
checkbox input "false"
click at [1073, 336] on div "Abandoned Cart Settings Abandoned Cart Template with Variables Your cart curren…" at bounding box center [777, 108] width 1244 height 691
click at [698, 312] on input "checkbox" at bounding box center [703, 313] width 29 height 16
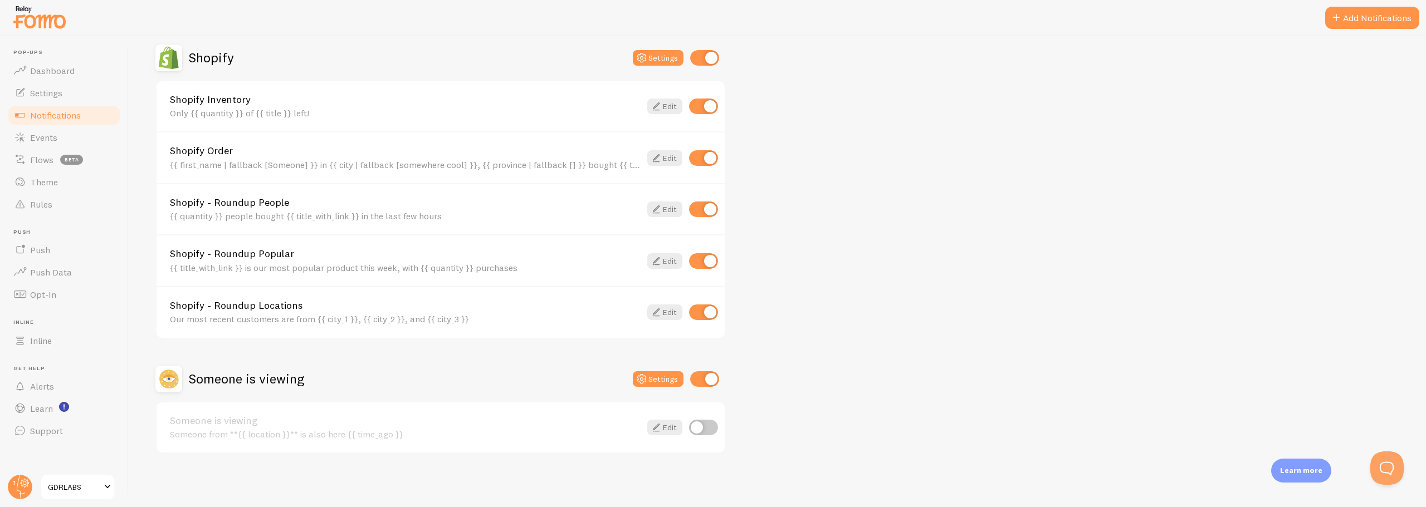
checkbox input "false"
click at [658, 262] on icon at bounding box center [655, 260] width 13 height 13
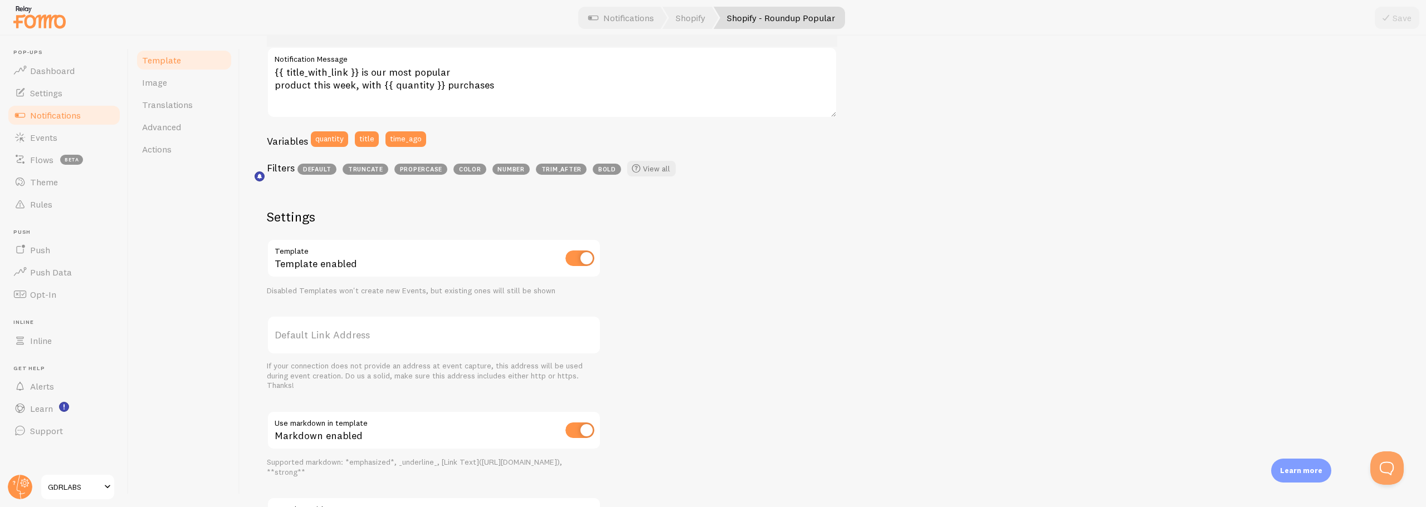
scroll to position [213, 0]
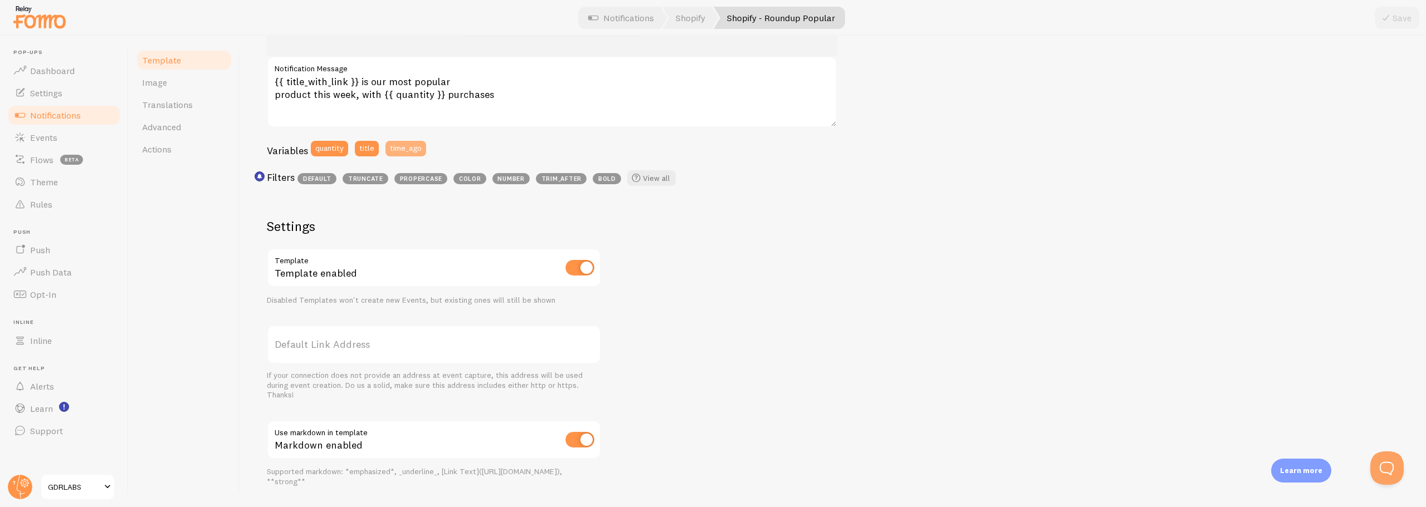
click at [403, 151] on button "time_ago" at bounding box center [405, 149] width 41 height 16
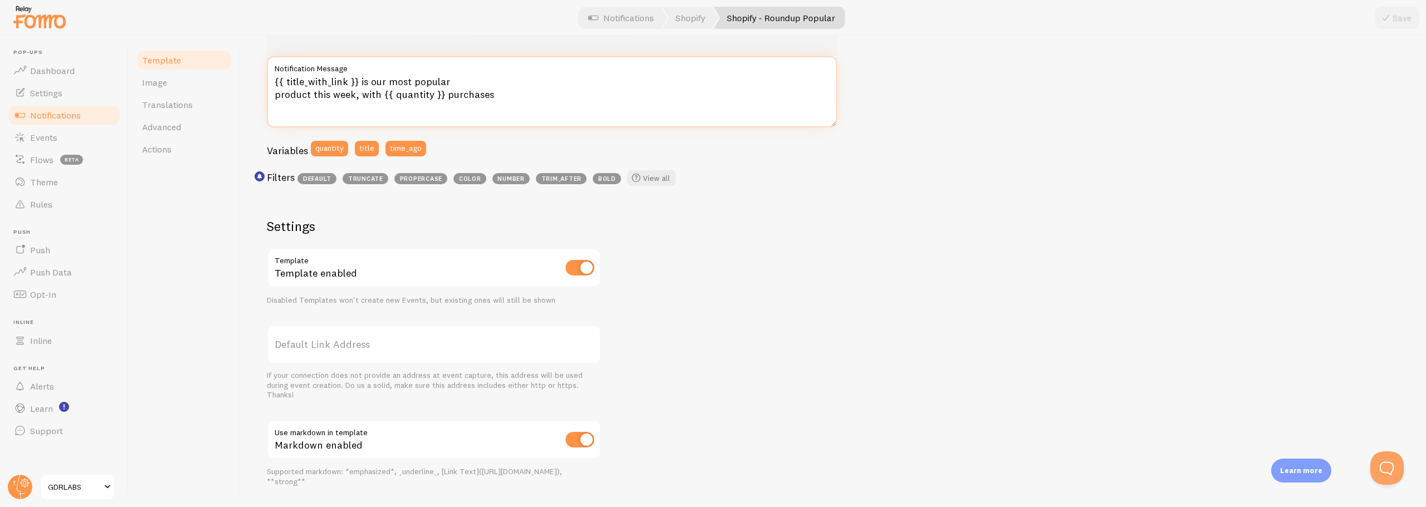
type textarea "{{ time_ago }}{{ title_with_link }} is our most popular product this week, with…"
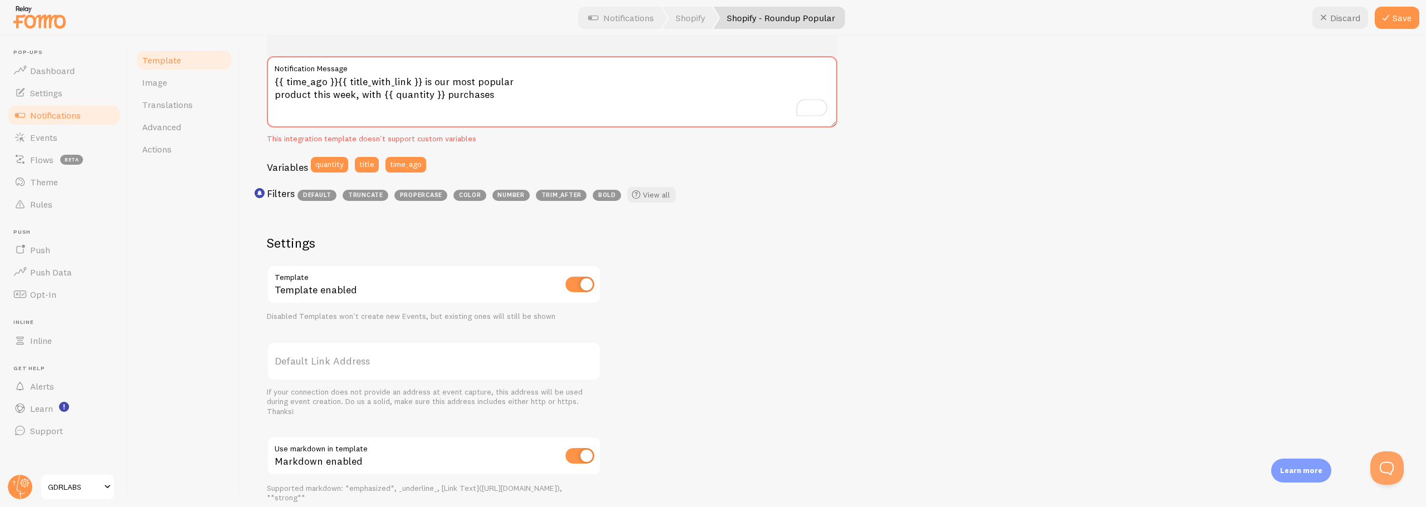
click at [818, 233] on div "about 4 minutes ago Golden Jeans is our most popular product this week, with 42…" at bounding box center [833, 273] width 1132 height 630
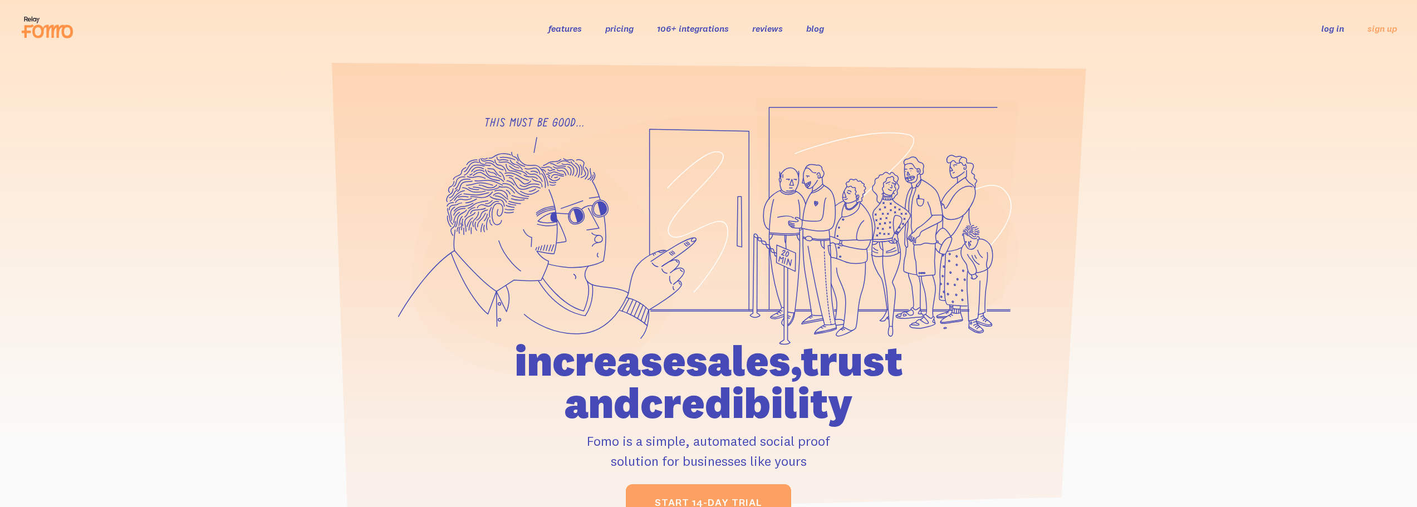
click at [1335, 27] on link "log in" at bounding box center [1332, 28] width 23 height 11
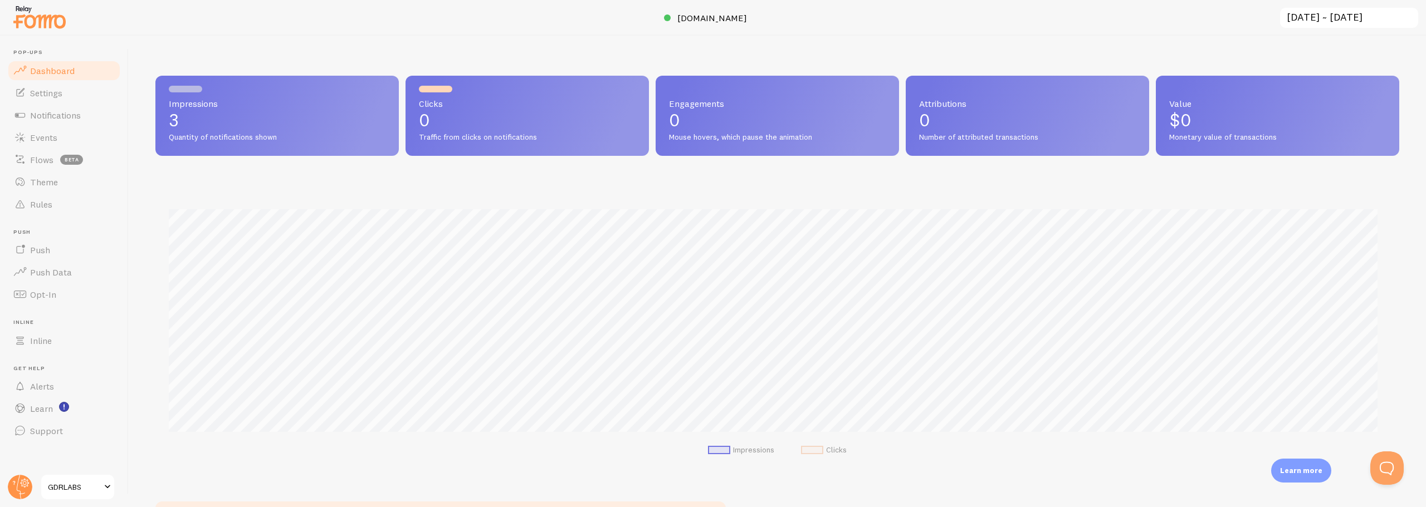
drag, startPoint x: 168, startPoint y: 105, endPoint x: 230, endPoint y: 110, distance: 62.0
click at [229, 110] on div "Impressions 3 Quantity of notifications shown" at bounding box center [276, 116] width 243 height 80
click at [246, 123] on p "3" at bounding box center [277, 120] width 217 height 18
click at [42, 94] on span "Settings" at bounding box center [46, 92] width 32 height 11
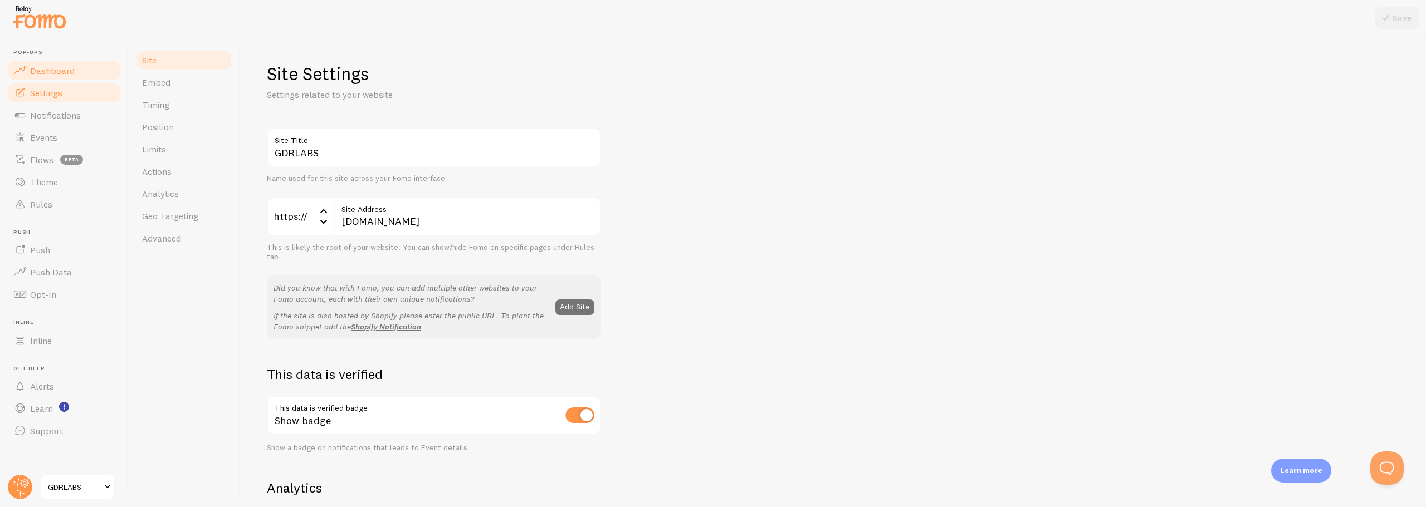
click at [32, 69] on span "Dashboard" at bounding box center [52, 70] width 45 height 11
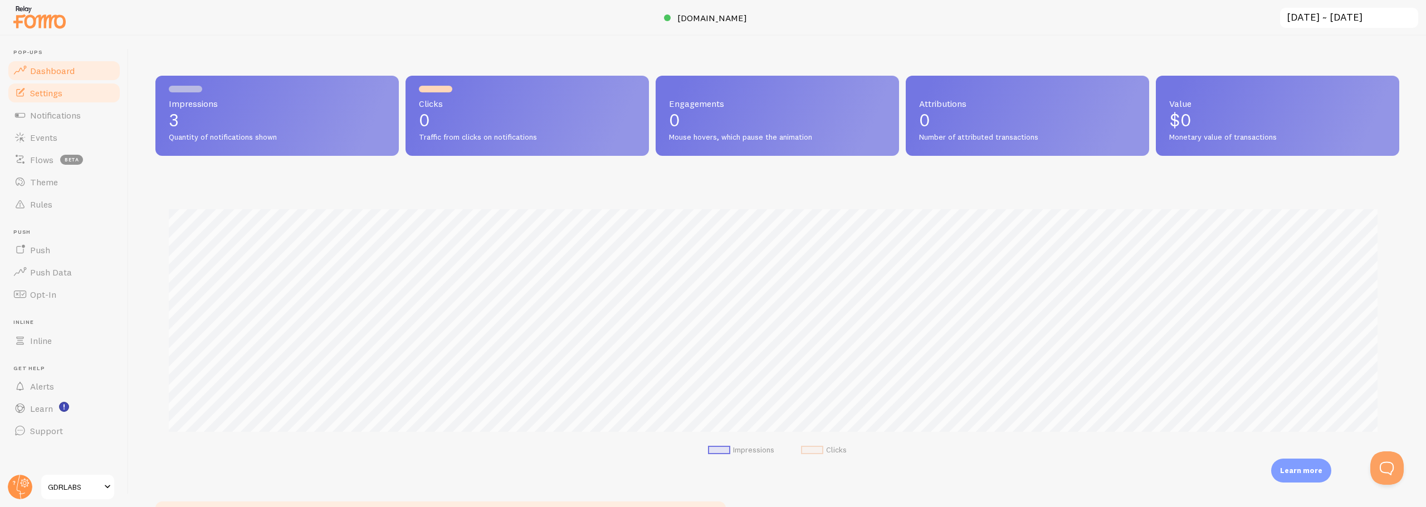
scroll to position [292, 1235]
click at [45, 101] on link "Settings" at bounding box center [64, 93] width 115 height 22
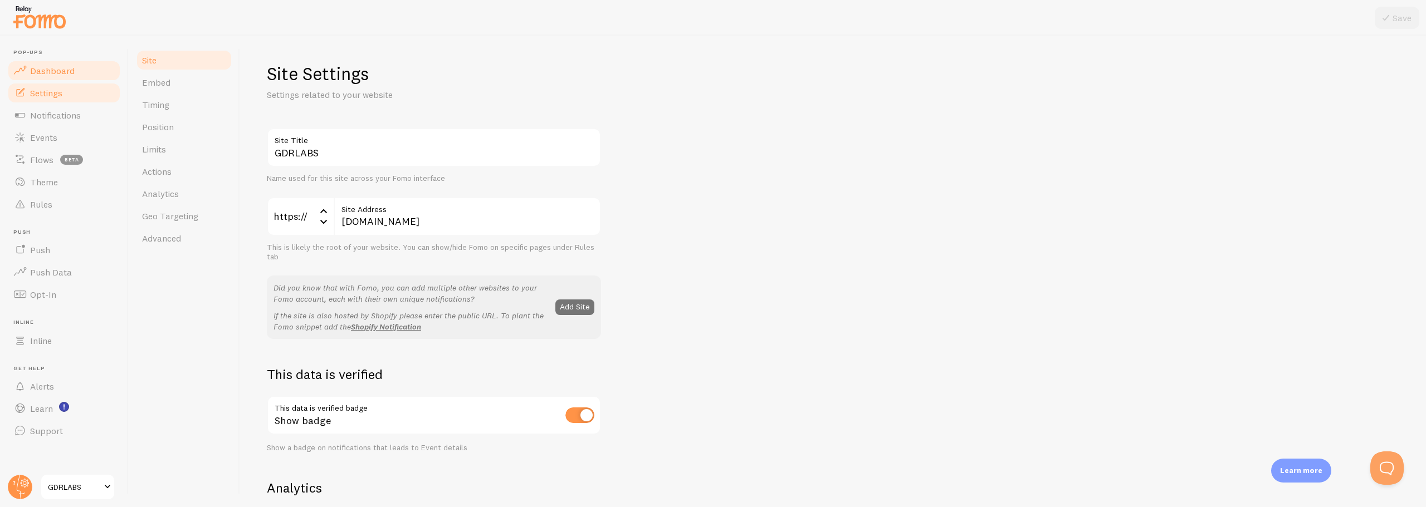
click at [43, 77] on link "Dashboard" at bounding box center [64, 71] width 115 height 22
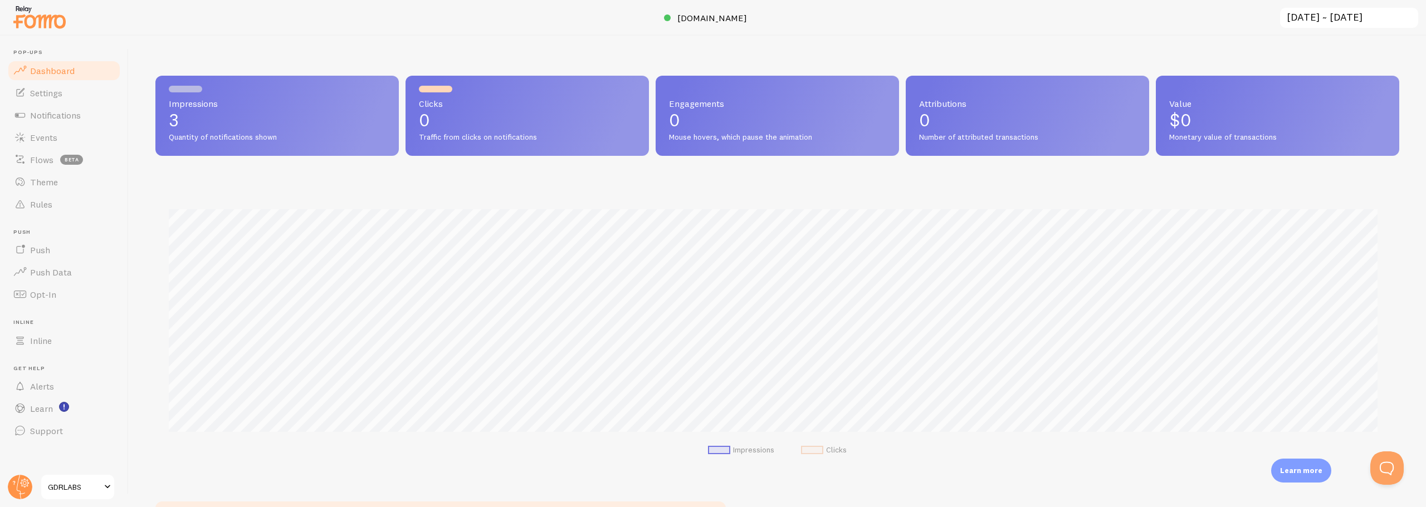
scroll to position [292, 1235]
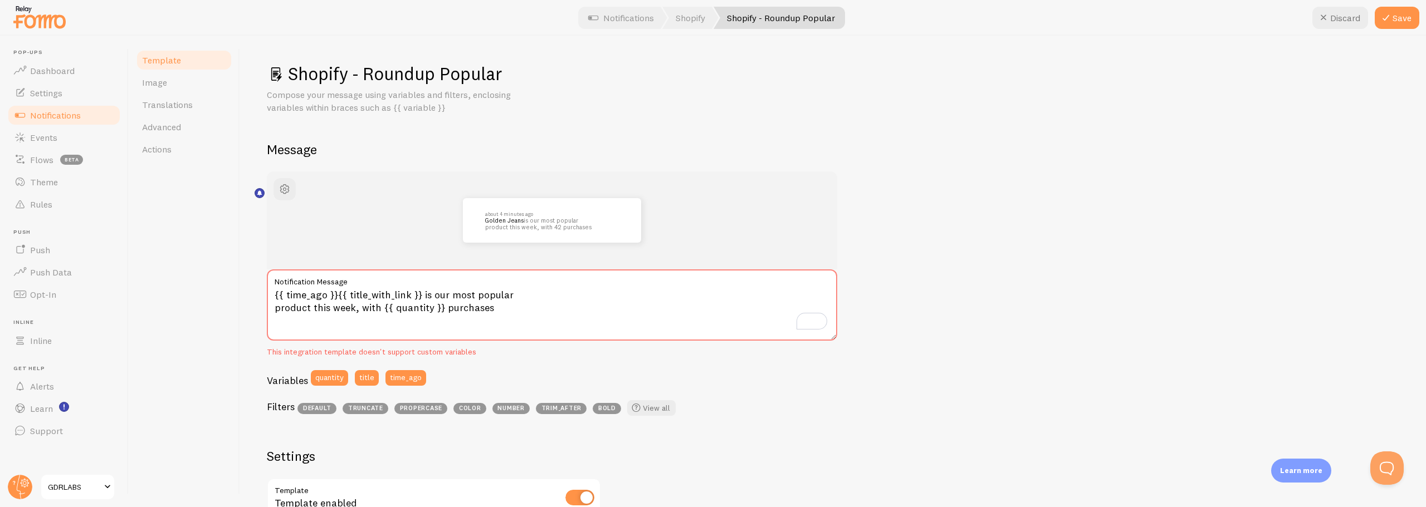
scroll to position [213, 0]
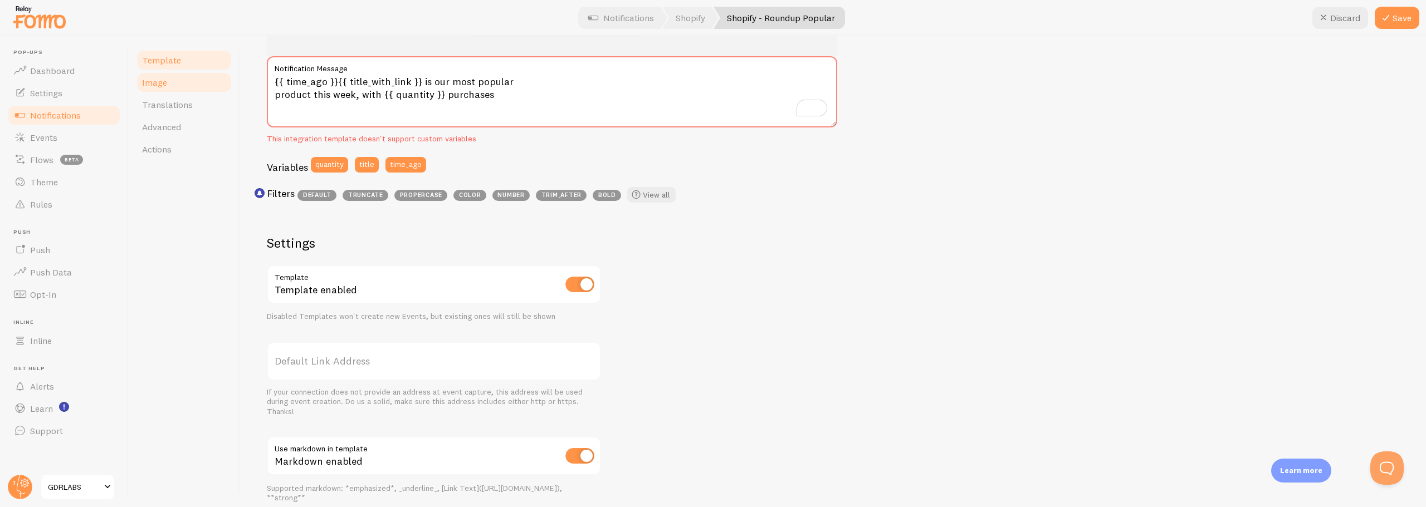
click at [158, 84] on span "Image" at bounding box center [154, 82] width 25 height 11
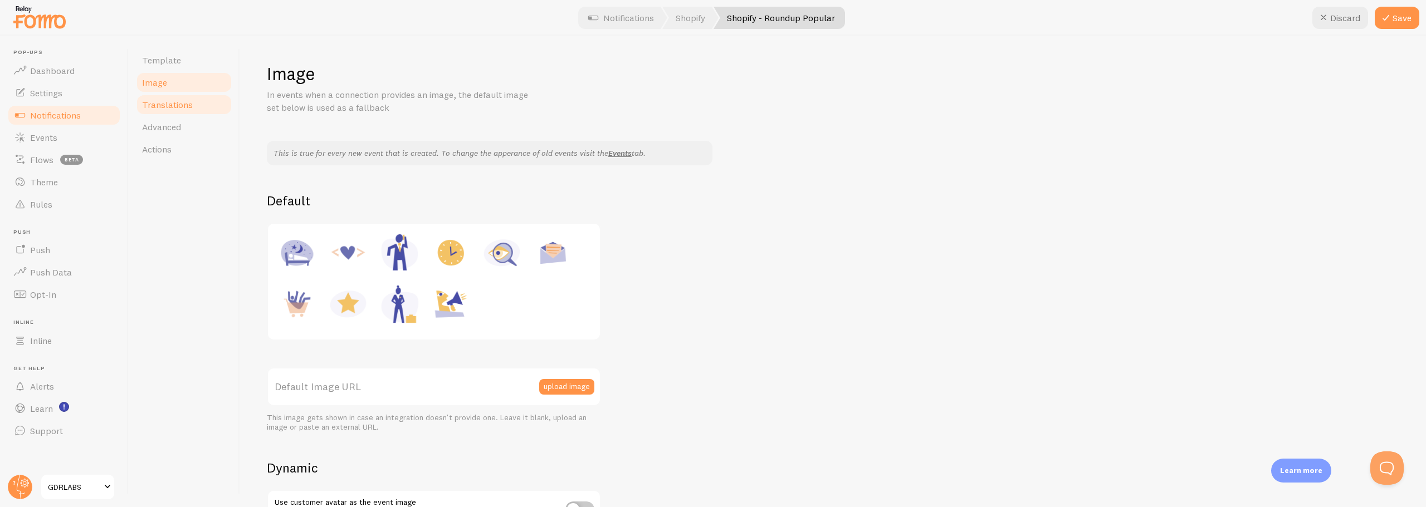
click at [160, 114] on link "Translations" at bounding box center [183, 105] width 97 height 22
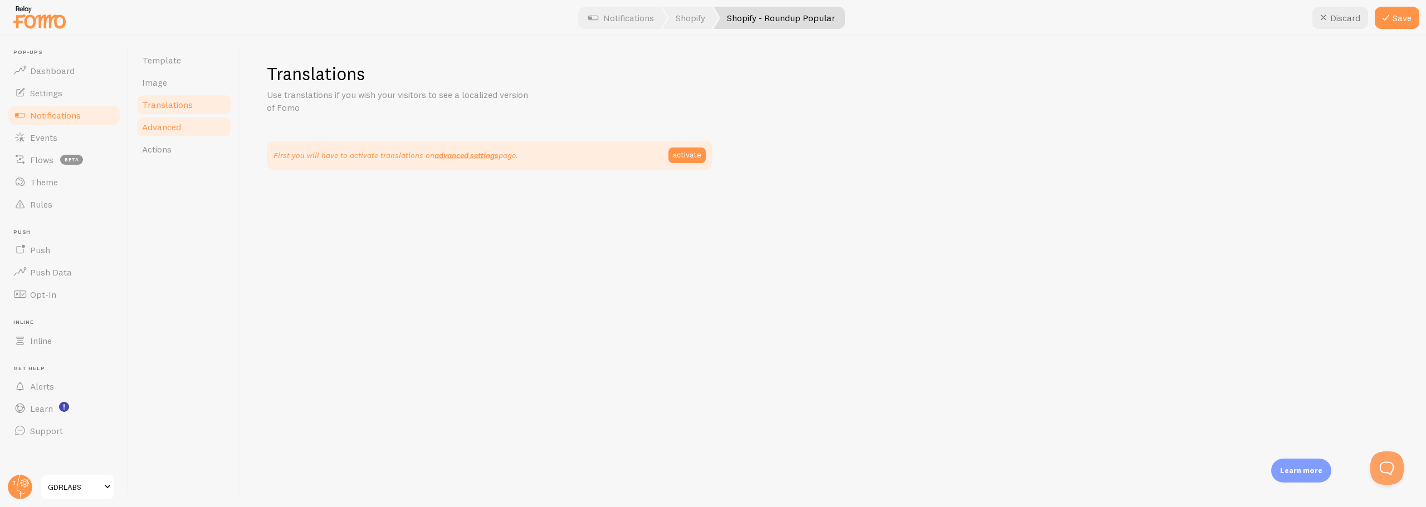
click at [160, 128] on span "Advanced" at bounding box center [161, 126] width 39 height 11
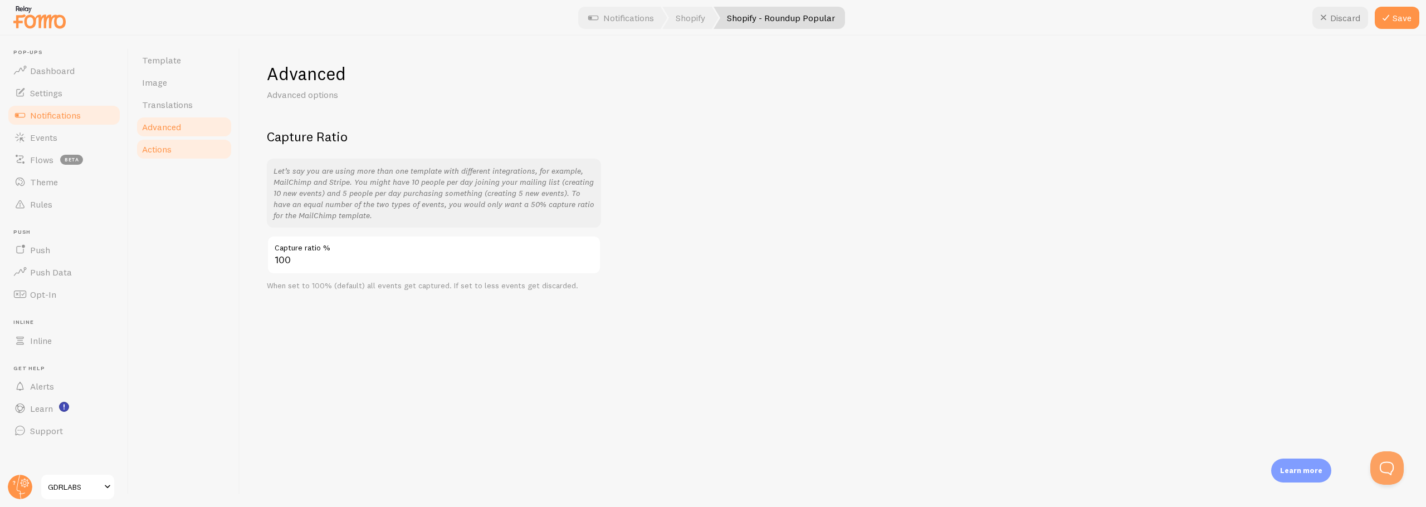
click at [155, 151] on span "Actions" at bounding box center [157, 149] width 30 height 11
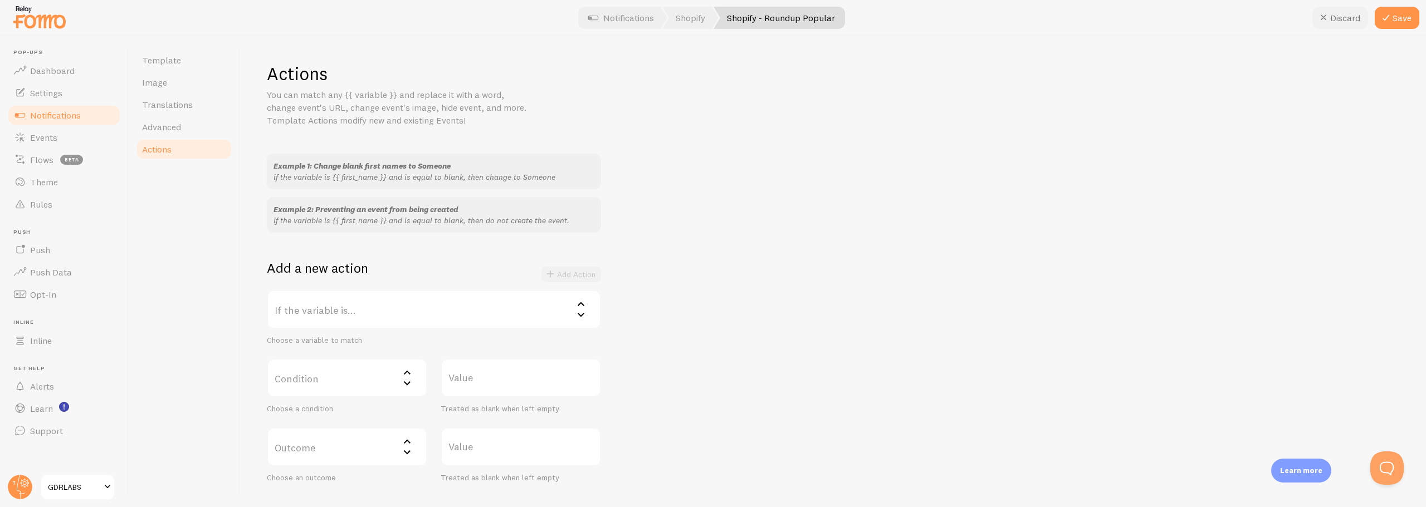
click at [1334, 18] on button "Discard" at bounding box center [1340, 18] width 56 height 22
click at [66, 116] on span "Notifications" at bounding box center [55, 115] width 51 height 11
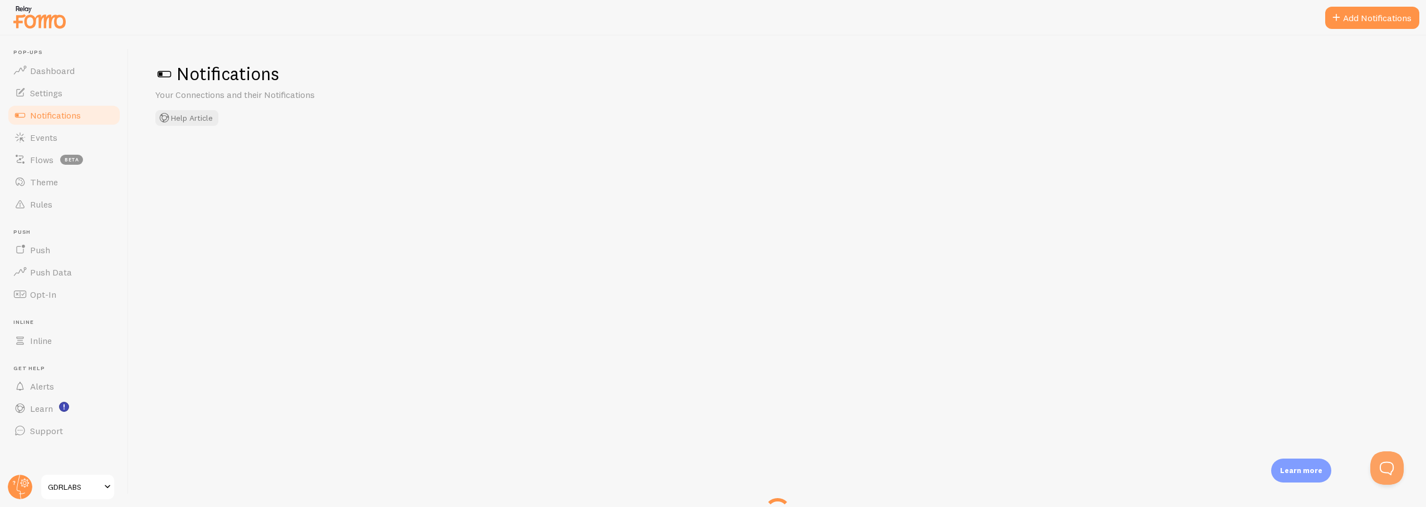
checkbox input "false"
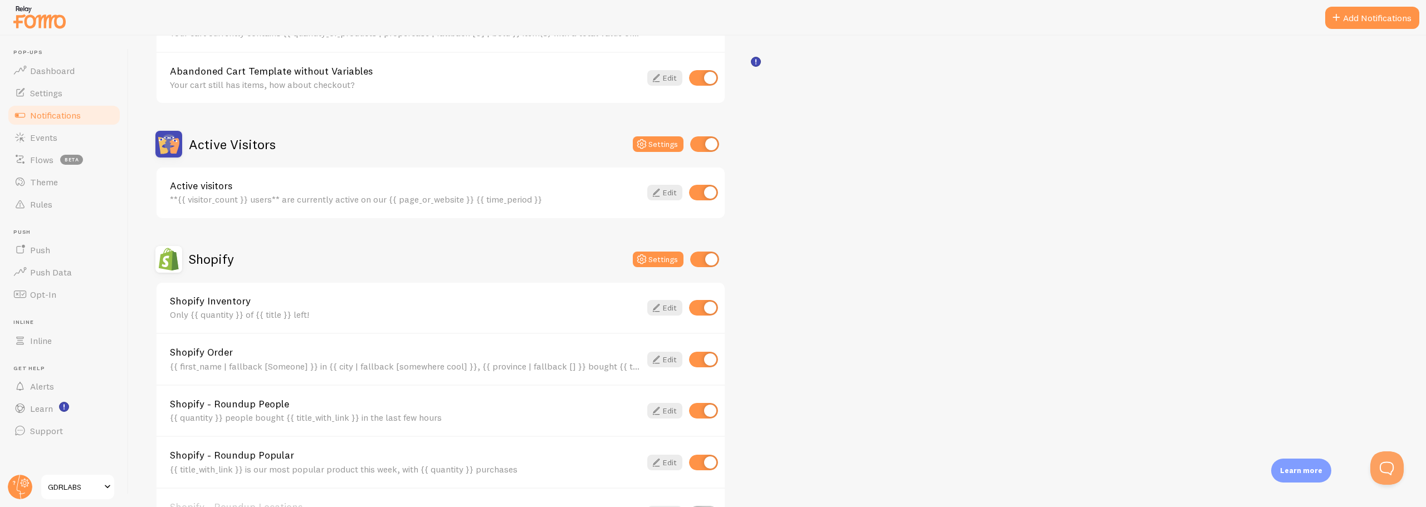
scroll to position [223, 0]
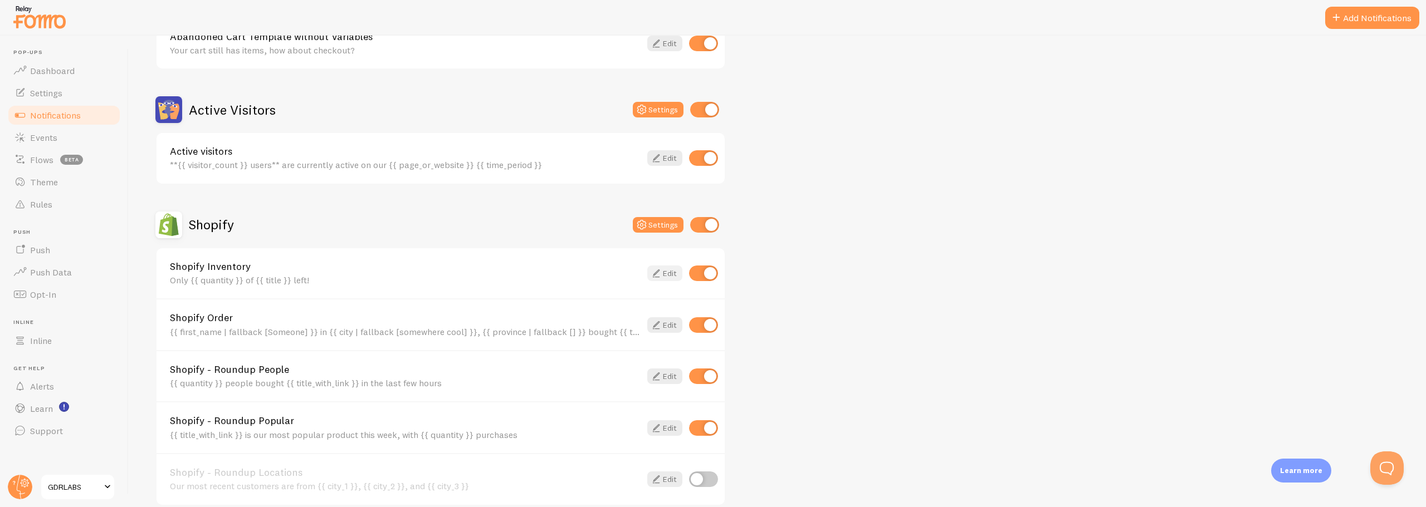
click at [662, 272] on link "Edit" at bounding box center [664, 274] width 35 height 16
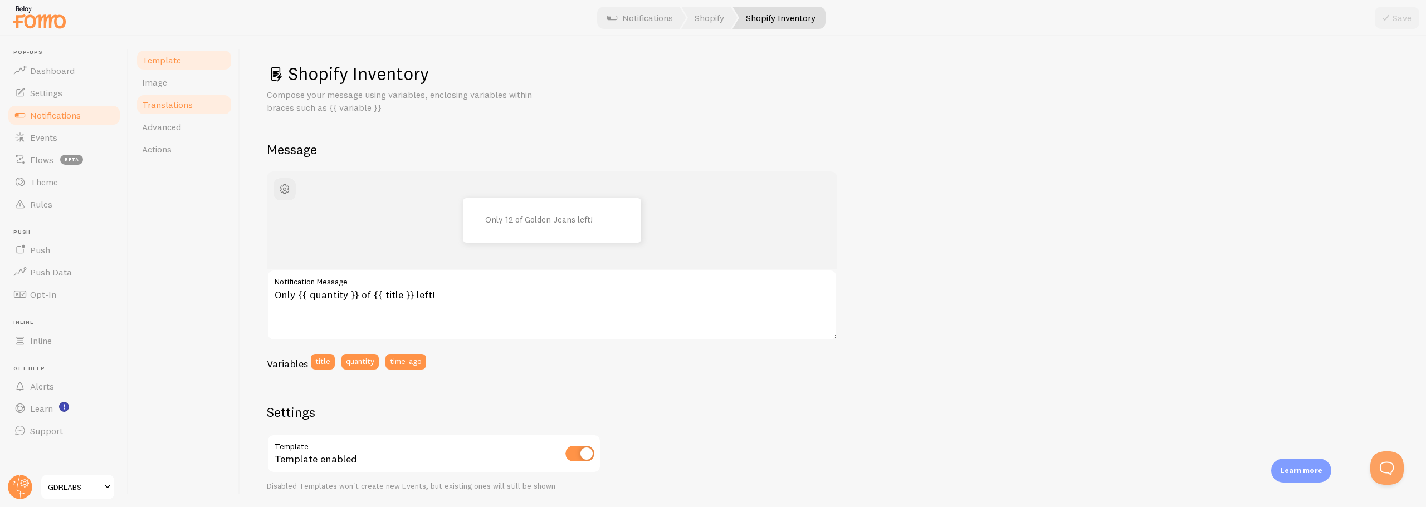
click at [161, 104] on span "Translations" at bounding box center [167, 104] width 51 height 11
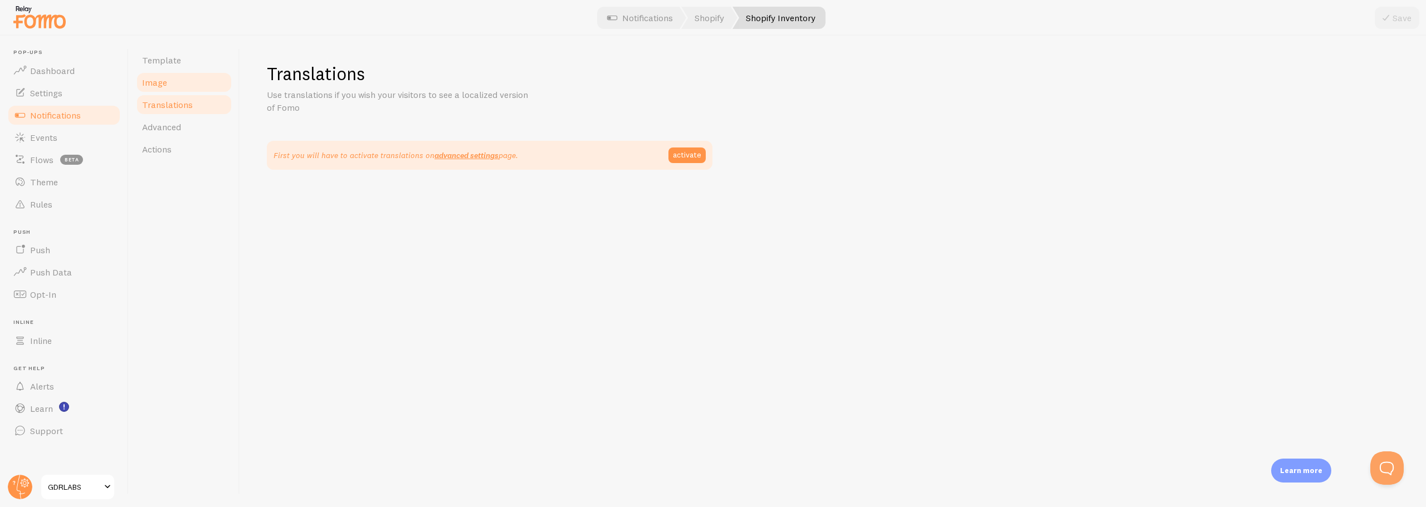
click at [156, 87] on span "Image" at bounding box center [154, 82] width 25 height 11
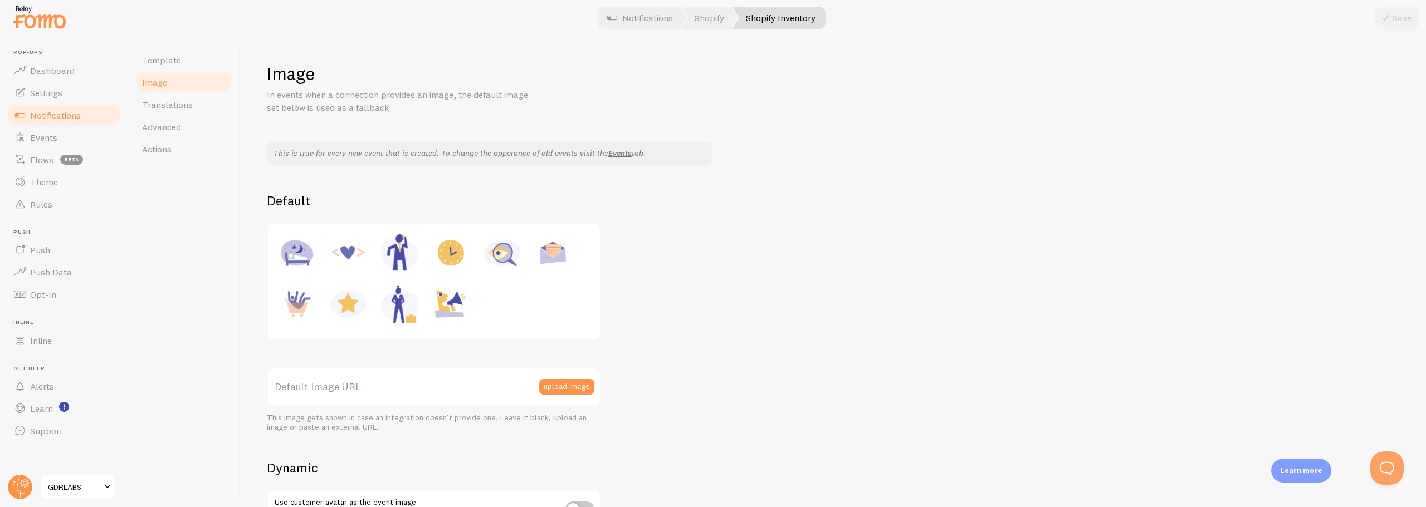
click at [30, 116] on link "Notifications" at bounding box center [64, 115] width 115 height 22
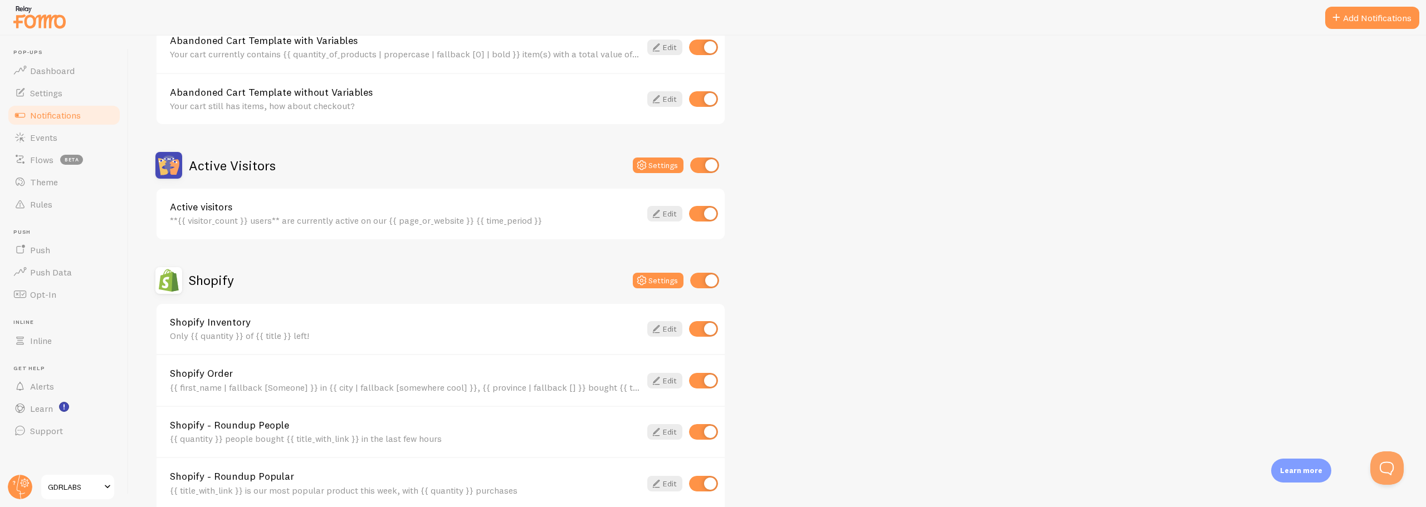
scroll to position [334, 0]
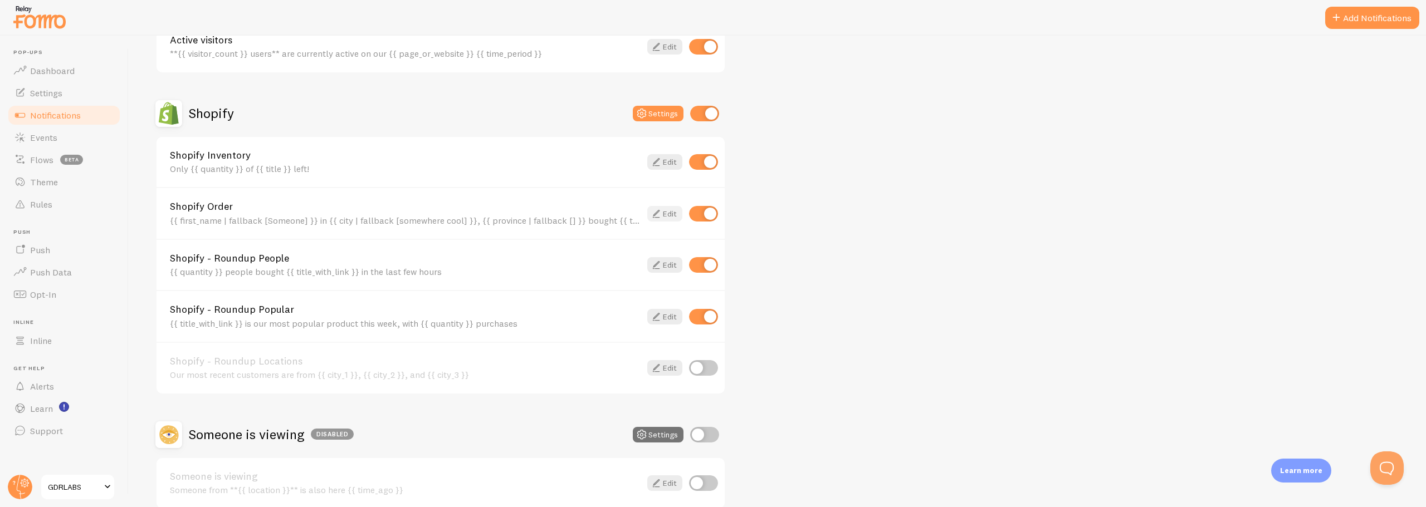
click at [663, 210] on link "Edit" at bounding box center [664, 214] width 35 height 16
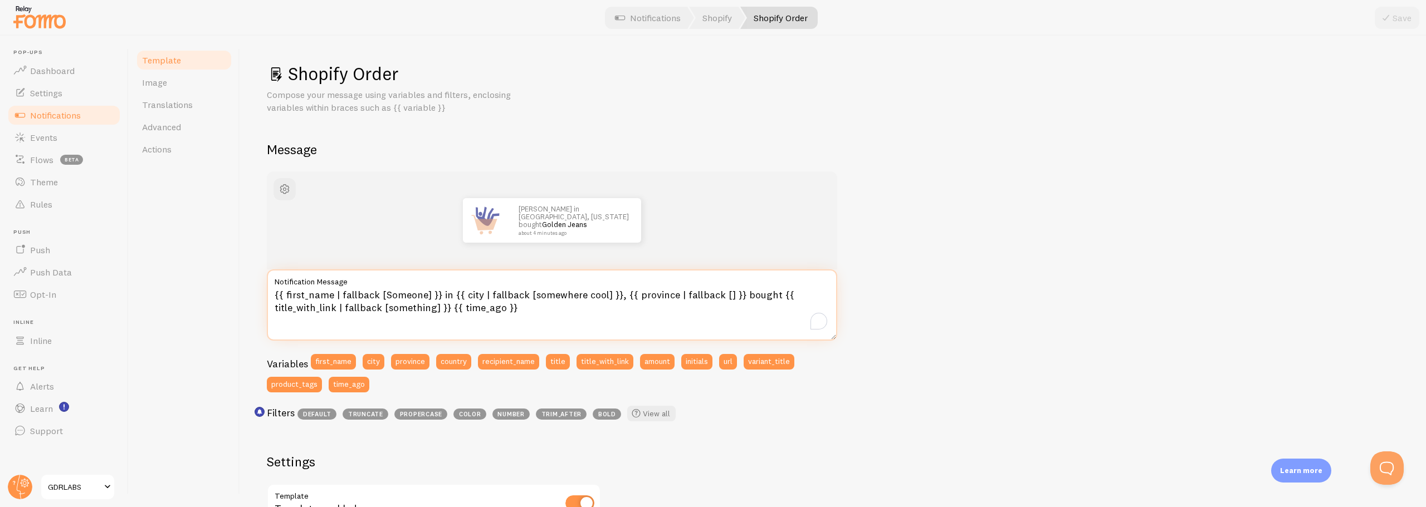
drag, startPoint x: 462, startPoint y: 306, endPoint x: 512, endPoint y: 306, distance: 50.1
click at [512, 306] on textarea "{{ first_name | fallback [Someone] }} in {{ city | fallback [somewhere cool] }}…" at bounding box center [552, 305] width 570 height 71
type textarea "{{ first_name | fallback [Someone] }} in {{ city | fallback [somewhere cool] }}…"
drag, startPoint x: 1416, startPoint y: 7, endPoint x: 1411, endPoint y: 10, distance: 6.0
click at [1413, 8] on div "Discard Save" at bounding box center [1365, 18] width 107 height 22
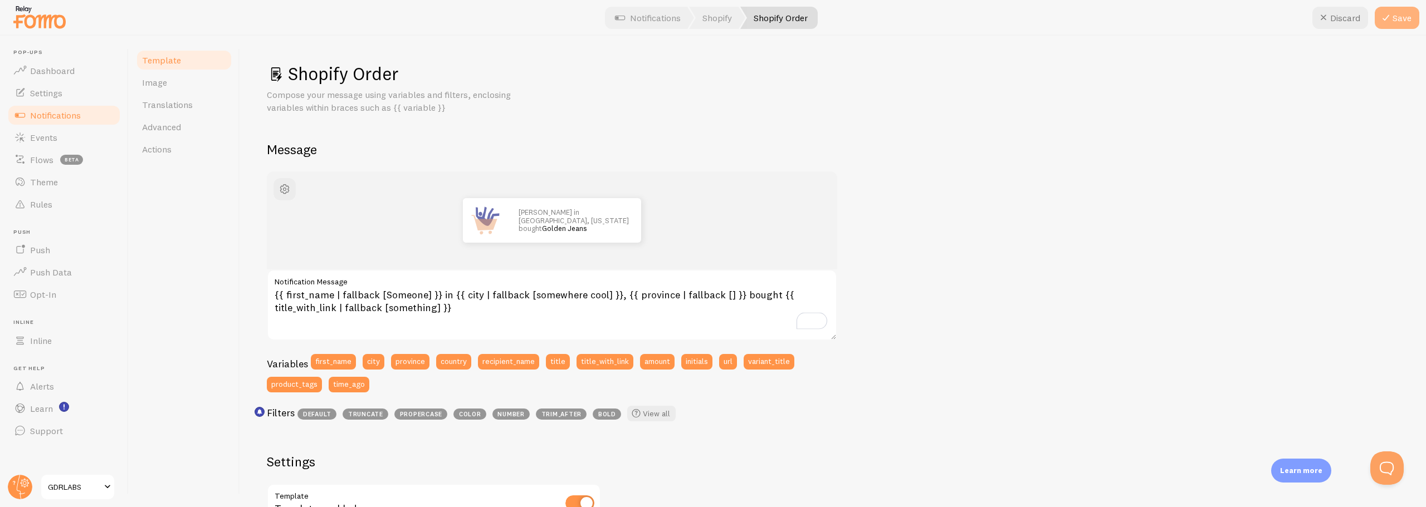
click at [1402, 16] on button "Save" at bounding box center [1396, 18] width 45 height 22
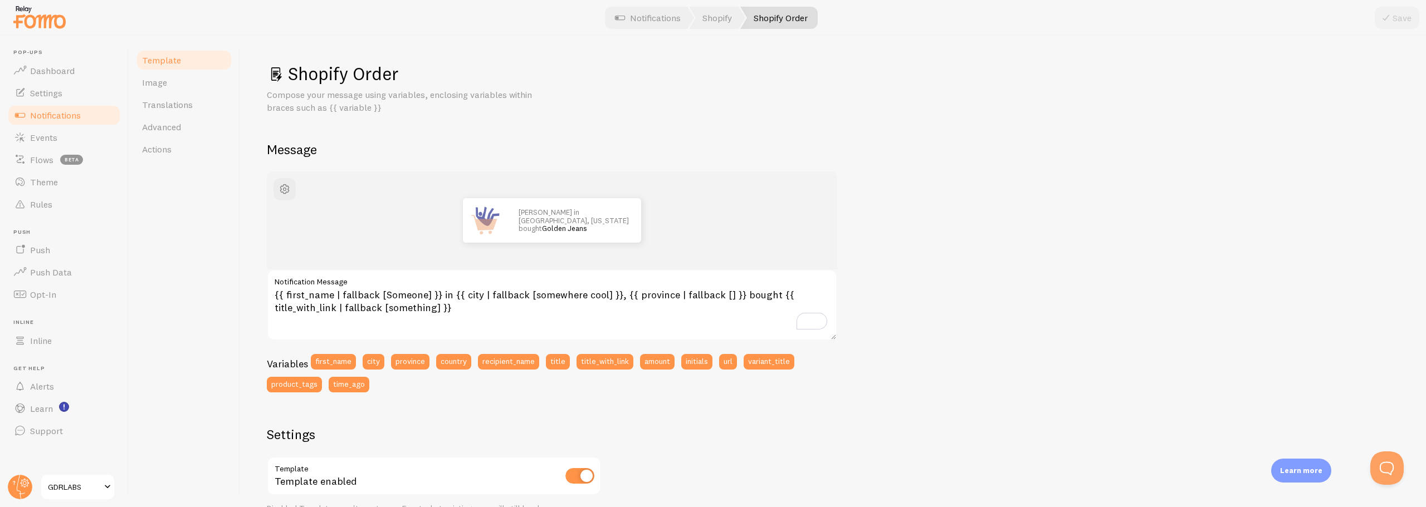
click at [53, 115] on span "Notifications" at bounding box center [55, 115] width 51 height 11
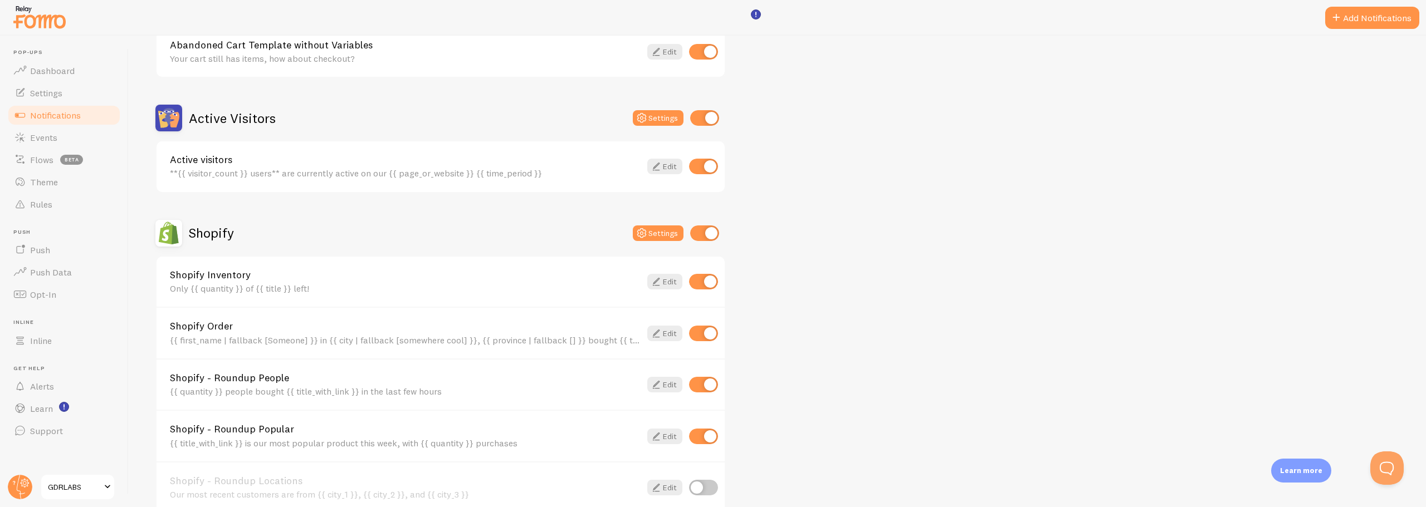
scroll to position [223, 0]
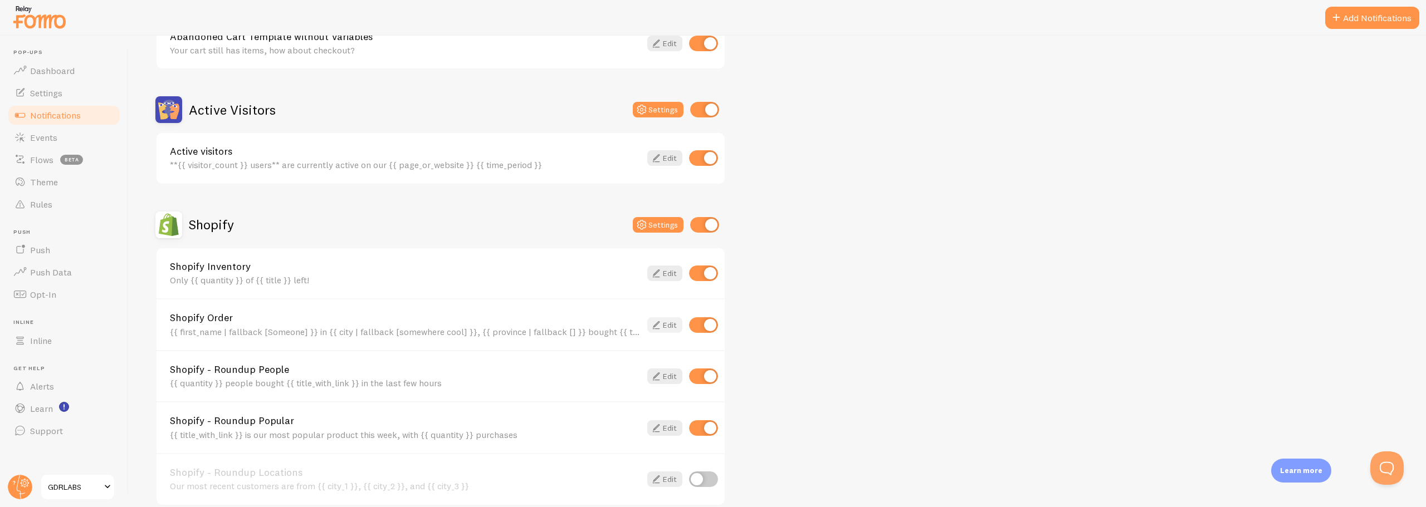
click at [659, 324] on icon at bounding box center [655, 325] width 13 height 13
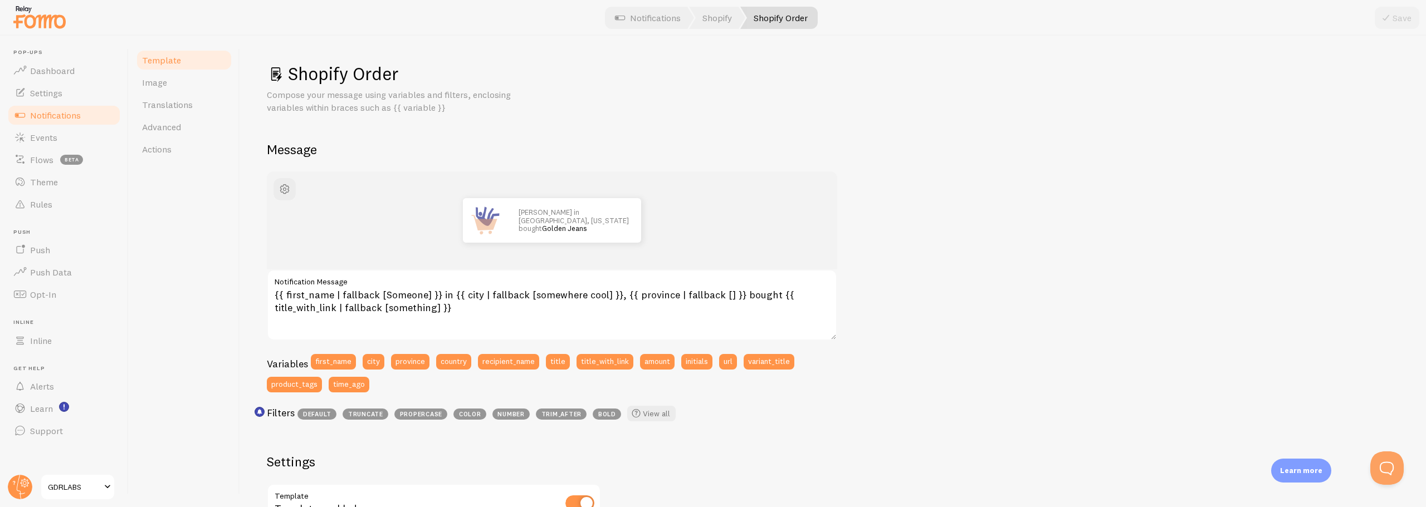
click at [66, 112] on span "Notifications" at bounding box center [55, 115] width 51 height 11
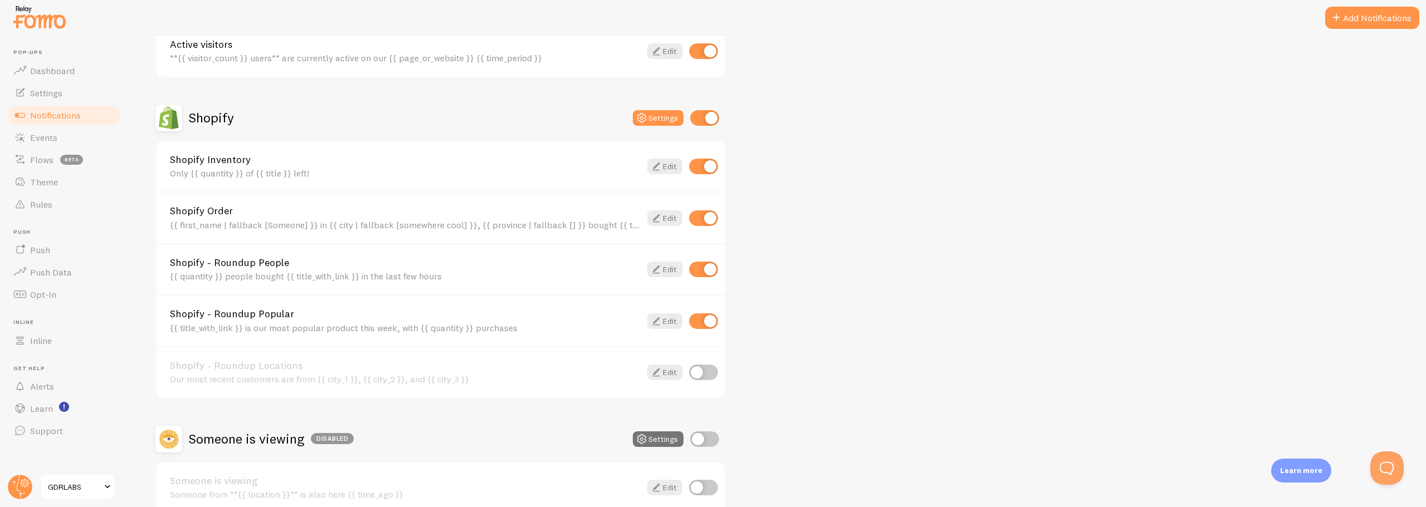
scroll to position [334, 0]
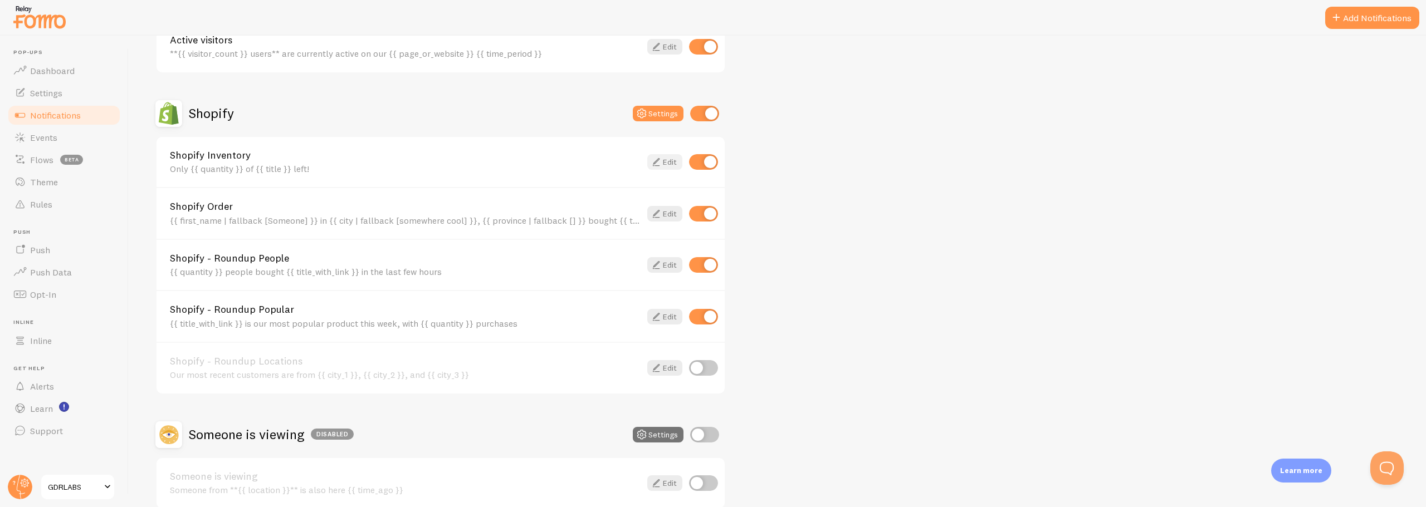
click at [657, 163] on icon at bounding box center [655, 161] width 13 height 13
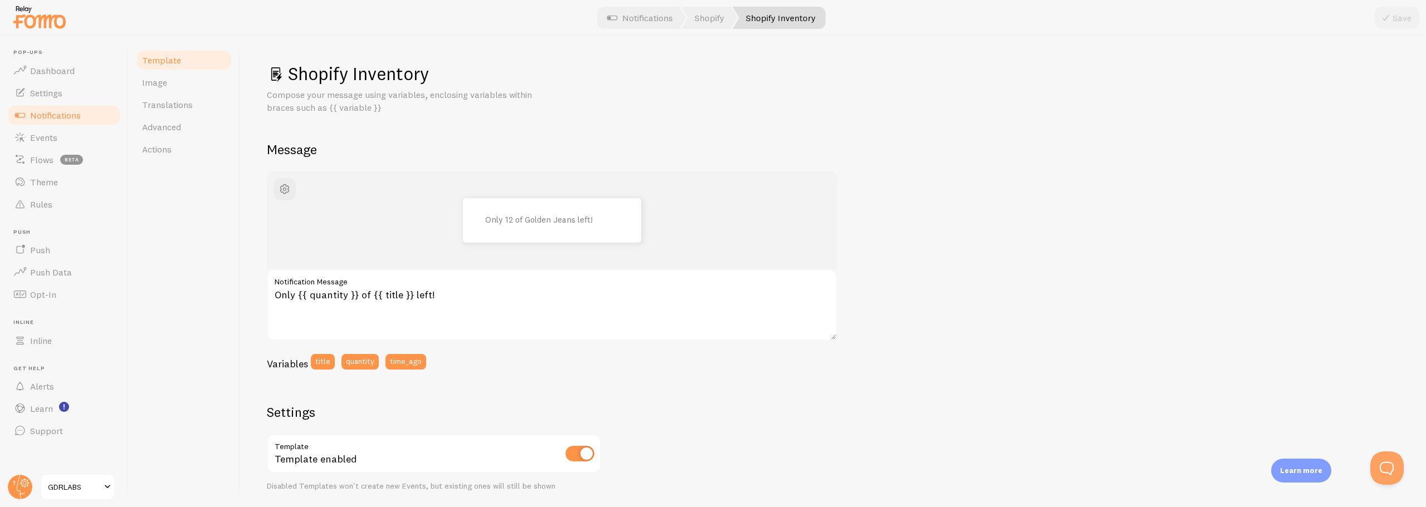
click at [52, 117] on span "Notifications" at bounding box center [55, 115] width 51 height 11
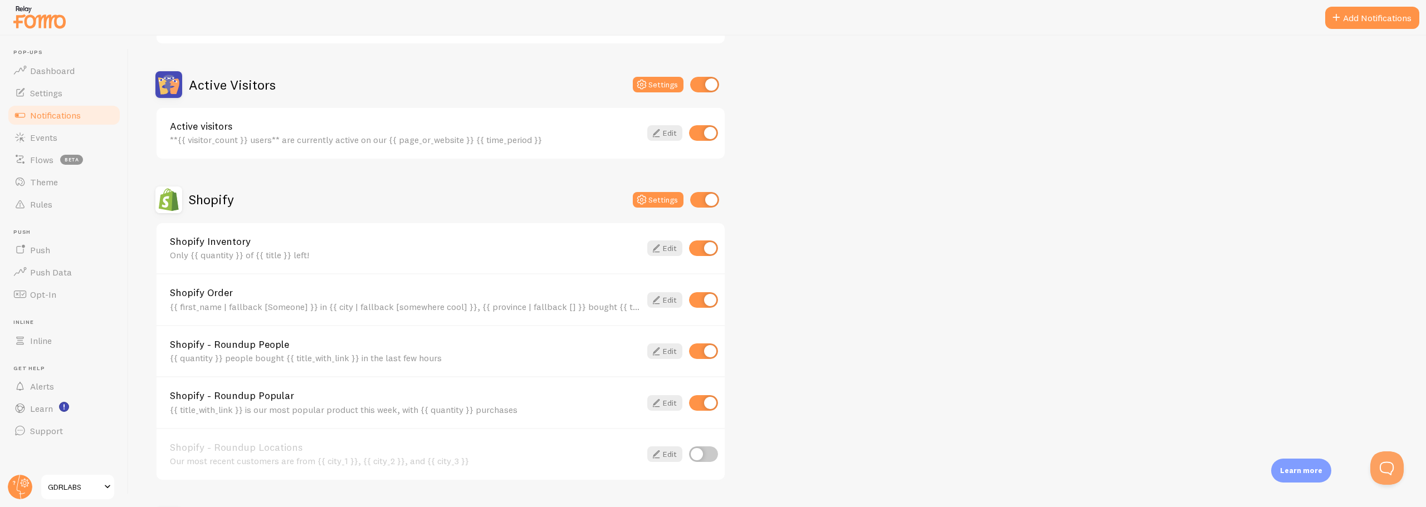
scroll to position [278, 0]
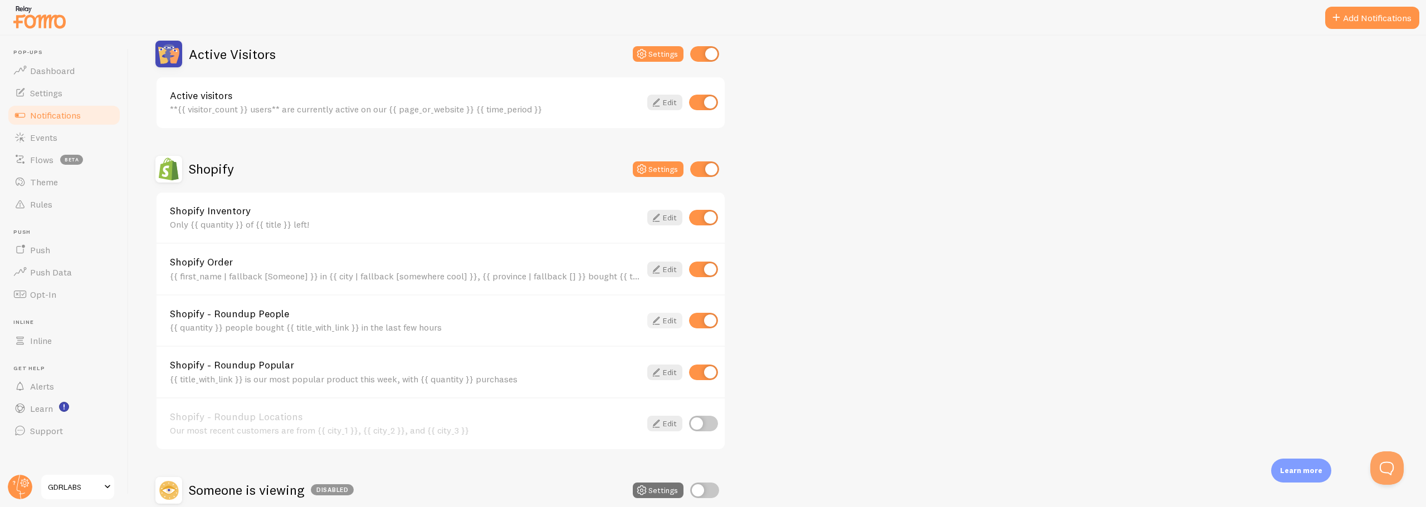
click at [671, 323] on link "Edit" at bounding box center [664, 321] width 35 height 16
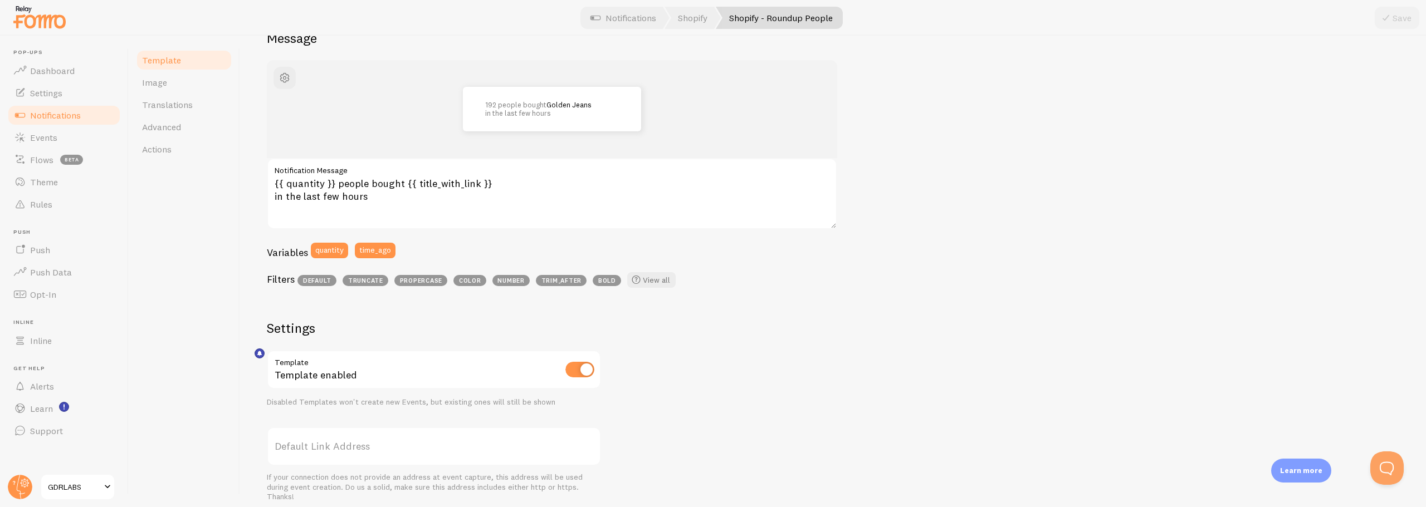
scroll to position [278, 0]
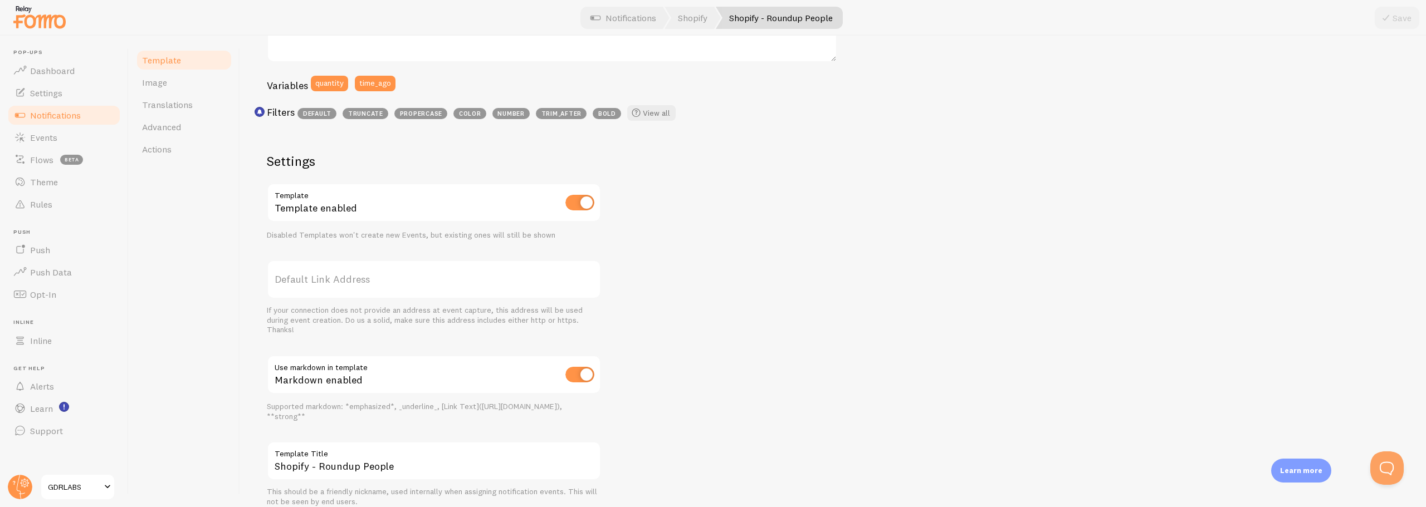
click at [56, 114] on span "Notifications" at bounding box center [55, 115] width 51 height 11
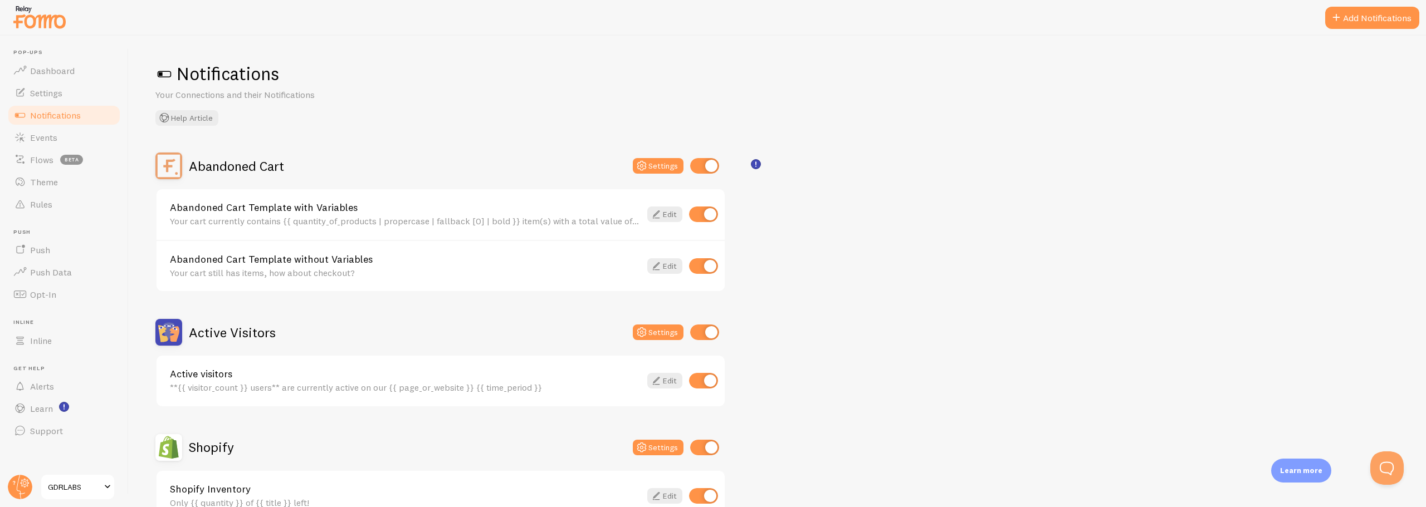
click at [699, 215] on input "checkbox" at bounding box center [703, 215] width 29 height 16
checkbox input "false"
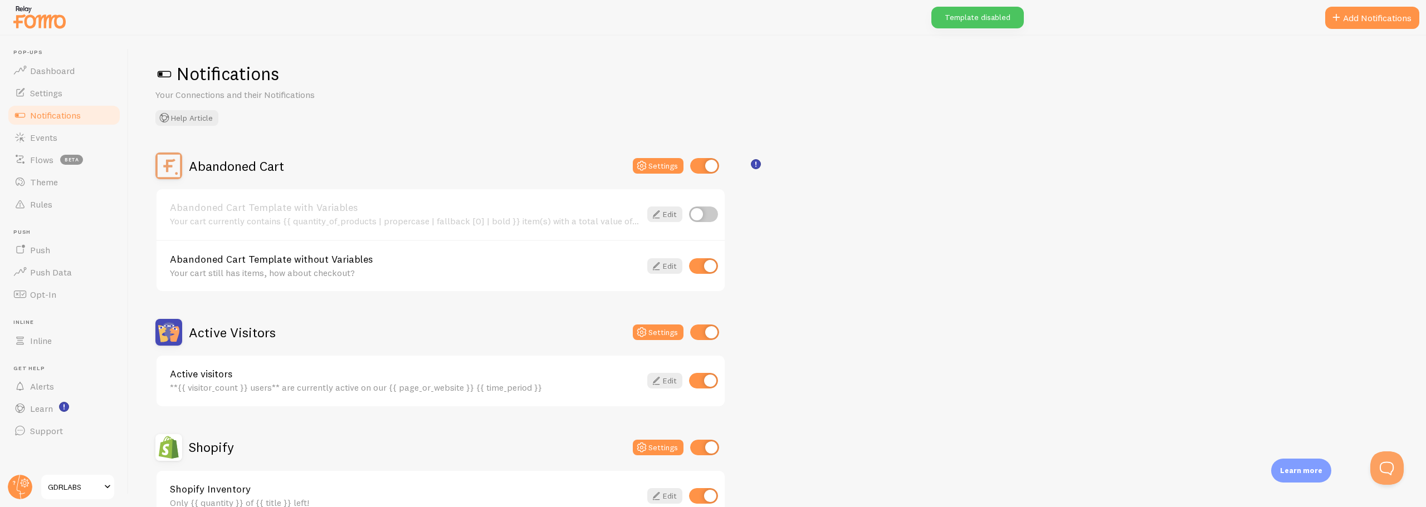
click at [697, 271] on input "checkbox" at bounding box center [703, 266] width 29 height 16
checkbox input "false"
click at [697, 381] on input "checkbox" at bounding box center [703, 381] width 29 height 16
checkbox input "false"
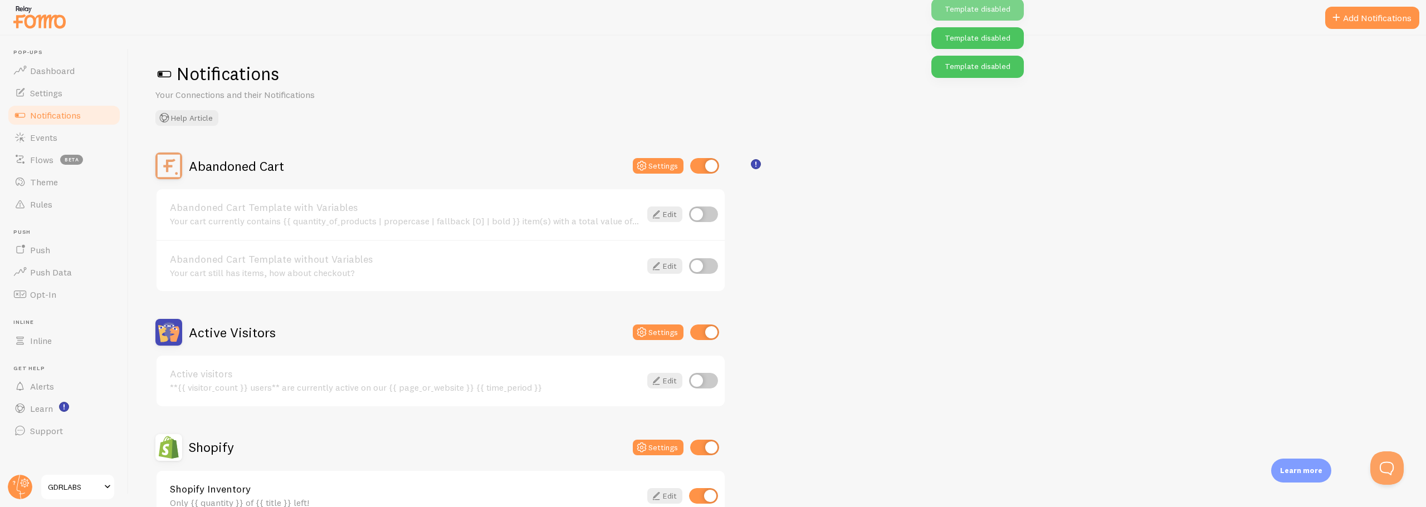
click at [902, 303] on div "Abandoned Cart Settings Abandoned Cart Template with Variables Your cart curren…" at bounding box center [777, 498] width 1244 height 691
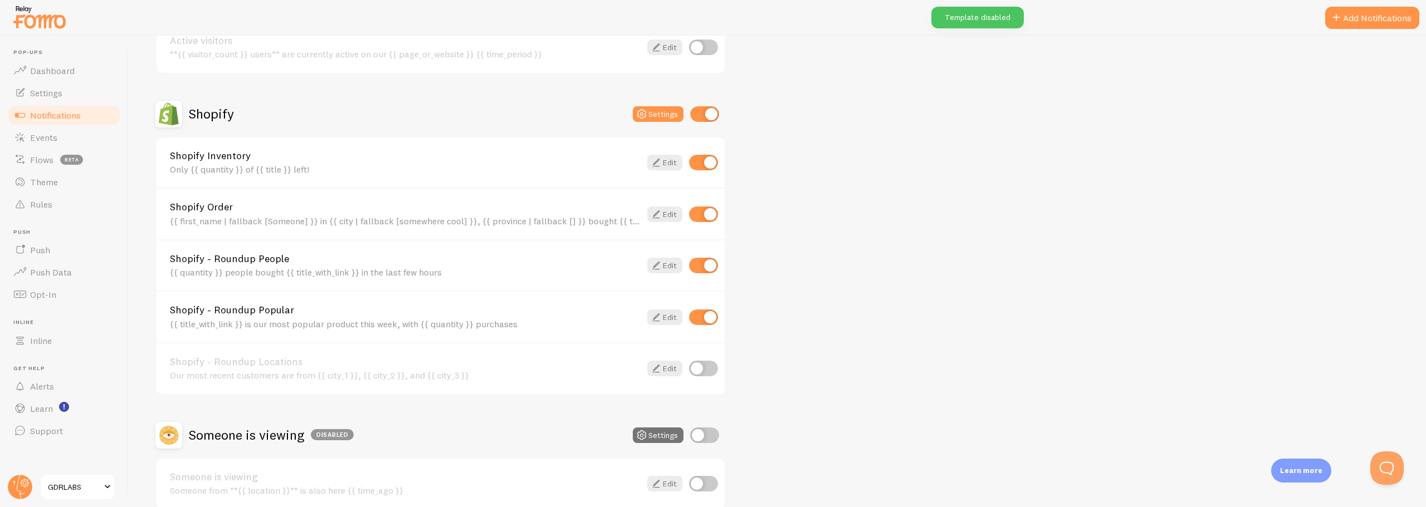
scroll to position [334, 0]
click at [41, 187] on span "Theme" at bounding box center [44, 182] width 28 height 11
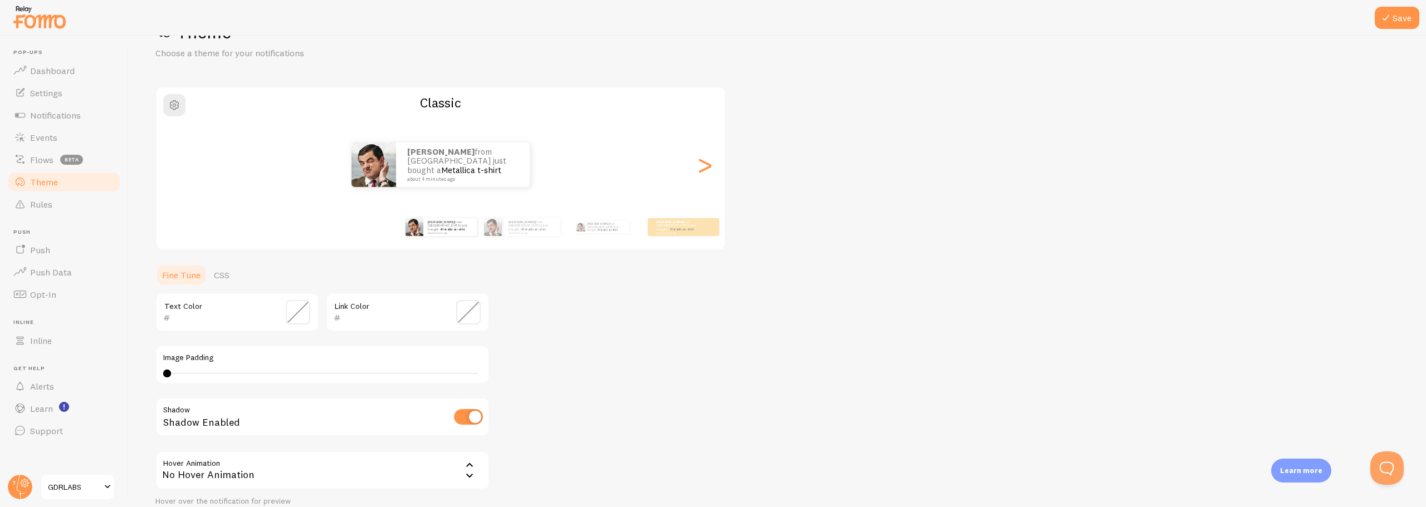
scroll to position [26, 0]
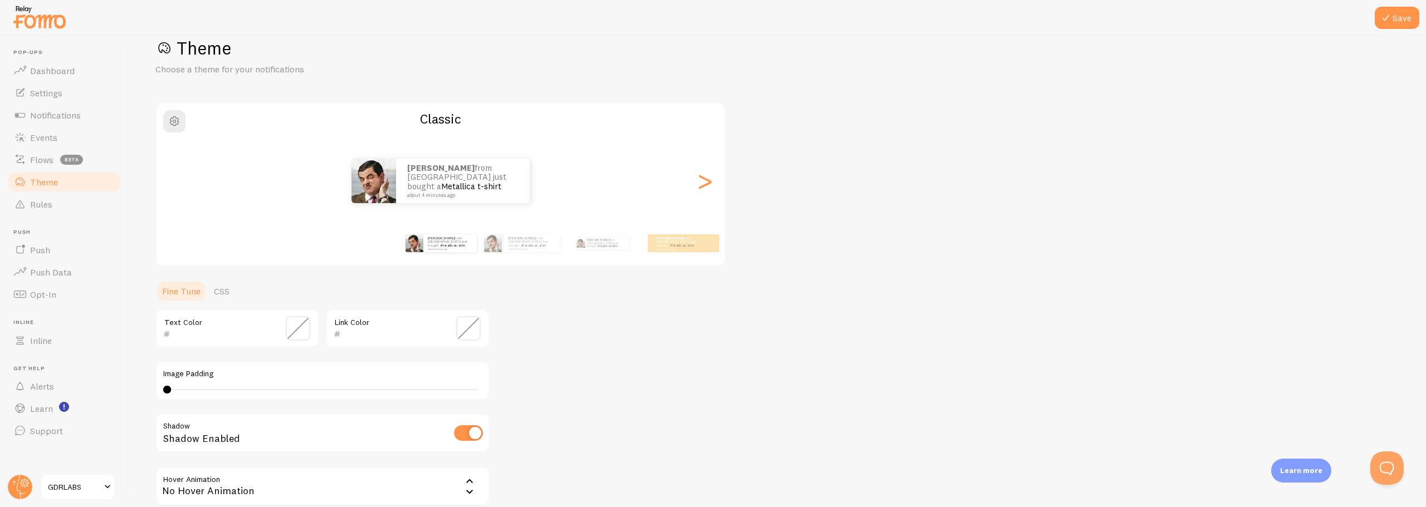
click at [70, 491] on span "GDRLABS" at bounding box center [74, 487] width 53 height 13
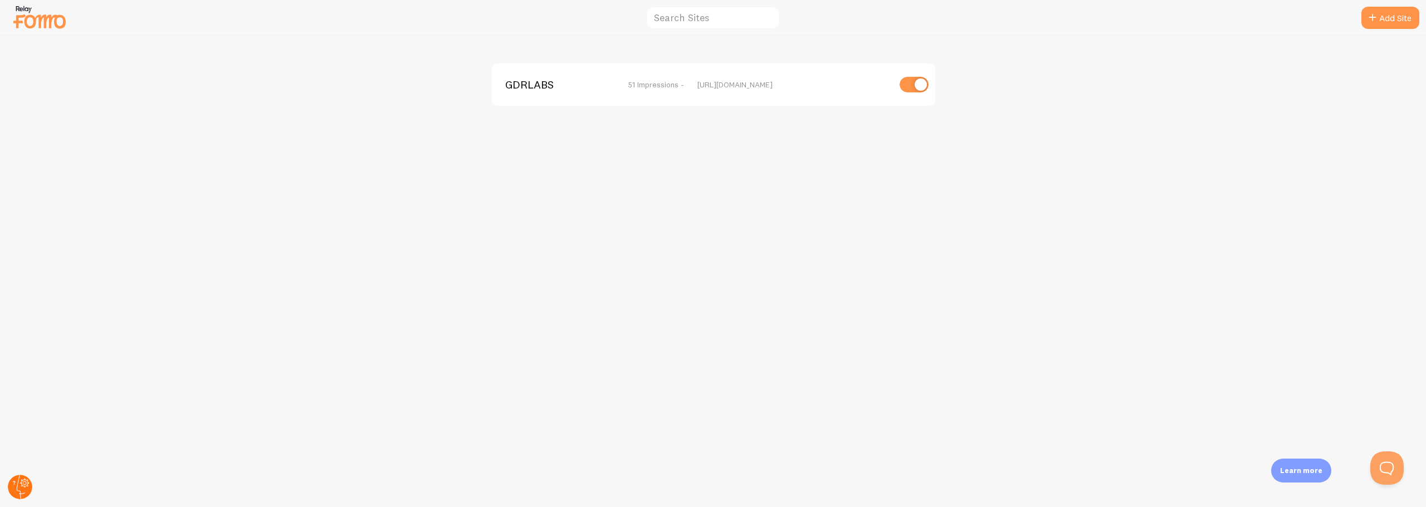
click at [24, 477] on circle at bounding box center [20, 487] width 25 height 25
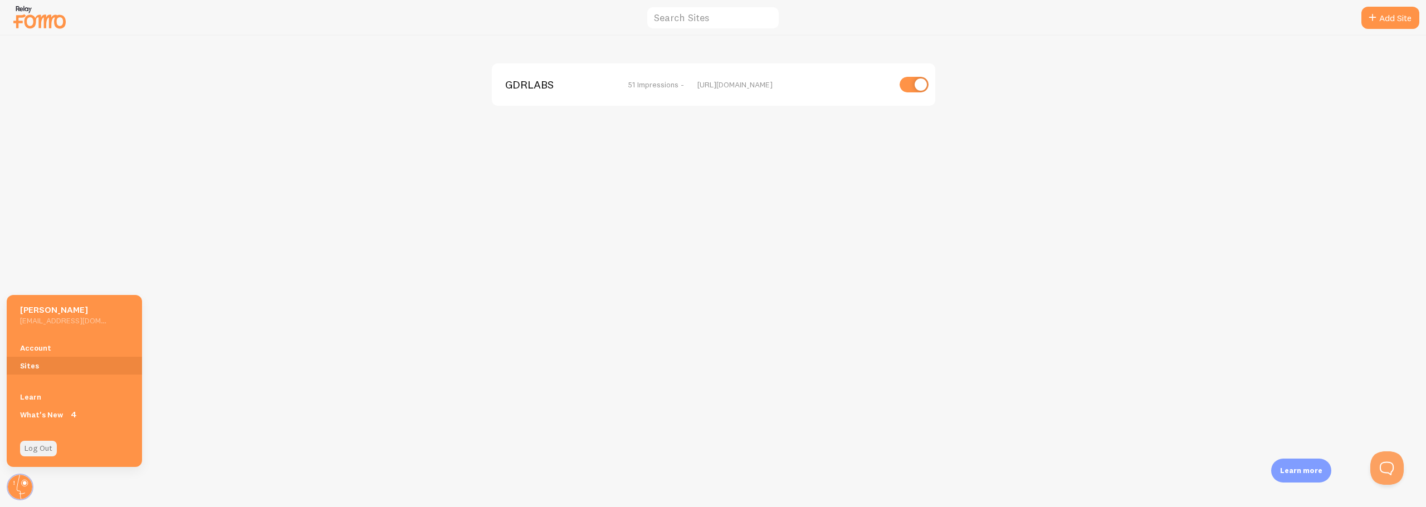
click at [40, 445] on link "Log Out" at bounding box center [38, 449] width 37 height 16
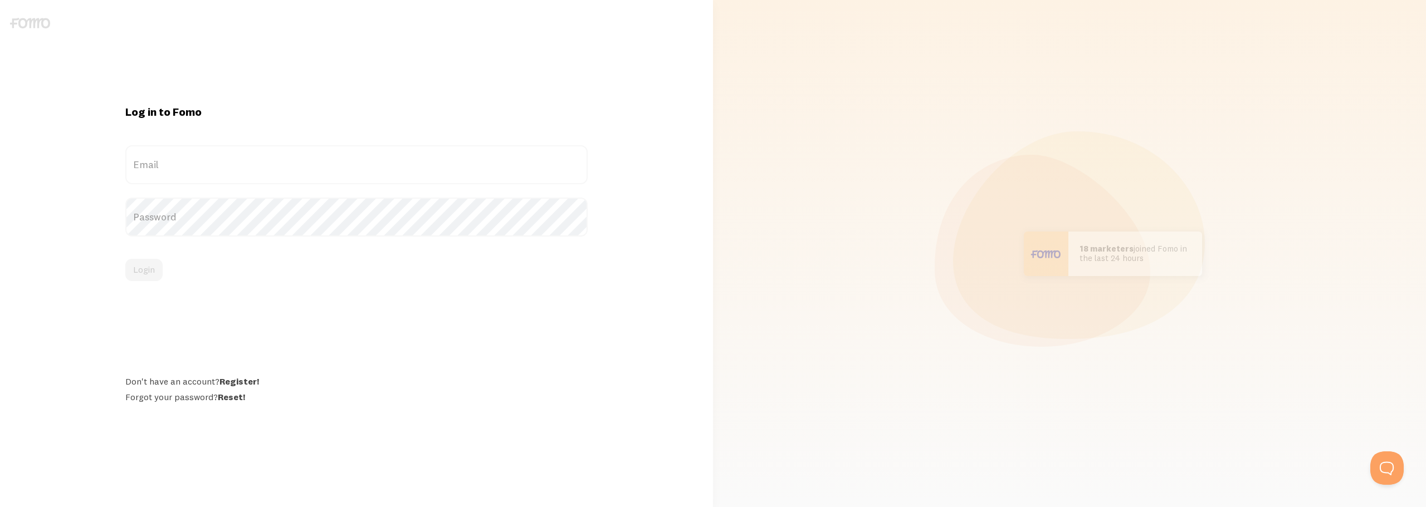
click at [188, 174] on label "Email" at bounding box center [356, 164] width 462 height 39
click at [188, 174] on input "Email" at bounding box center [356, 164] width 462 height 39
paste input "[EMAIL_ADDRESS][DOMAIN_NAME]"
type input "[EMAIL_ADDRESS][DOMAIN_NAME]"
click at [175, 207] on label "Password" at bounding box center [356, 217] width 462 height 39
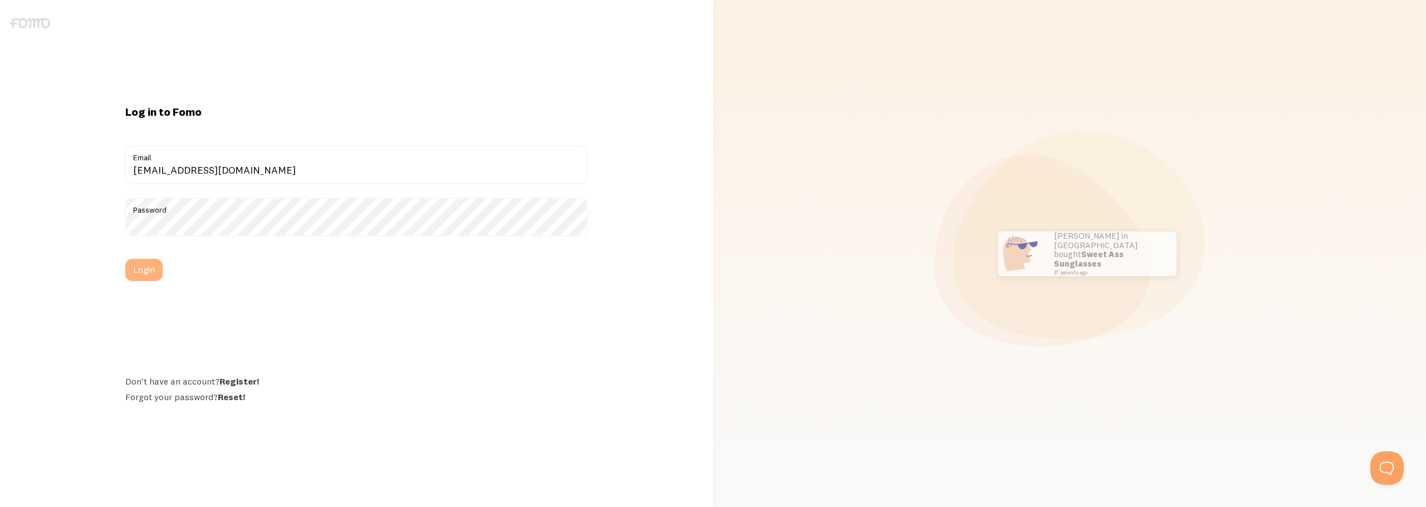
click at [147, 268] on button "Login" at bounding box center [143, 270] width 37 height 22
